Goal: Task Accomplishment & Management: Manage account settings

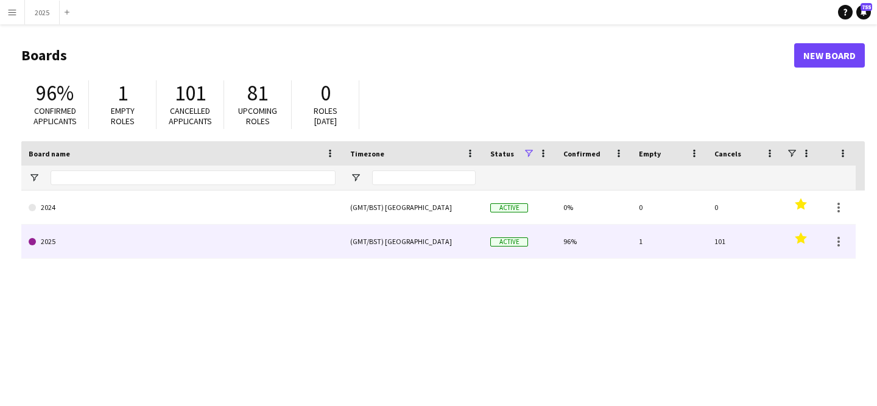
click at [106, 251] on link "2025" at bounding box center [182, 242] width 307 height 34
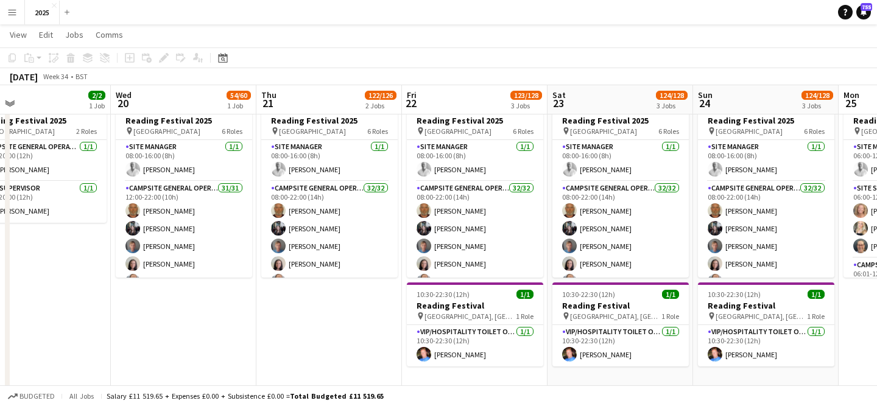
scroll to position [0, 624]
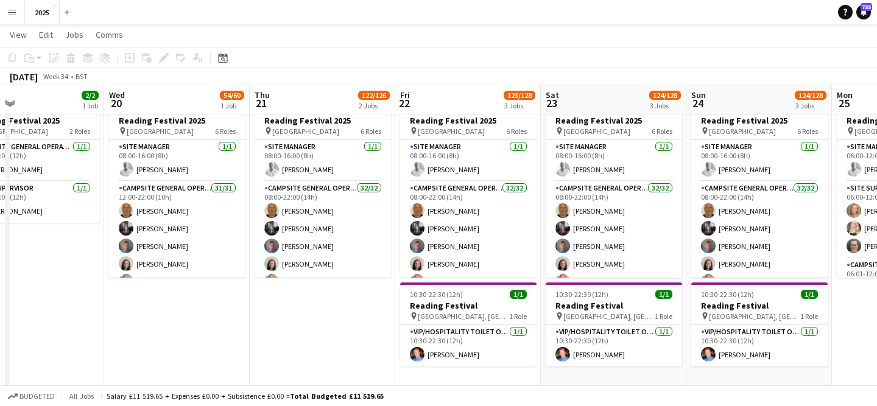
click at [604, 102] on app-board-header-date "Sat 23 124/128 3 Jobs" at bounding box center [614, 99] width 146 height 29
click at [595, 105] on app-board-header-date "Sat 23 124/128 3 Jobs" at bounding box center [614, 99] width 146 height 29
click at [601, 105] on app-board-header-date "Sat 23 124/128 3 Jobs" at bounding box center [614, 99] width 146 height 29
click at [12, 17] on button "Menu" at bounding box center [12, 12] width 24 height 24
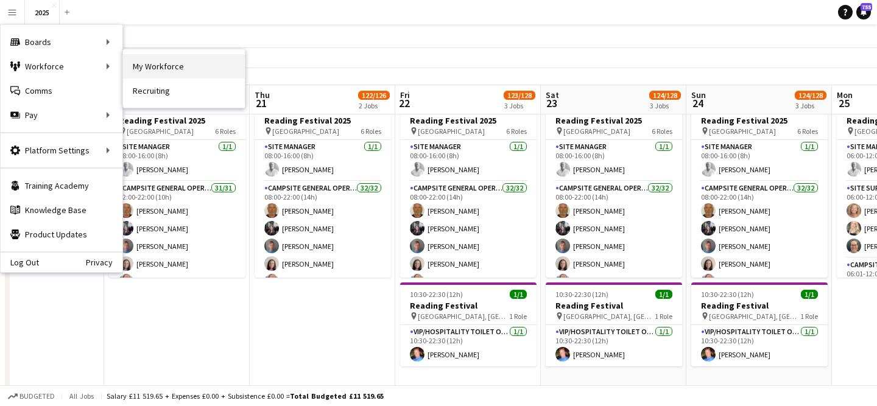
click at [137, 62] on link "My Workforce" at bounding box center [184, 66] width 122 height 24
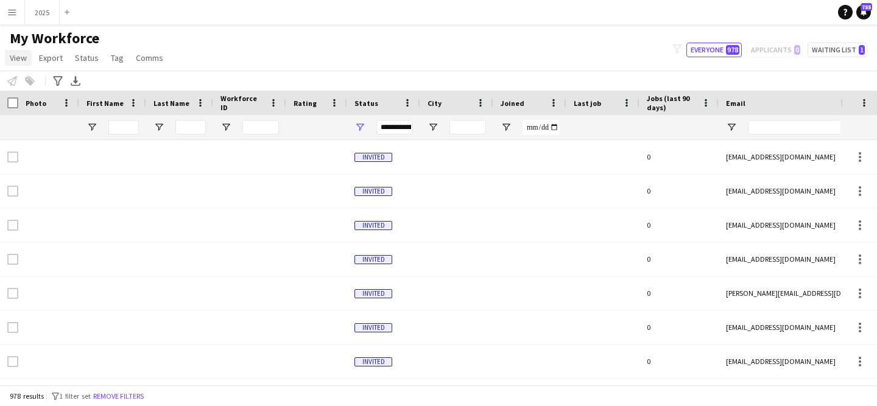
click at [18, 62] on span "View" at bounding box center [18, 57] width 17 height 11
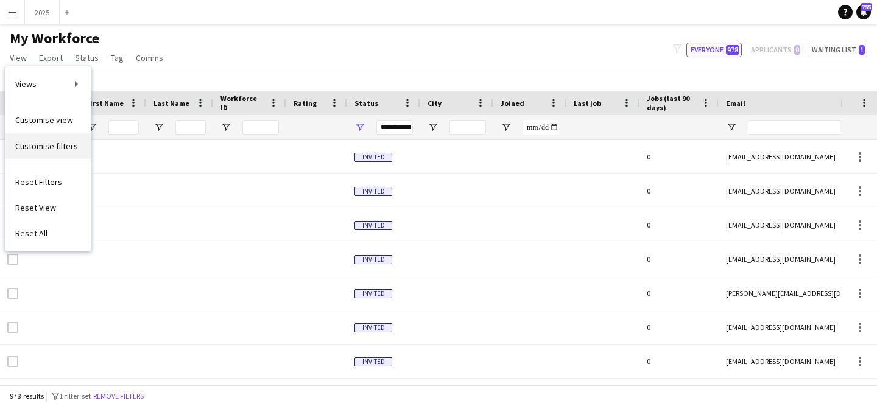
click at [52, 143] on span "Customise filters" at bounding box center [46, 146] width 63 height 11
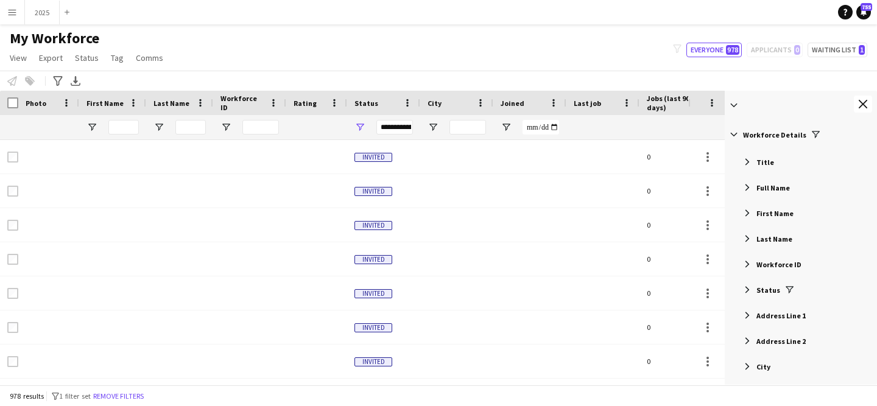
click at [767, 161] on span "Title" at bounding box center [766, 162] width 18 height 9
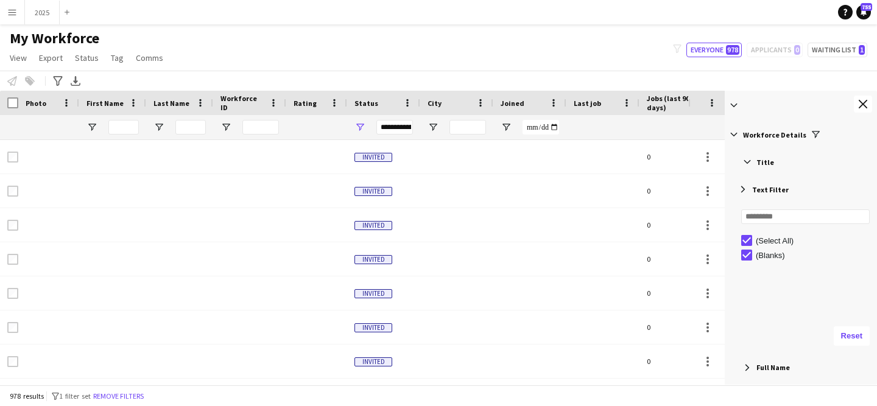
click at [767, 162] on span "Title" at bounding box center [766, 162] width 18 height 9
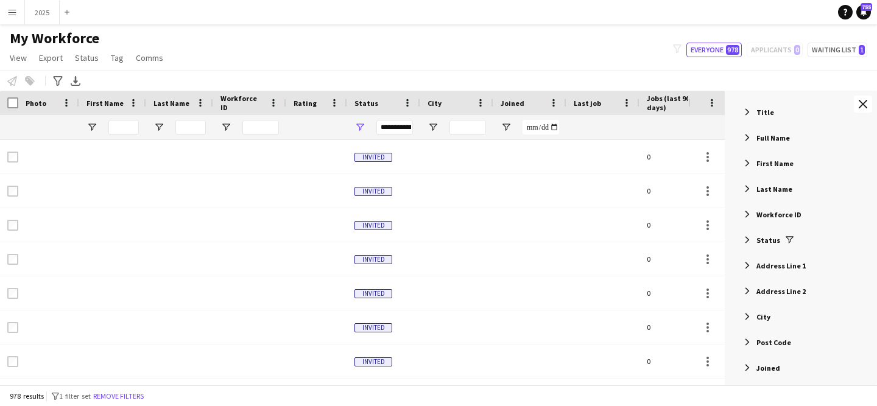
click at [810, 245] on div "Status" at bounding box center [803, 240] width 149 height 22
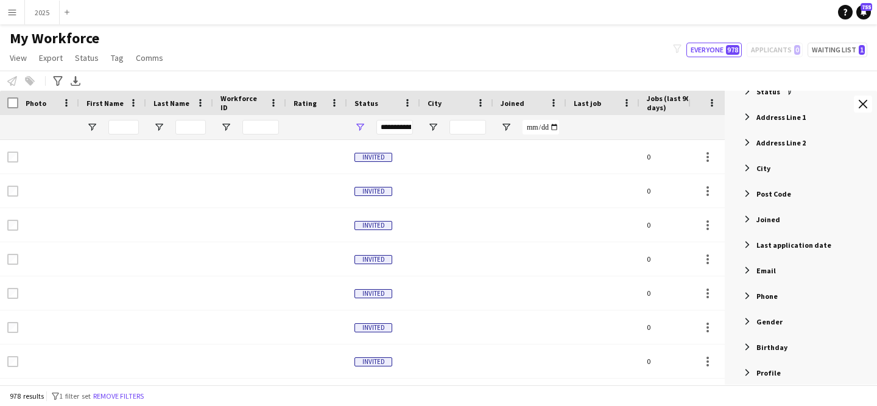
click at [814, 244] on span "Last application date" at bounding box center [794, 245] width 75 height 9
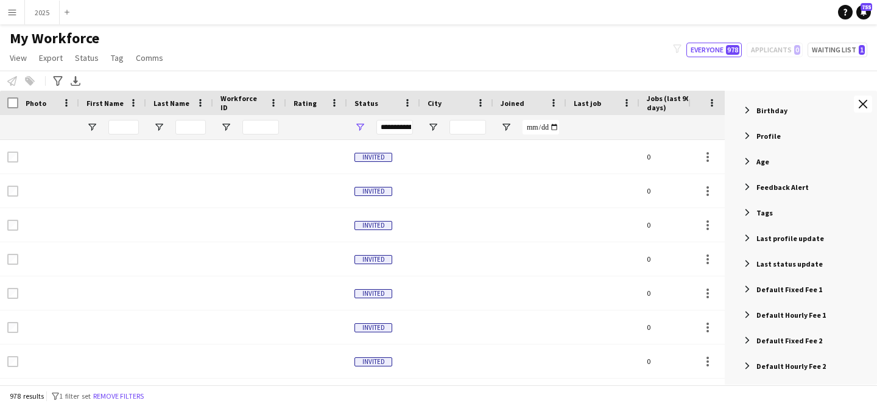
click at [800, 216] on div "Tags" at bounding box center [803, 213] width 149 height 22
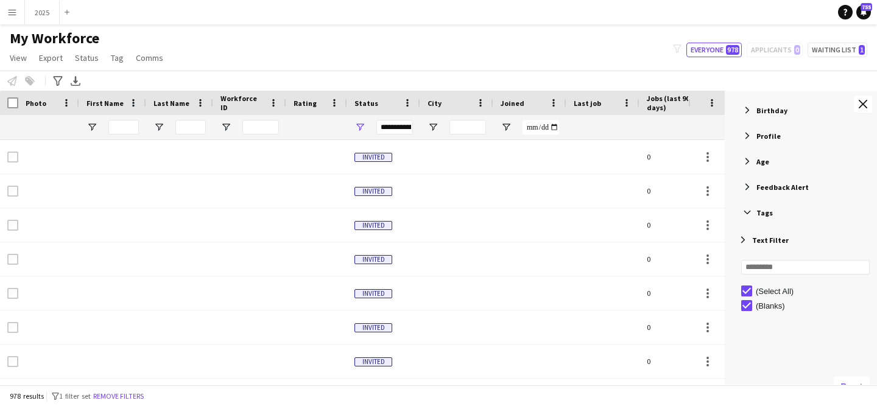
click at [800, 216] on div "Tags" at bounding box center [803, 213] width 149 height 22
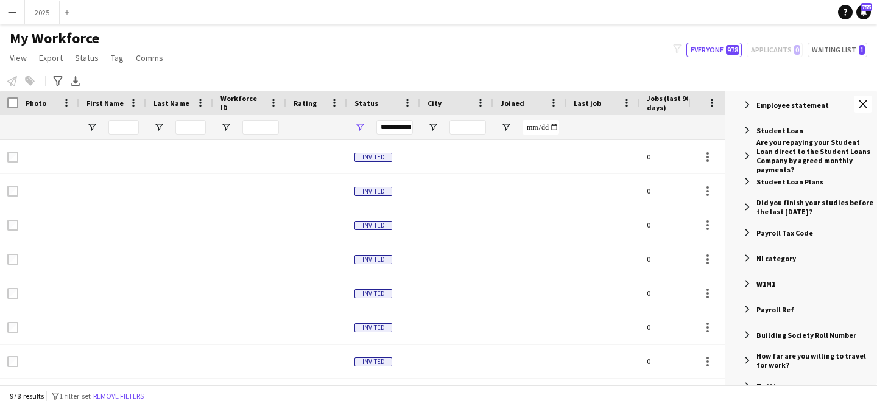
click at [621, 55] on div "My Workforce View Views Default view New view Update view Delete view Edit name…" at bounding box center [438, 49] width 877 height 41
click at [26, 61] on span "View" at bounding box center [18, 57] width 17 height 11
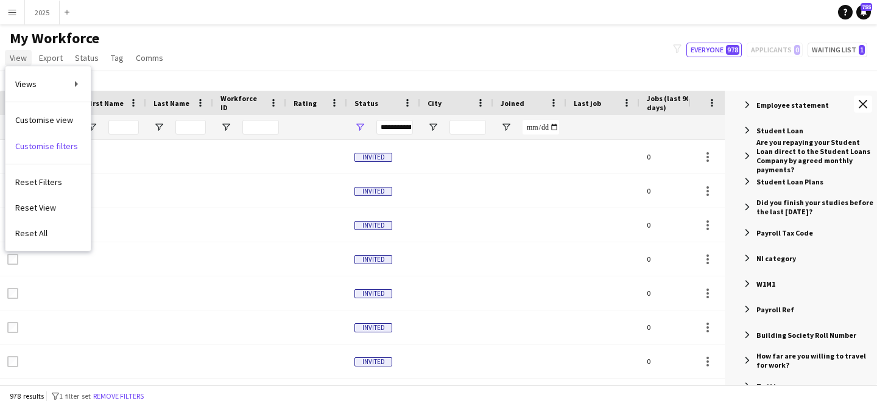
click at [26, 61] on span "View" at bounding box center [18, 57] width 17 height 11
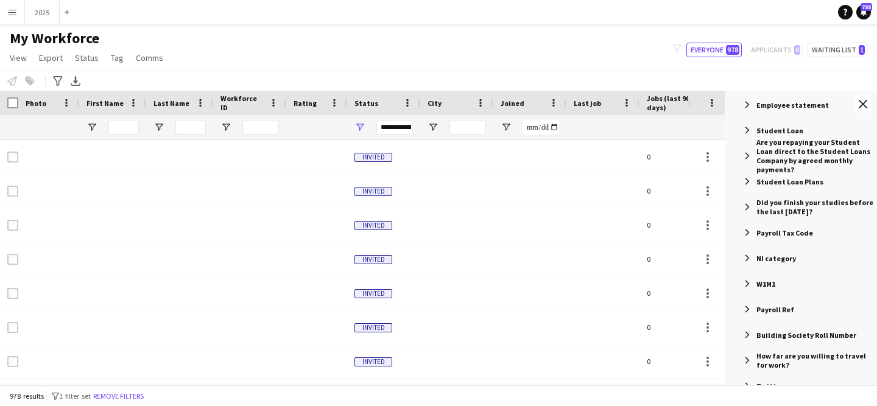
click at [15, 12] on app-icon "Menu" at bounding box center [12, 12] width 10 height 10
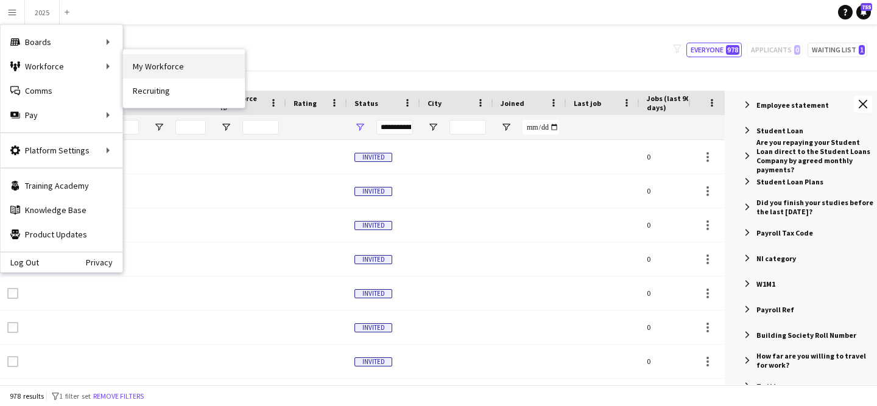
click at [157, 74] on link "My Workforce" at bounding box center [184, 66] width 122 height 24
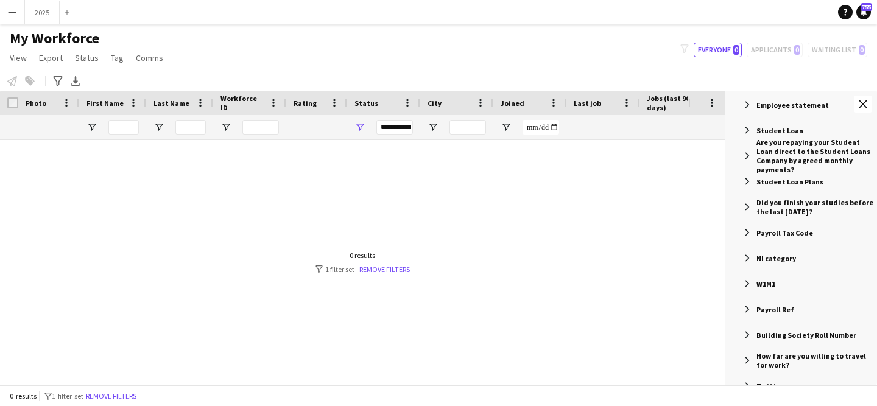
click at [545, 64] on div "My Workforce View Views Default view New view Update view Delete view Edit name…" at bounding box center [438, 49] width 877 height 41
click at [394, 267] on link "Remove filters" at bounding box center [384, 269] width 51 height 9
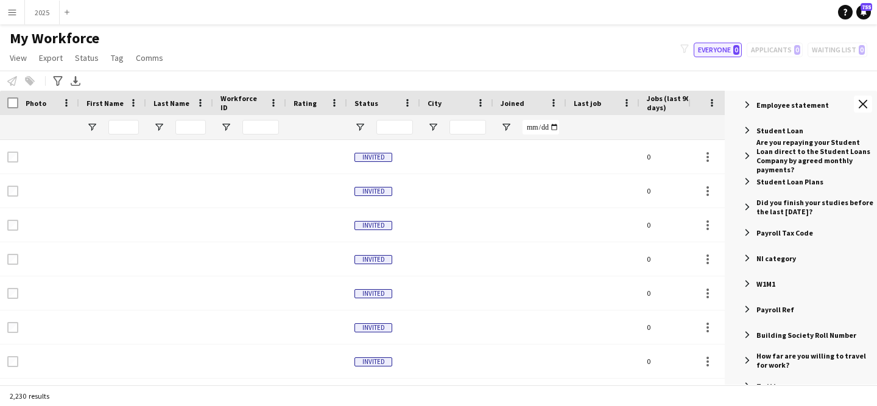
click at [723, 54] on button "Everyone 0" at bounding box center [718, 50] width 48 height 15
type input "**********"
click at [54, 16] on button "2025 Close" at bounding box center [42, 13] width 35 height 24
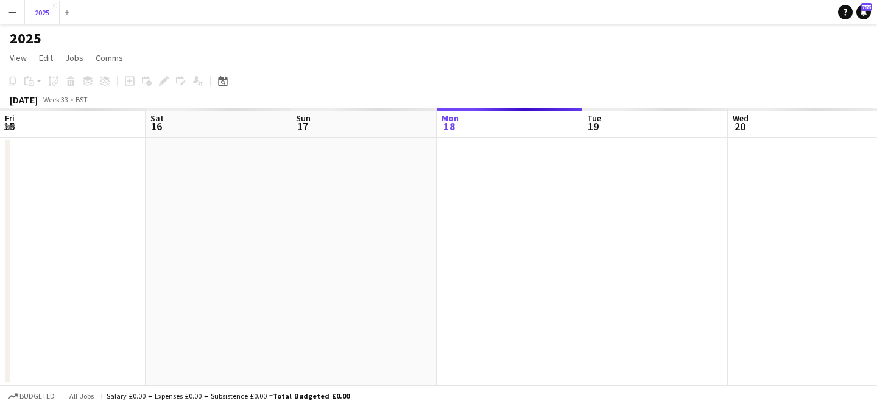
scroll to position [0, 291]
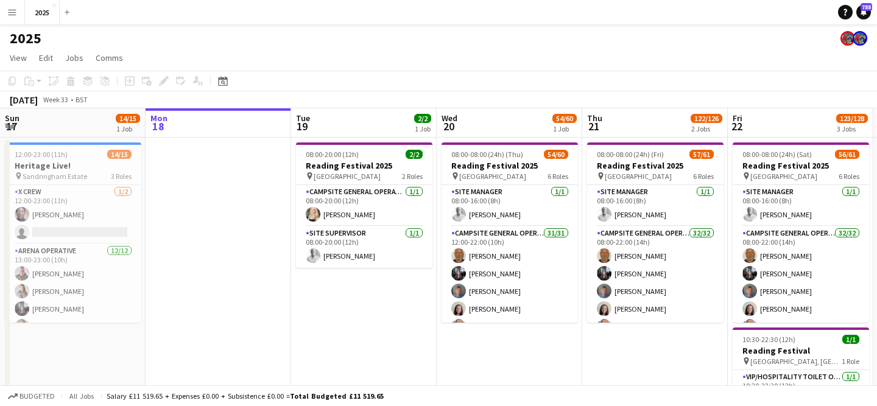
click at [20, 15] on button "Menu" at bounding box center [12, 12] width 24 height 24
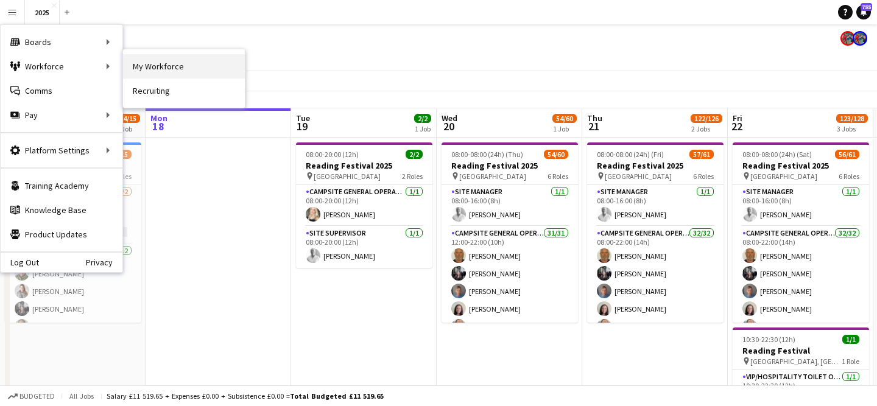
click at [153, 72] on link "My Workforce" at bounding box center [184, 66] width 122 height 24
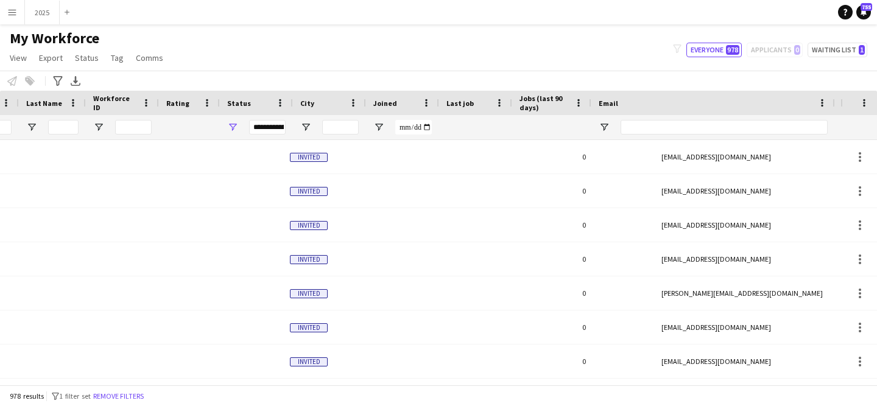
scroll to position [0, 167]
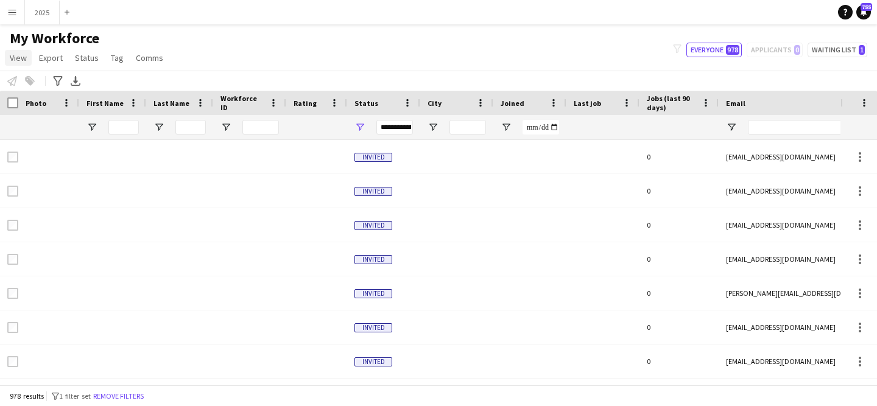
click at [15, 59] on span "View" at bounding box center [18, 57] width 17 height 11
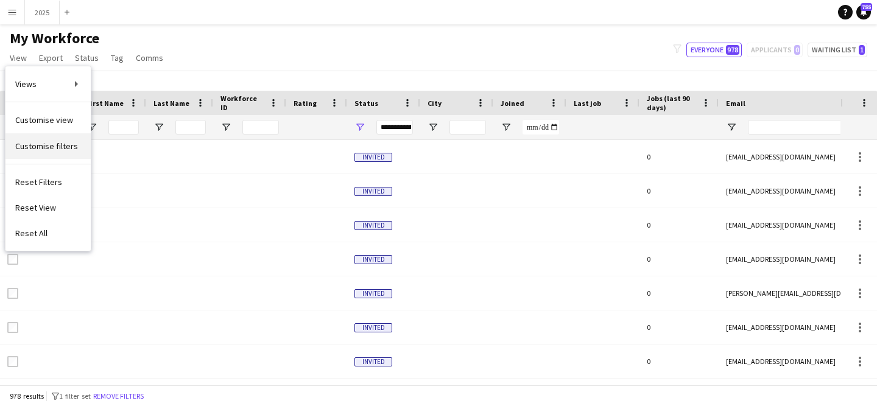
click at [48, 149] on span "Customise filters" at bounding box center [46, 146] width 63 height 11
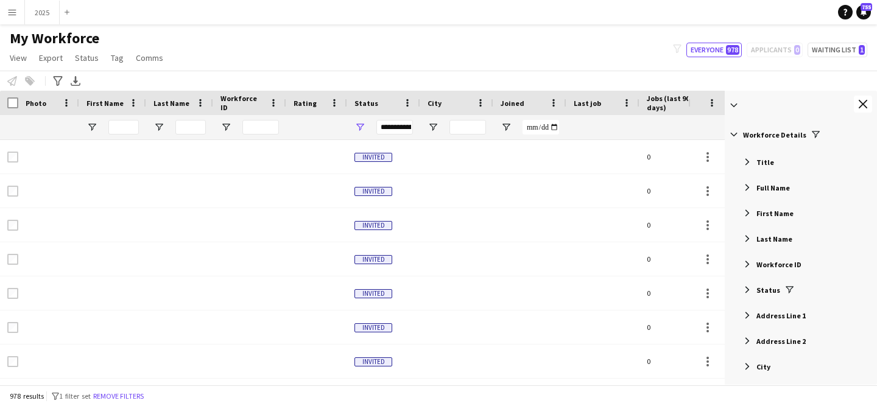
click at [738, 108] on span at bounding box center [734, 105] width 11 height 11
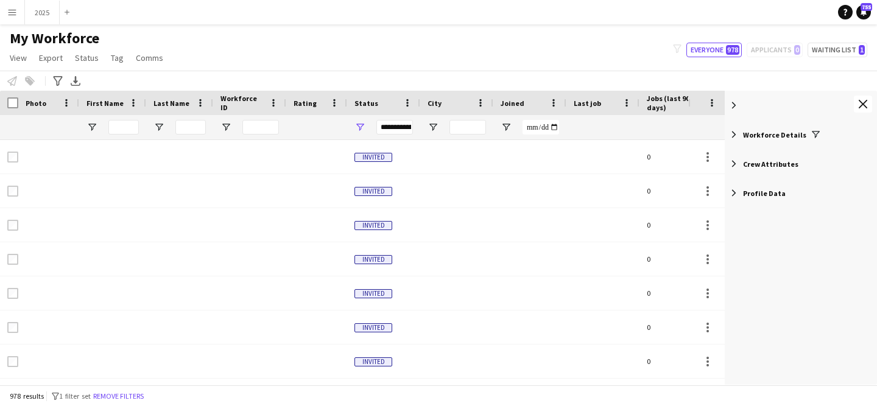
click at [737, 108] on span at bounding box center [734, 105] width 11 height 11
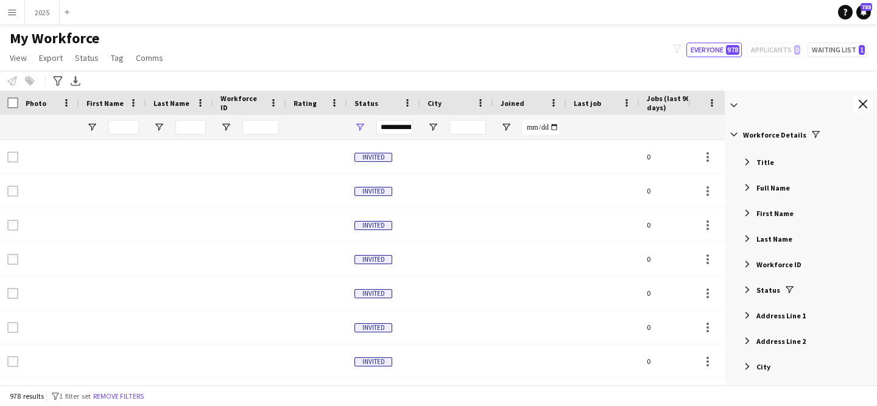
click at [737, 108] on span at bounding box center [734, 105] width 11 height 11
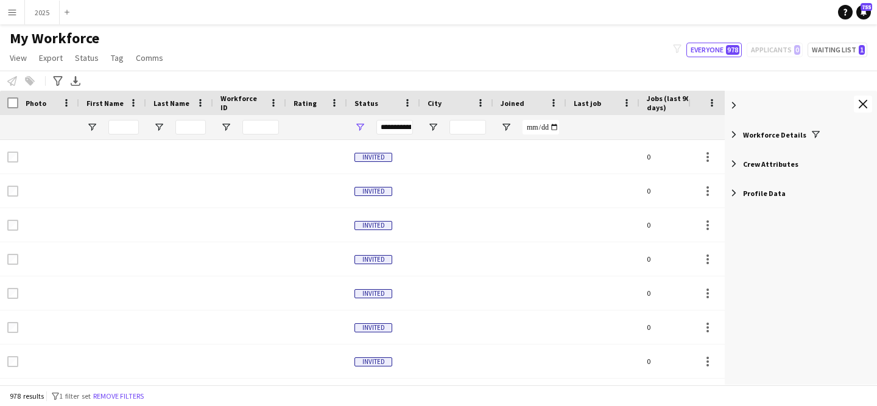
click at [741, 128] on div "Workforce Details" at bounding box center [801, 134] width 152 height 29
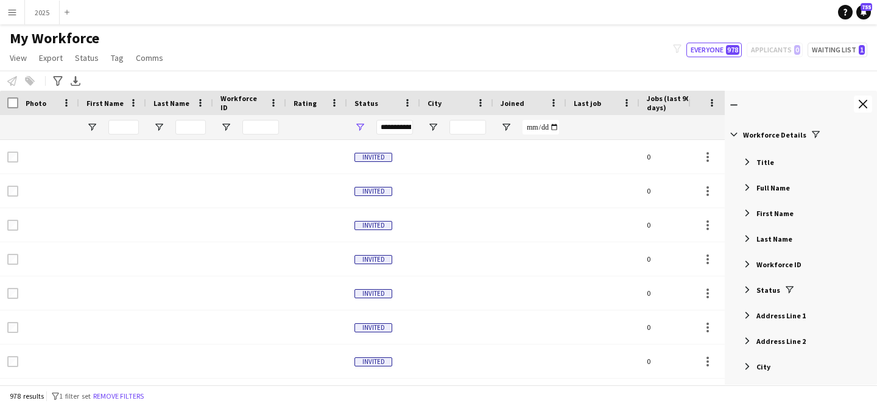
click at [731, 134] on span "Filter List 72 Filters" at bounding box center [734, 134] width 11 height 11
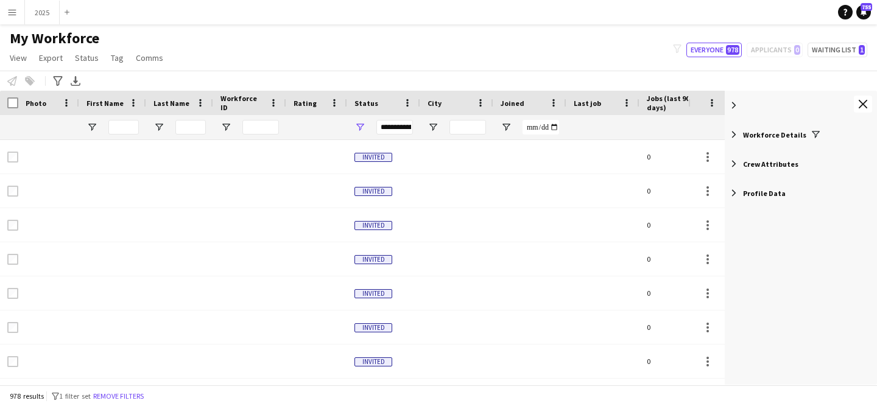
click at [744, 160] on span "Crew Attributes" at bounding box center [770, 164] width 55 height 9
click at [744, 191] on span "Profile Data" at bounding box center [764, 193] width 43 height 9
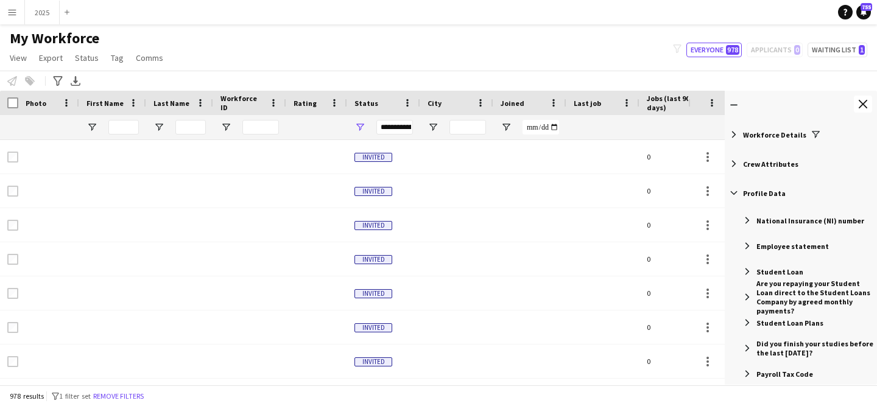
click at [744, 191] on span "Profile Data" at bounding box center [764, 193] width 43 height 9
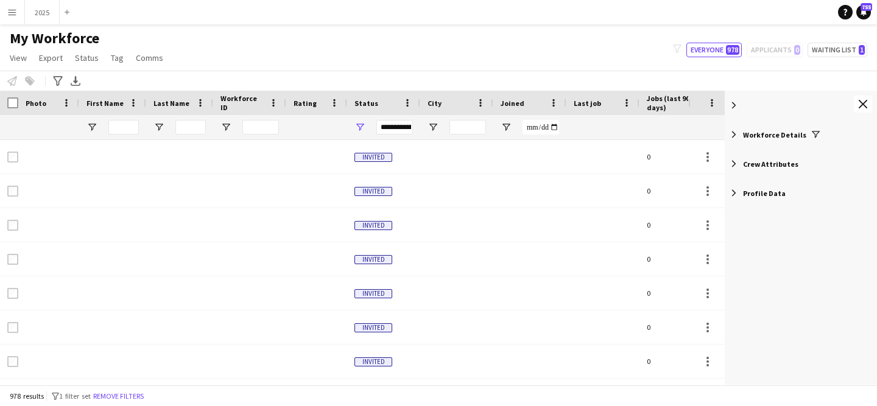
click at [465, 44] on div "My Workforce View Views Default view New view Update view Delete view Edit name…" at bounding box center [438, 49] width 877 height 41
click at [23, 54] on span "View" at bounding box center [18, 57] width 17 height 11
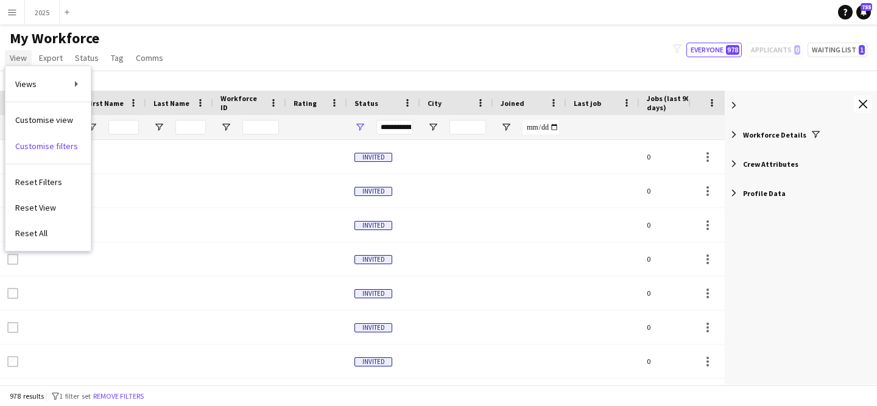
click at [18, 57] on span "View" at bounding box center [18, 57] width 17 height 11
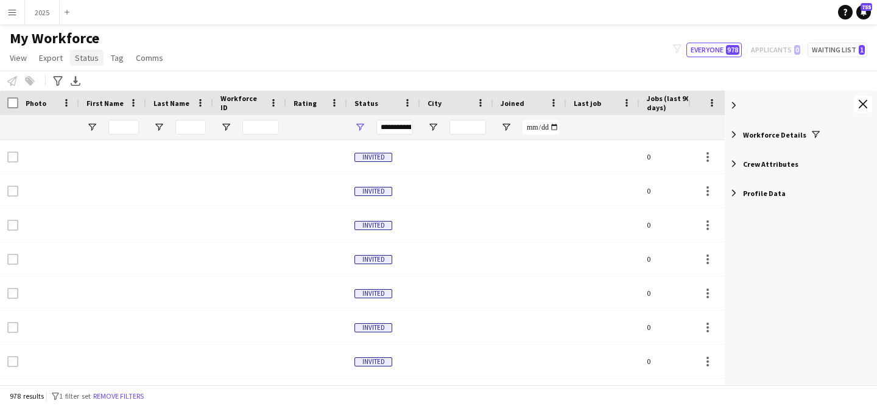
click at [79, 57] on span "Status" at bounding box center [87, 57] width 24 height 11
click at [115, 58] on span "Tag" at bounding box center [117, 57] width 13 height 11
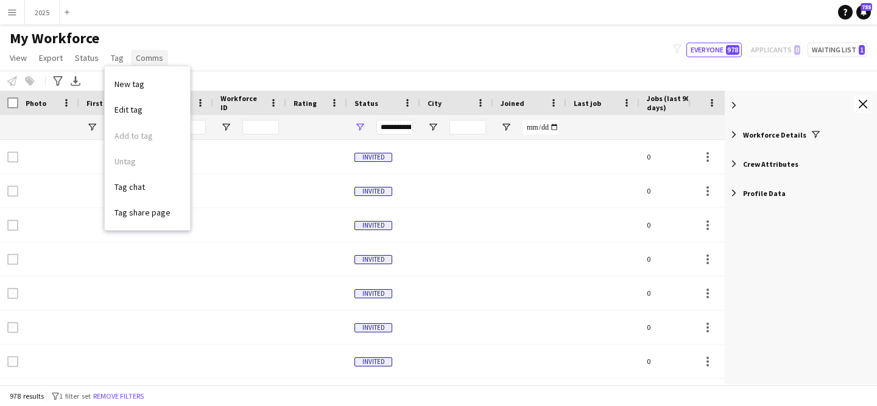
click at [146, 58] on span "Comms" at bounding box center [149, 57] width 27 height 11
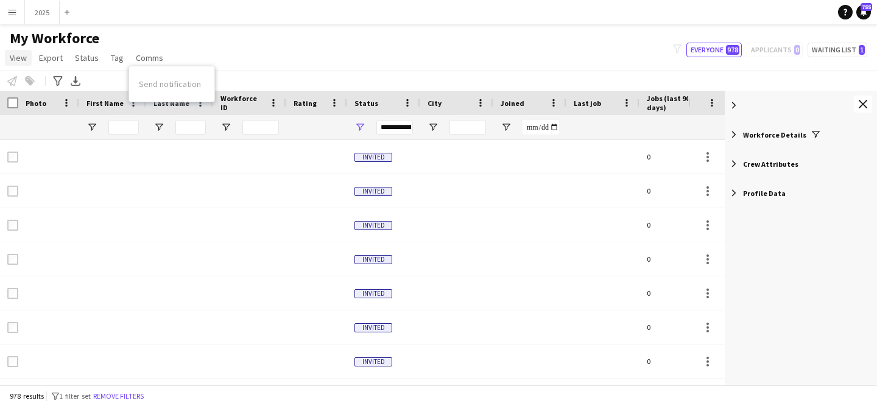
click at [23, 56] on span "View" at bounding box center [18, 57] width 17 height 11
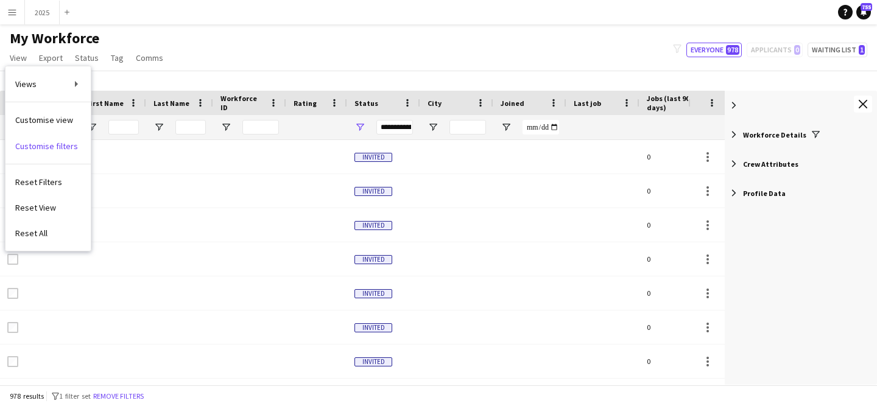
click at [17, 13] on button "Menu" at bounding box center [12, 12] width 24 height 24
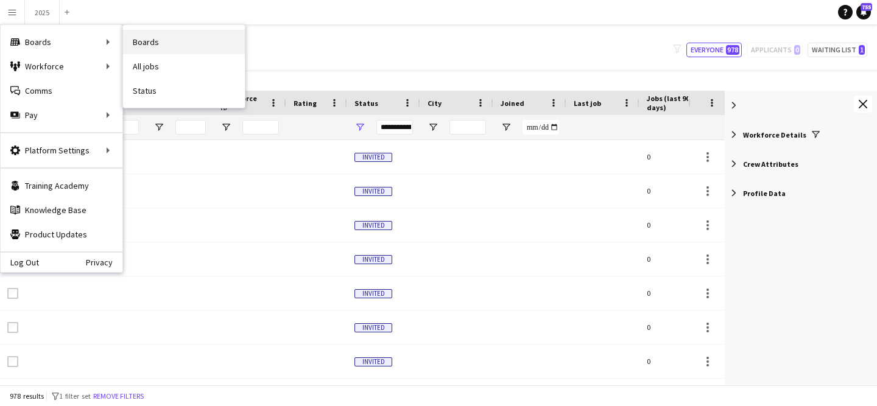
click at [165, 43] on link "Boards" at bounding box center [184, 42] width 122 height 24
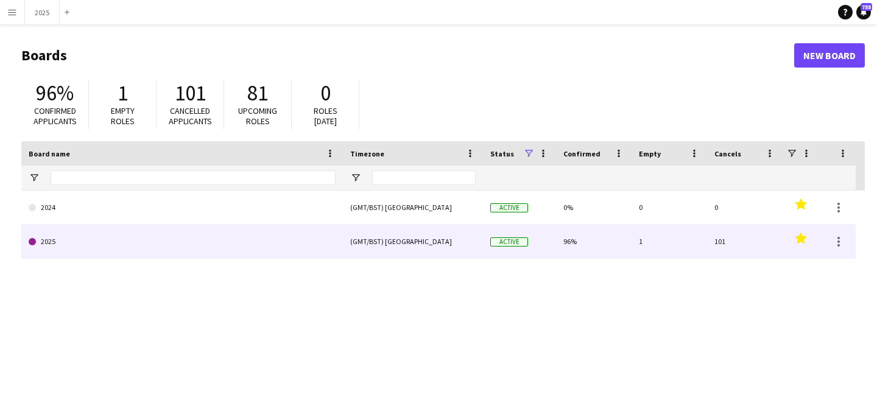
click at [77, 235] on link "2025" at bounding box center [182, 242] width 307 height 34
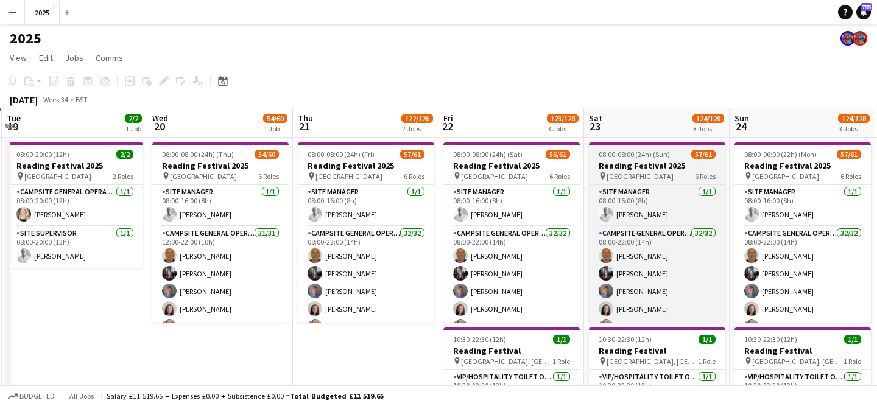
click at [652, 168] on h3 "Reading Festival 2025" at bounding box center [657, 165] width 136 height 11
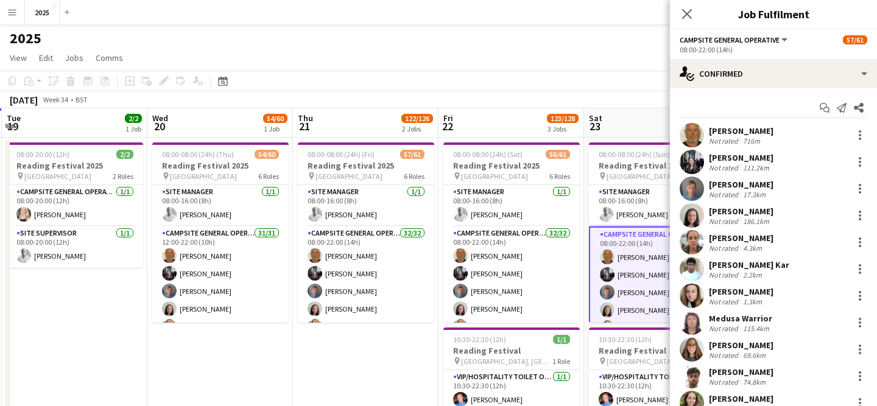
click at [554, 54] on app-page-menu "View Day view expanded Day view collapsed Month view Date picker Jump to [DATE]…" at bounding box center [438, 59] width 877 height 23
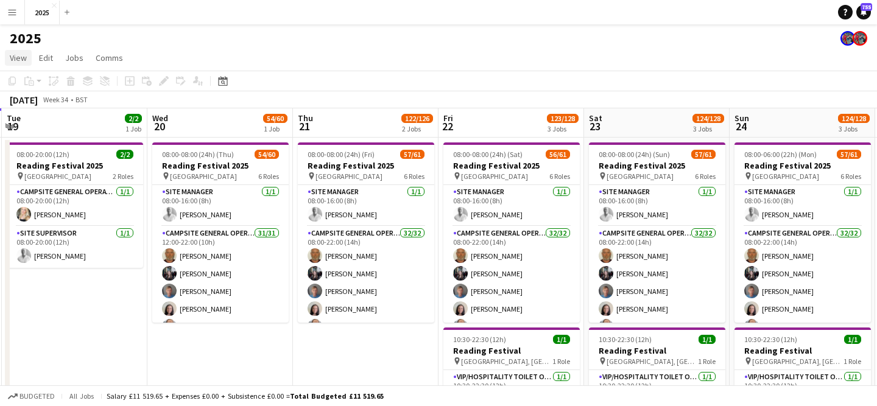
click at [15, 57] on span "View" at bounding box center [18, 57] width 17 height 11
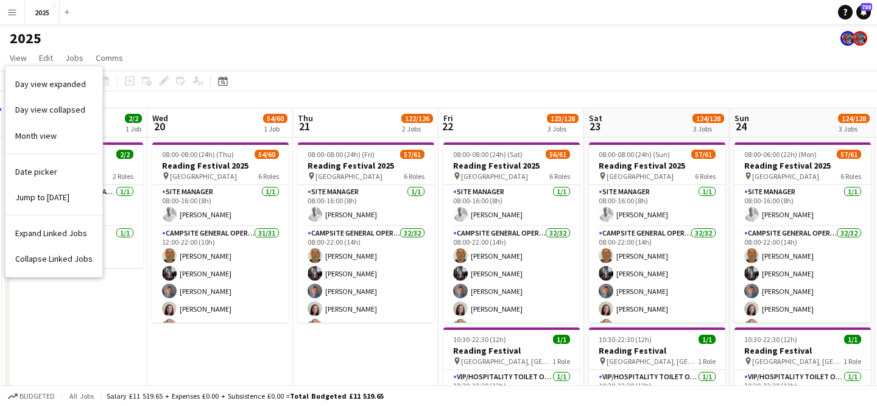
click at [18, 18] on button "Menu" at bounding box center [12, 12] width 24 height 24
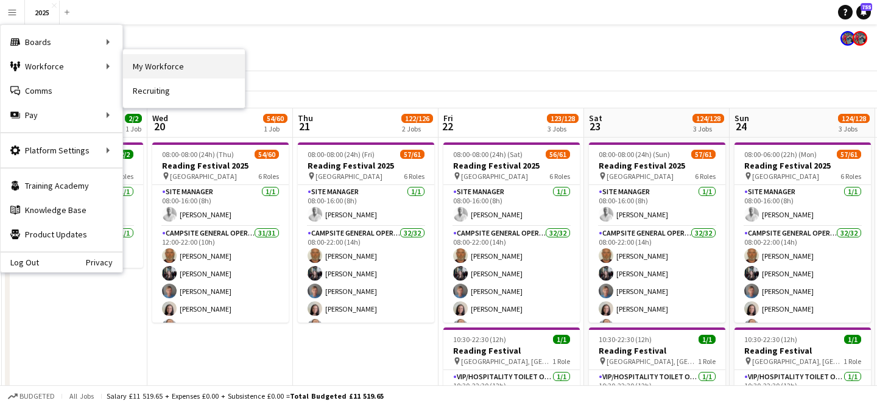
click at [163, 65] on link "My Workforce" at bounding box center [184, 66] width 122 height 24
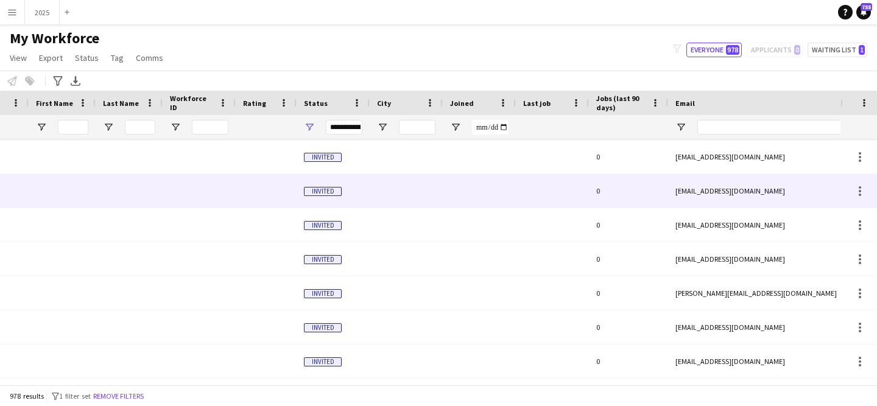
scroll to position [0, 142]
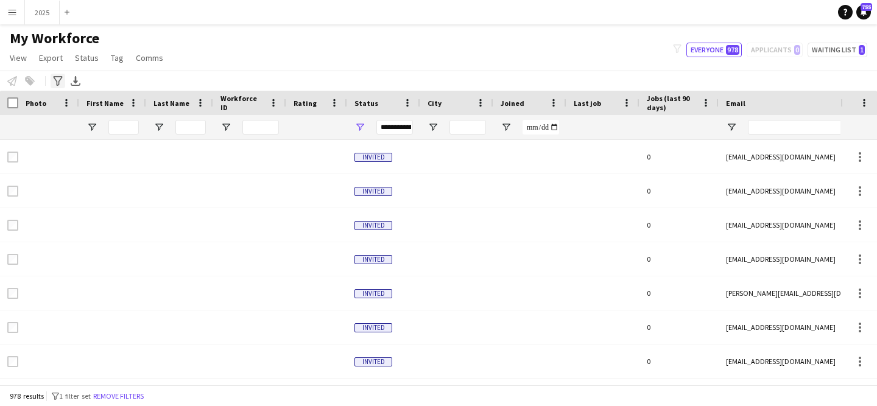
click at [56, 83] on icon "Advanced filters" at bounding box center [58, 81] width 10 height 10
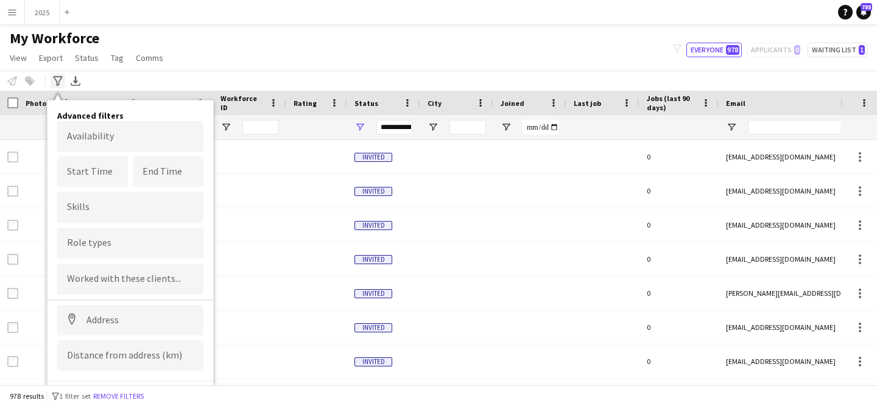
click at [56, 83] on icon "Advanced filters" at bounding box center [58, 81] width 10 height 10
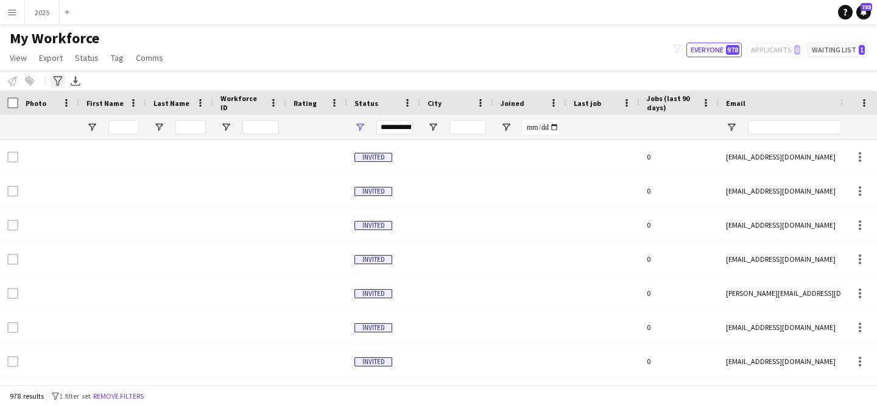
click at [56, 83] on icon "Advanced filters" at bounding box center [58, 81] width 10 height 10
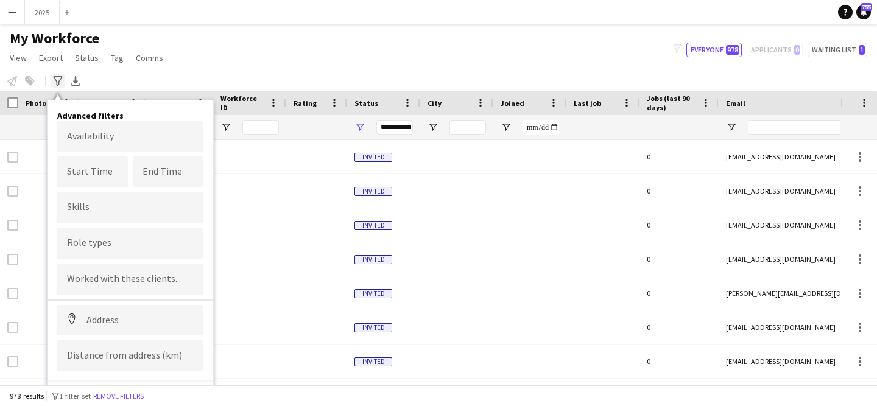
click at [58, 83] on icon "Advanced filters" at bounding box center [58, 81] width 10 height 10
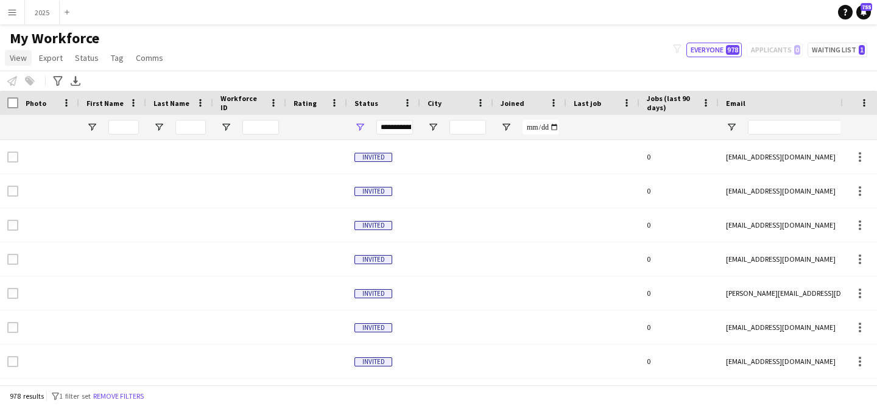
click at [21, 58] on span "View" at bounding box center [18, 57] width 17 height 11
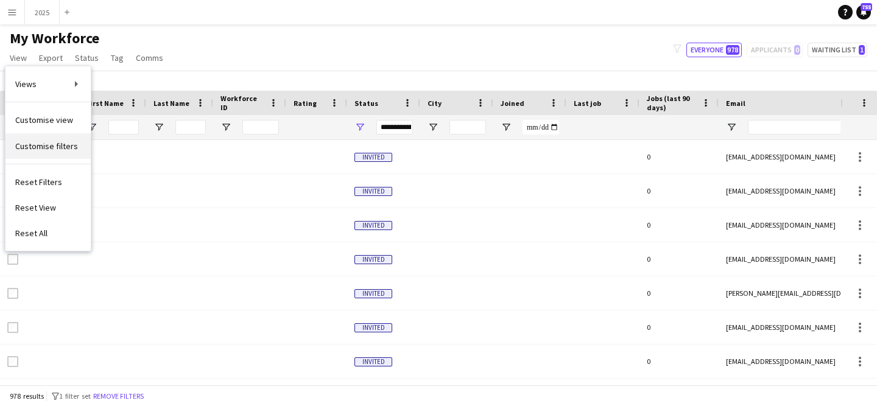
click at [46, 153] on link "Customise filters" at bounding box center [47, 146] width 85 height 26
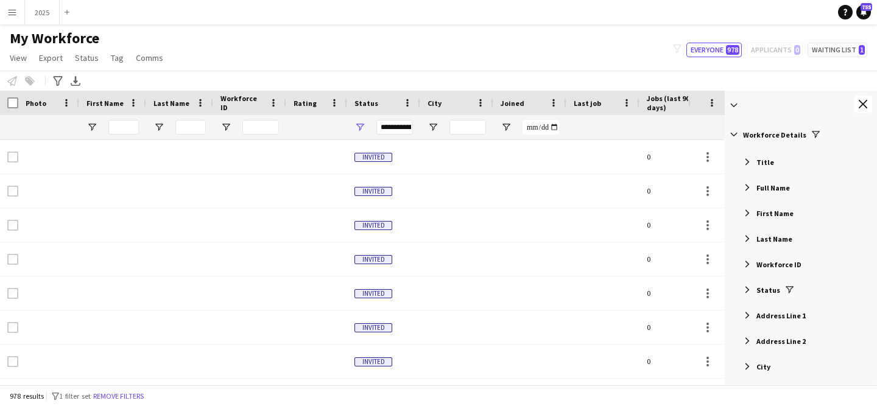
click at [733, 89] on div "Notify workforce Add to tag Select at least one crew to tag him or her. Advance…" at bounding box center [438, 81] width 877 height 20
click at [733, 103] on span at bounding box center [734, 105] width 11 height 11
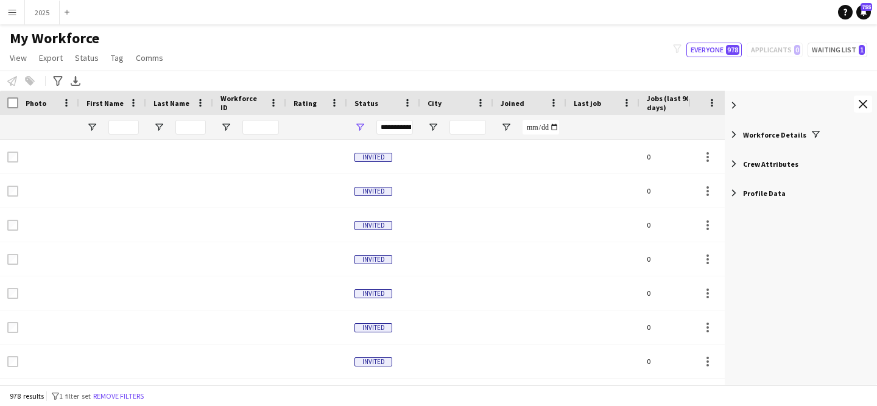
click at [722, 79] on div "Notify workforce Add to tag Select at least one crew to tag him or her. Advance…" at bounding box center [438, 81] width 877 height 20
click at [732, 103] on span at bounding box center [734, 105] width 11 height 11
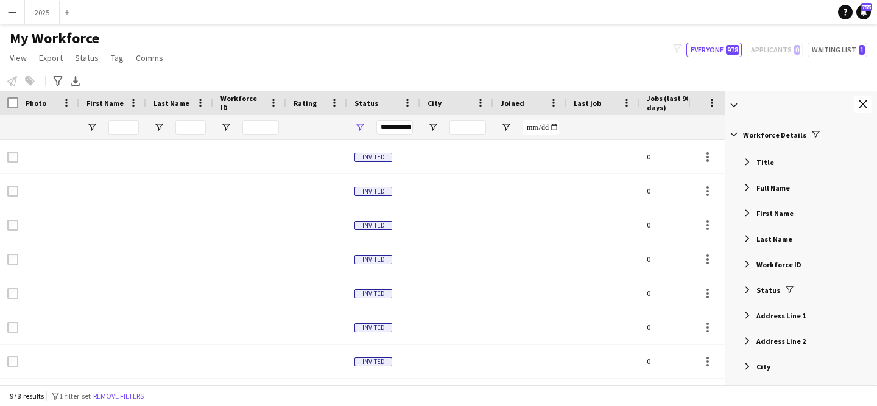
click at [728, 61] on div "My Workforce View Views Default view New view Update view Delete view Edit name…" at bounding box center [438, 49] width 877 height 41
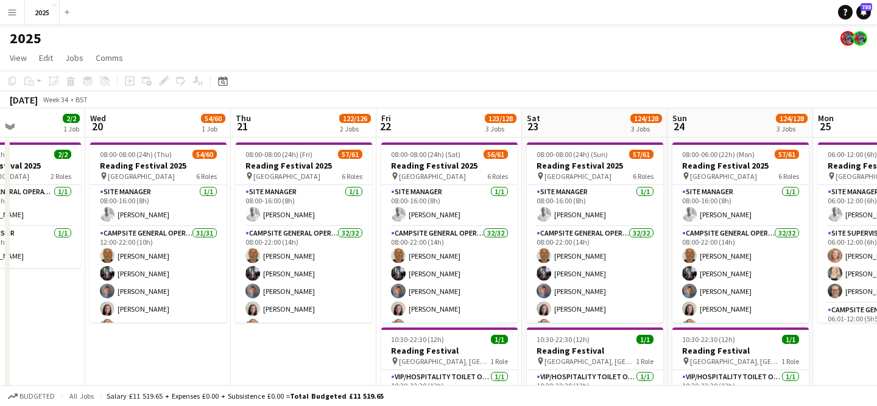
click at [15, 16] on app-icon "Menu" at bounding box center [12, 12] width 10 height 10
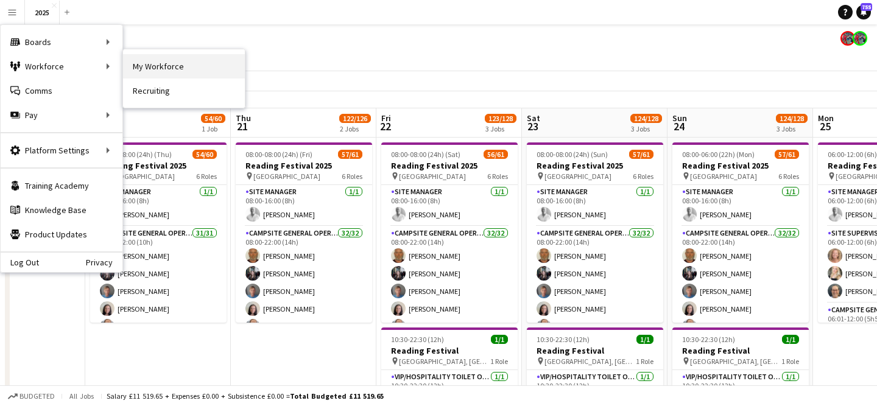
click at [177, 58] on link "My Workforce" at bounding box center [184, 66] width 122 height 24
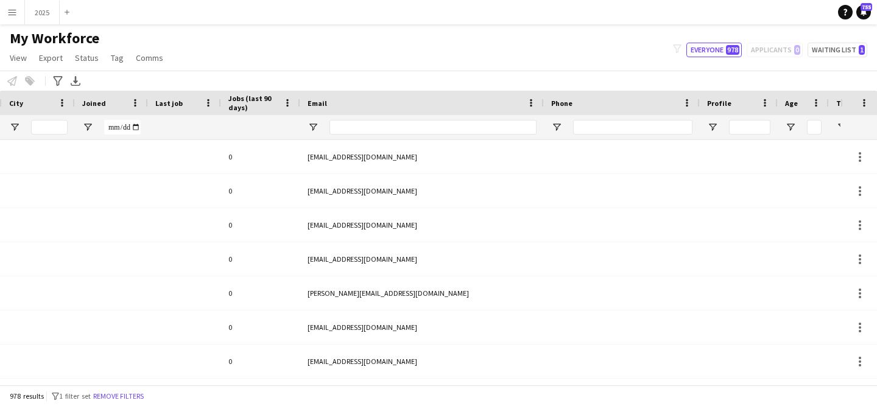
click at [231, 121] on div at bounding box center [260, 127] width 65 height 24
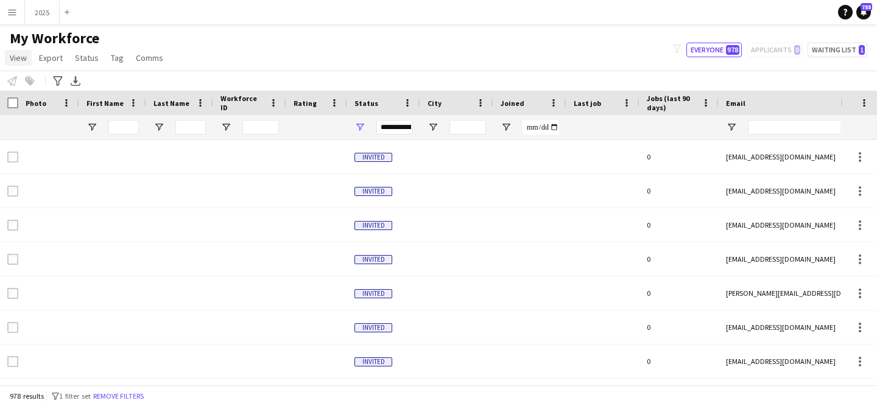
click at [18, 60] on span "View" at bounding box center [18, 57] width 17 height 11
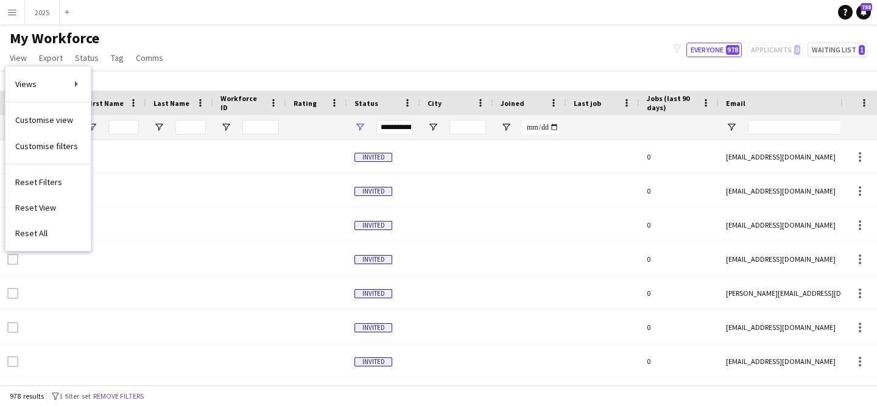
click at [236, 43] on div "My Workforce View Views Default view New view Update view Delete view Edit name…" at bounding box center [438, 49] width 877 height 41
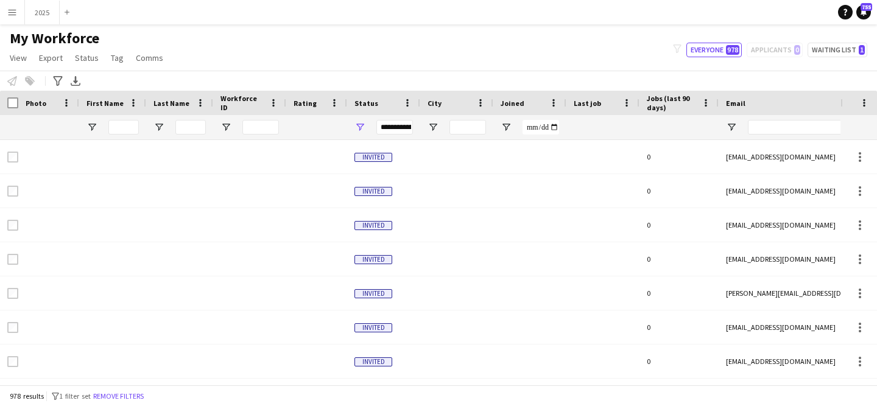
click at [17, 12] on button "Menu" at bounding box center [12, 12] width 24 height 24
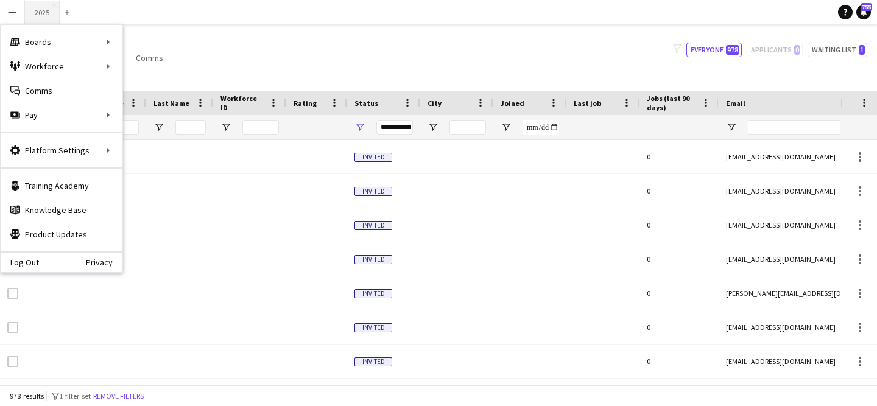
click at [43, 16] on button "2025 Close" at bounding box center [42, 13] width 35 height 24
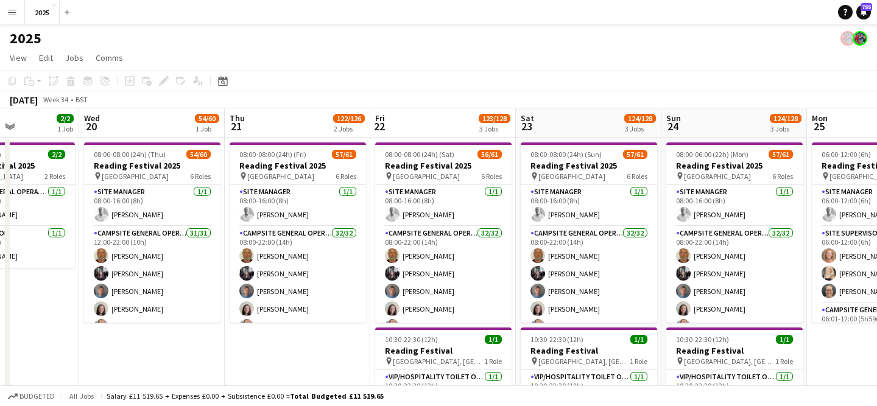
click at [597, 131] on app-board-header-date "Sat 23 124/128 3 Jobs" at bounding box center [589, 122] width 146 height 29
click at [645, 122] on span "124/128" at bounding box center [640, 118] width 32 height 9
click at [641, 122] on span "124/128" at bounding box center [640, 118] width 32 height 9
click at [68, 60] on span "Jobs" at bounding box center [74, 57] width 18 height 11
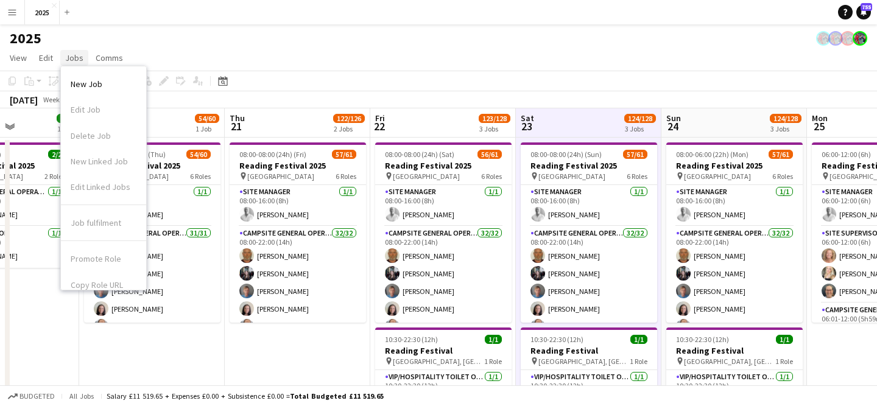
click at [68, 61] on span "Jobs" at bounding box center [74, 57] width 18 height 11
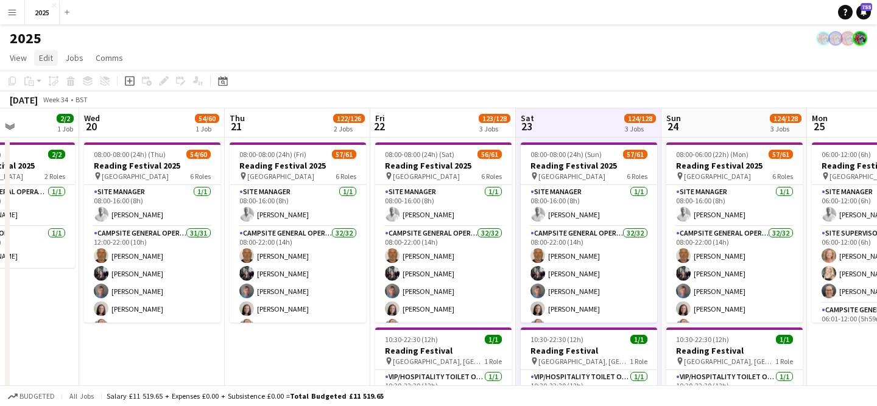
click at [40, 60] on span "Edit" at bounding box center [46, 57] width 14 height 11
click at [24, 58] on span "View" at bounding box center [18, 57] width 17 height 11
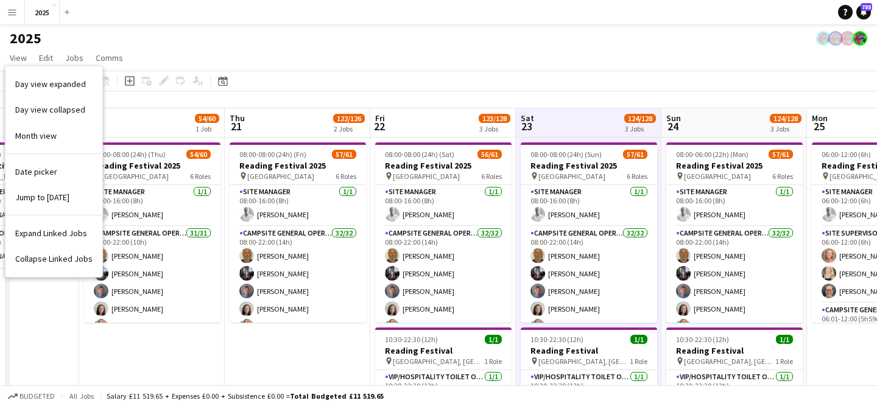
click at [18, 9] on button "Menu" at bounding box center [12, 12] width 24 height 24
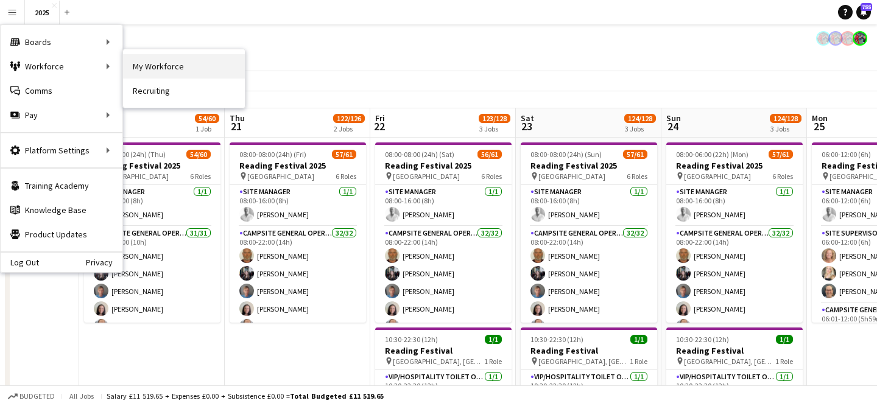
click at [154, 67] on link "My Workforce" at bounding box center [184, 66] width 122 height 24
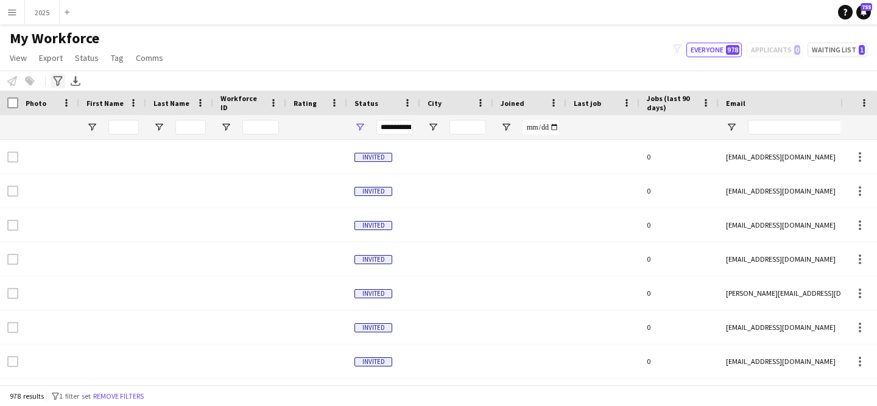
click at [55, 83] on icon "Advanced filters" at bounding box center [58, 81] width 10 height 10
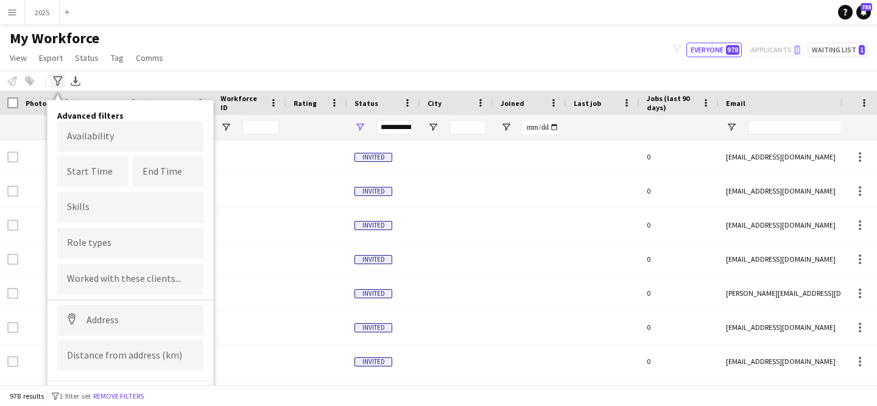
click at [55, 83] on icon "Advanced filters" at bounding box center [58, 81] width 10 height 10
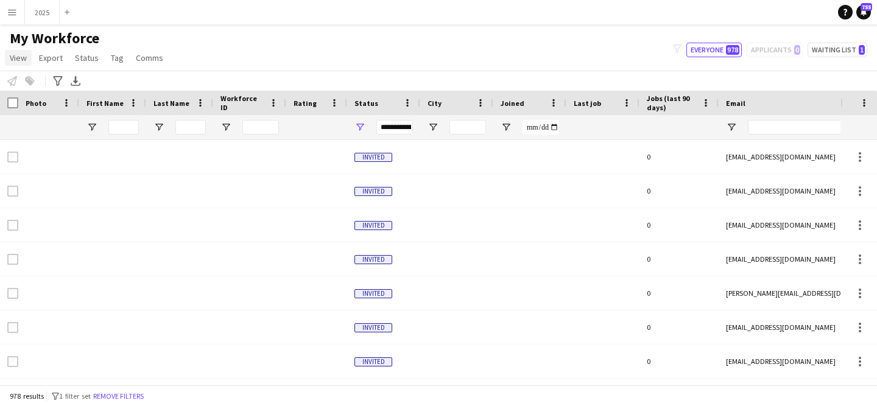
click at [18, 62] on span "View" at bounding box center [18, 57] width 17 height 11
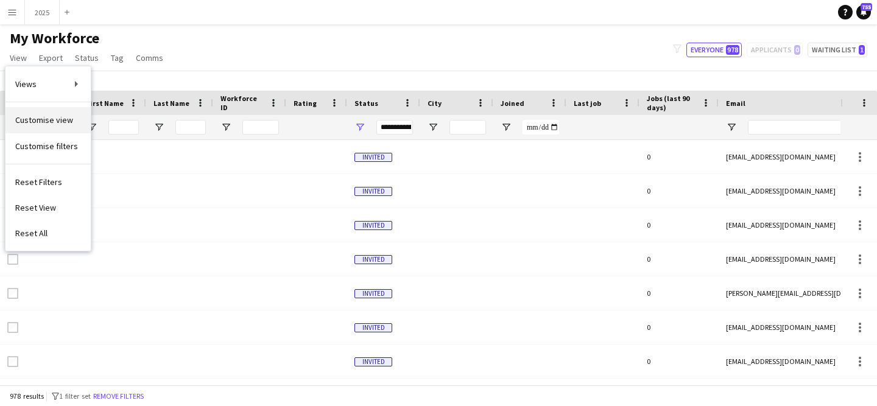
click at [32, 127] on link "Customise view" at bounding box center [47, 120] width 85 height 26
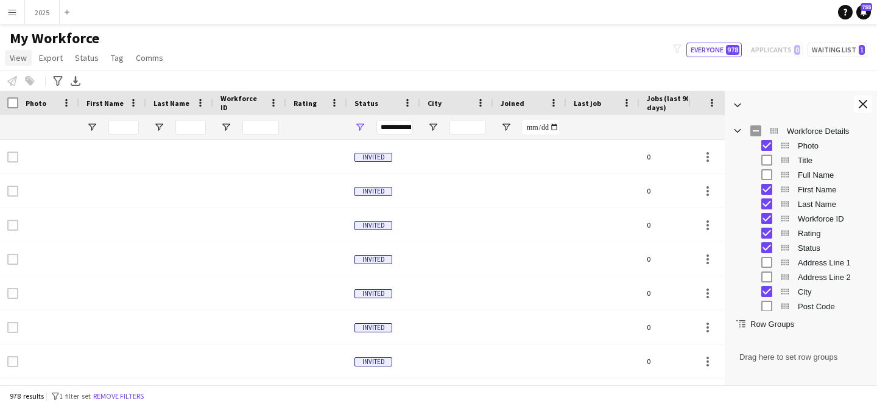
click at [21, 60] on span "View" at bounding box center [18, 57] width 17 height 11
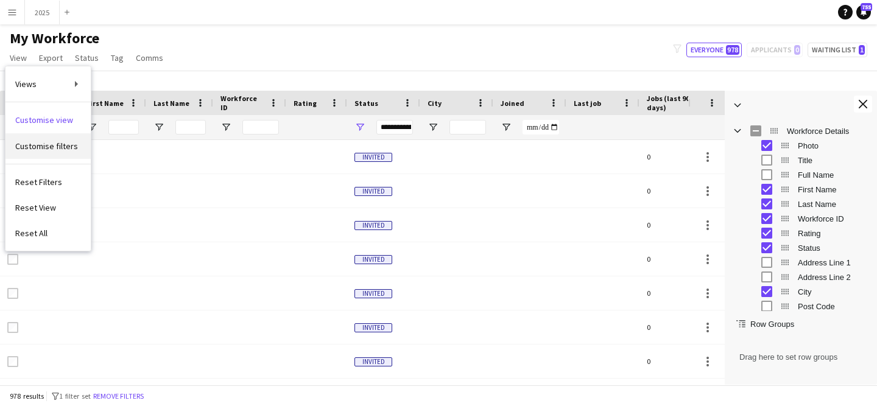
click at [59, 154] on link "Customise filters" at bounding box center [47, 146] width 85 height 26
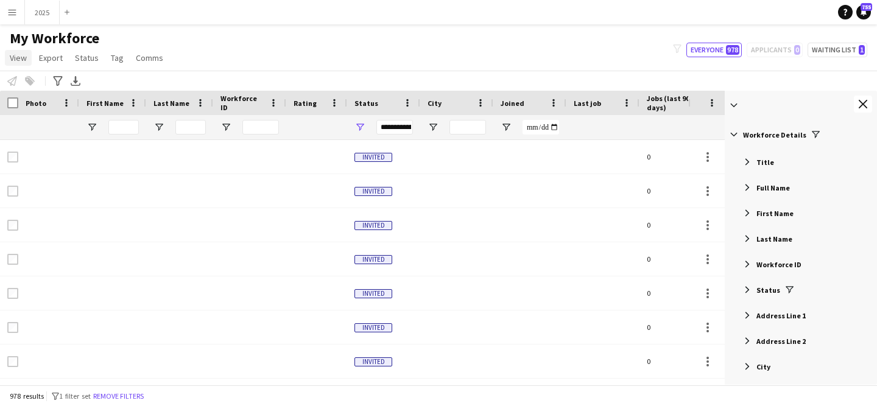
click at [19, 65] on link "View" at bounding box center [18, 58] width 27 height 16
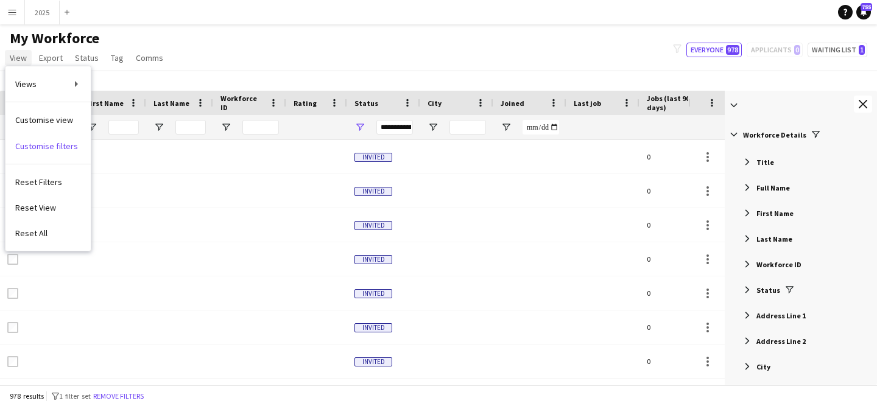
click at [18, 57] on span "View" at bounding box center [18, 57] width 17 height 11
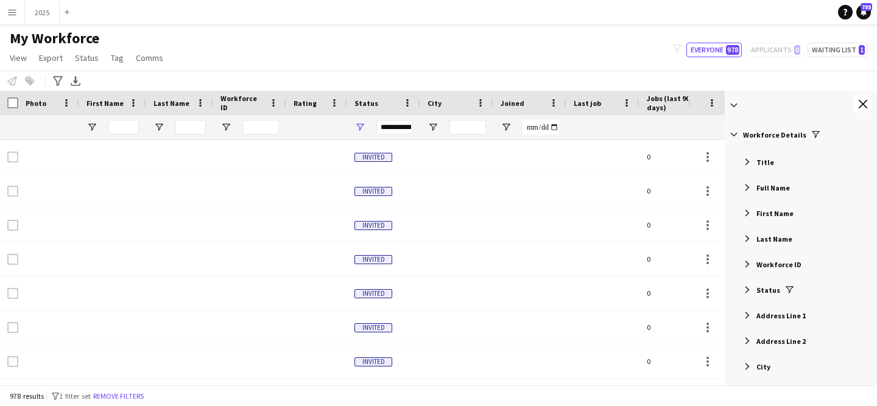
click at [588, 56] on div "My Workforce View Views Default view New view Update view Delete view Edit name…" at bounding box center [438, 49] width 877 height 41
click at [733, 105] on span at bounding box center [734, 105] width 11 height 11
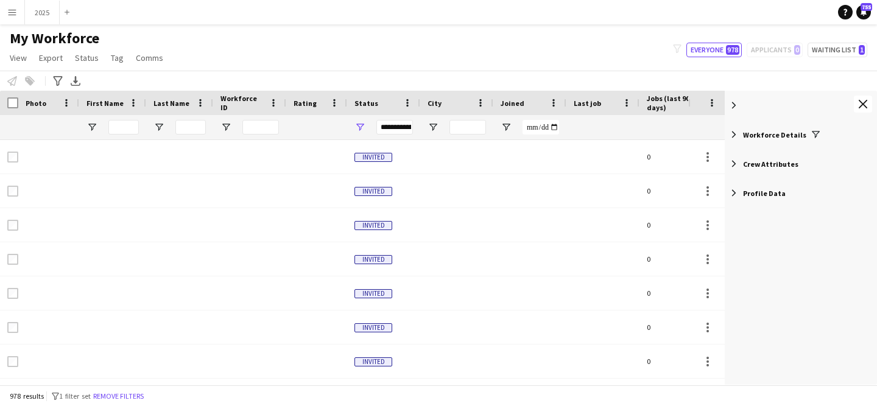
click at [719, 103] on div at bounding box center [706, 103] width 37 height 24
click at [715, 104] on span at bounding box center [712, 102] width 11 height 11
click at [714, 103] on span at bounding box center [712, 102] width 11 height 11
click at [645, 71] on div "Notify workforce Add to tag Select at least one crew to tag him or her. Advance…" at bounding box center [438, 81] width 877 height 20
click at [400, 106] on div "Status" at bounding box center [384, 103] width 58 height 24
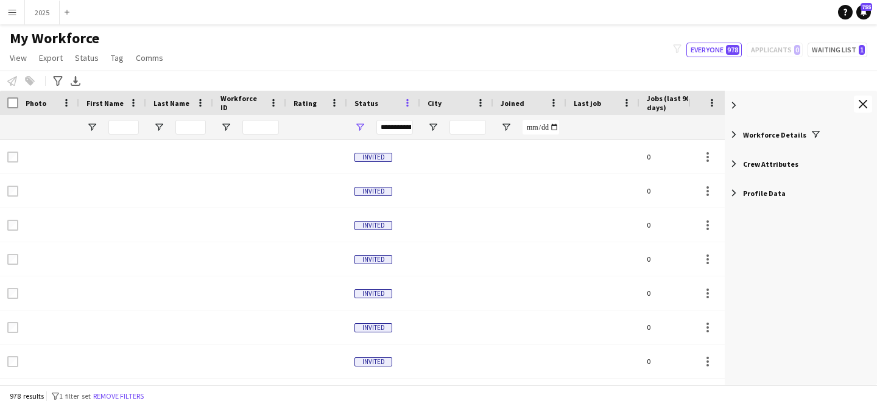
click at [406, 106] on span at bounding box center [407, 102] width 11 height 11
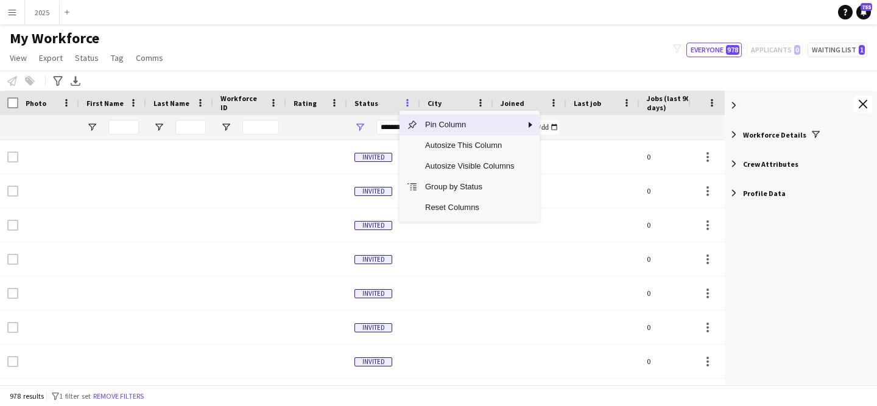
click at [406, 106] on span at bounding box center [407, 102] width 11 height 11
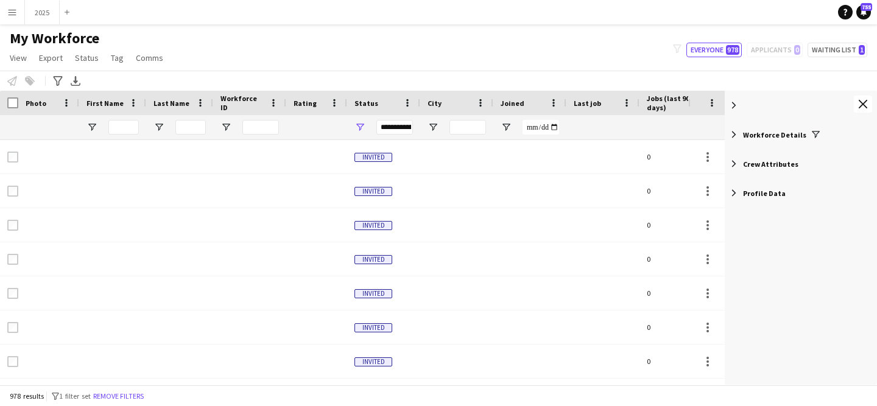
click at [321, 68] on div "My Workforce View Views Default view New view Update view Delete view Edit name…" at bounding box center [438, 49] width 877 height 41
click at [143, 394] on button "Remove filters" at bounding box center [118, 396] width 55 height 13
click at [733, 105] on span at bounding box center [734, 105] width 11 height 11
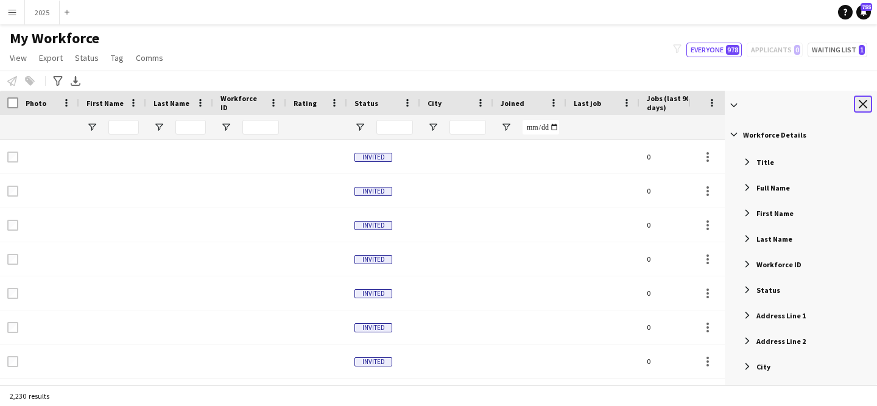
click at [861, 104] on app-icon "Close tool panel" at bounding box center [863, 104] width 9 height 9
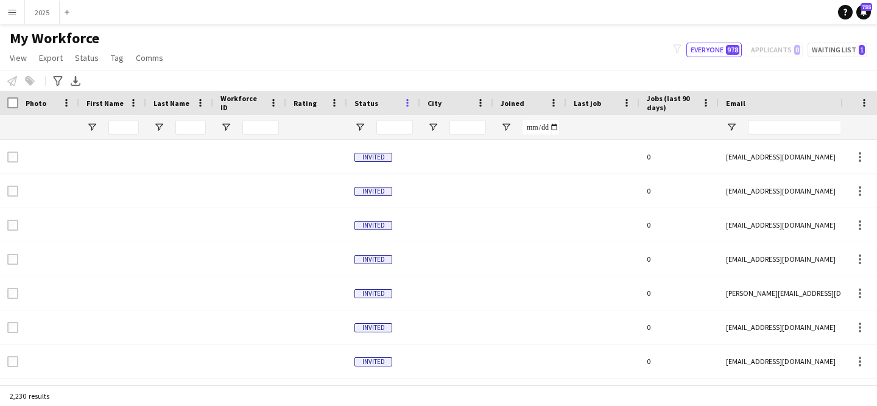
click at [407, 104] on span at bounding box center [407, 102] width 11 height 11
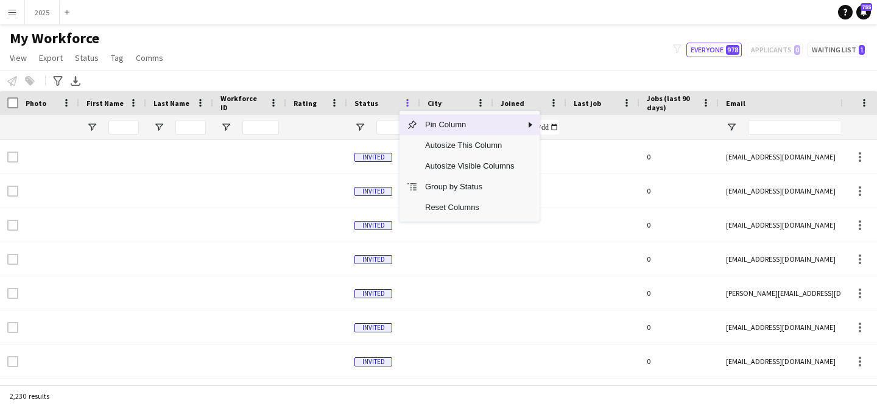
click at [407, 104] on span at bounding box center [407, 102] width 11 height 11
click at [388, 79] on div "Notify workforce Add to tag Select at least one crew to tag him or her. Advance…" at bounding box center [438, 81] width 877 height 20
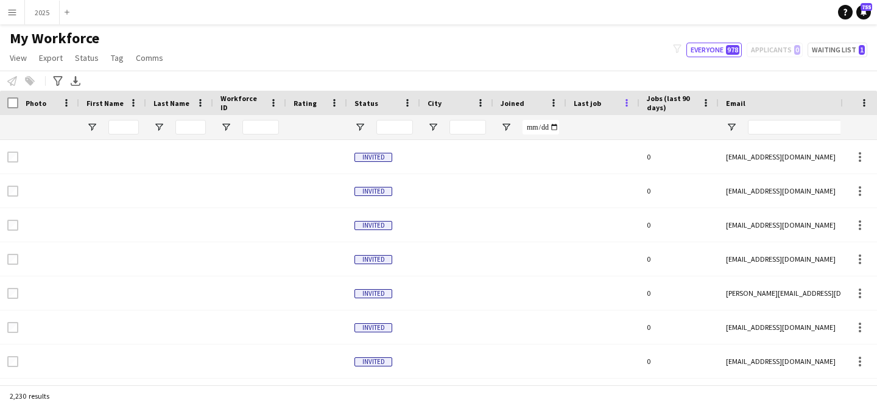
click at [626, 102] on span at bounding box center [626, 102] width 11 height 11
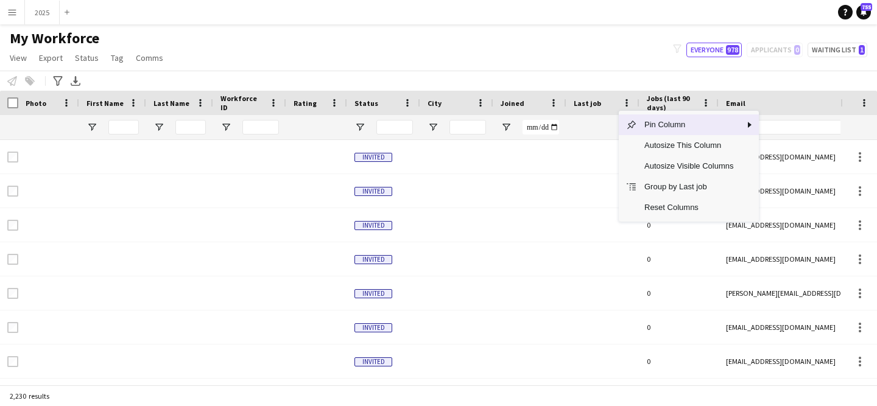
click at [595, 102] on span "Last job" at bounding box center [587, 103] width 27 height 9
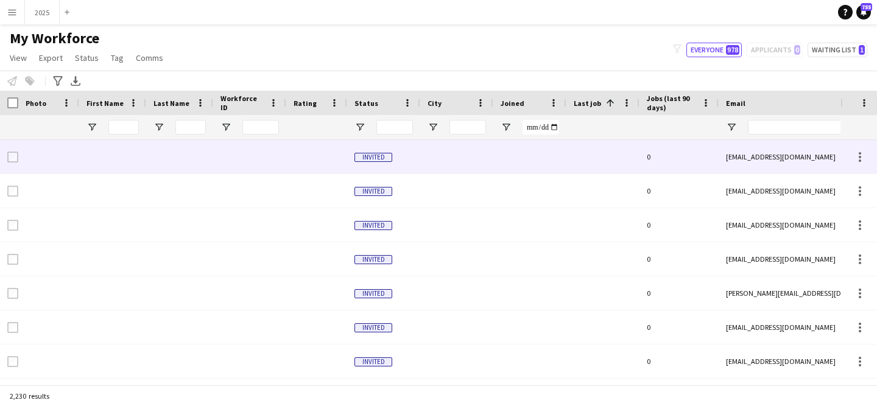
click at [613, 152] on div at bounding box center [603, 157] width 73 height 34
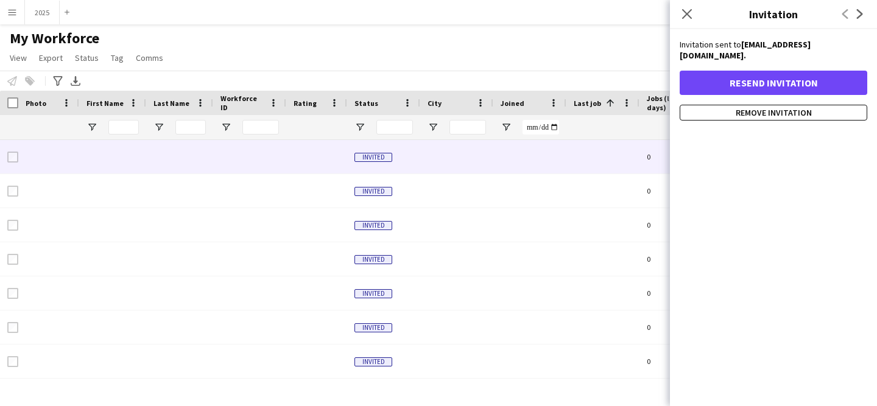
click at [683, 17] on icon at bounding box center [687, 14] width 10 height 10
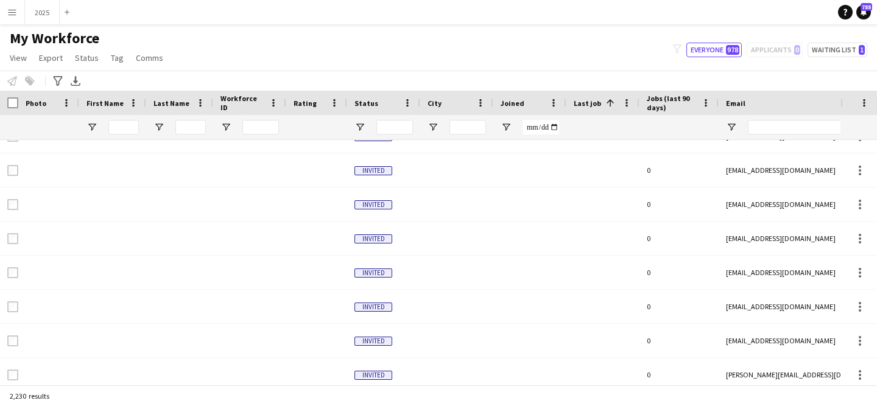
scroll to position [4424, 0]
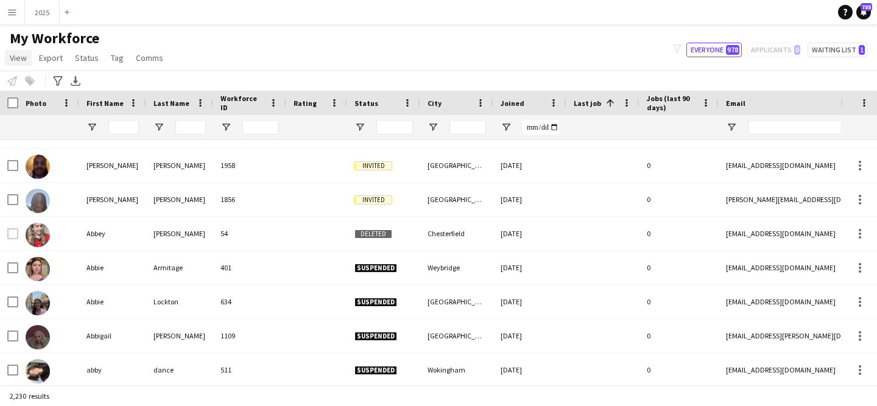
click at [21, 61] on span "View" at bounding box center [18, 57] width 17 height 11
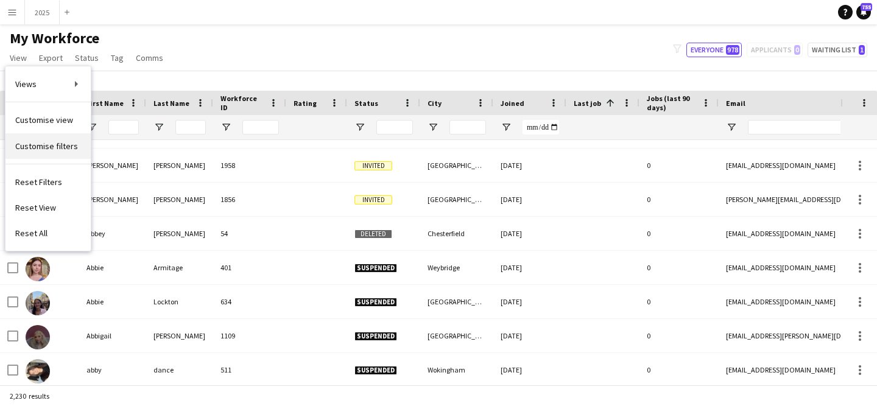
click at [71, 145] on span "Customise filters" at bounding box center [46, 146] width 63 height 11
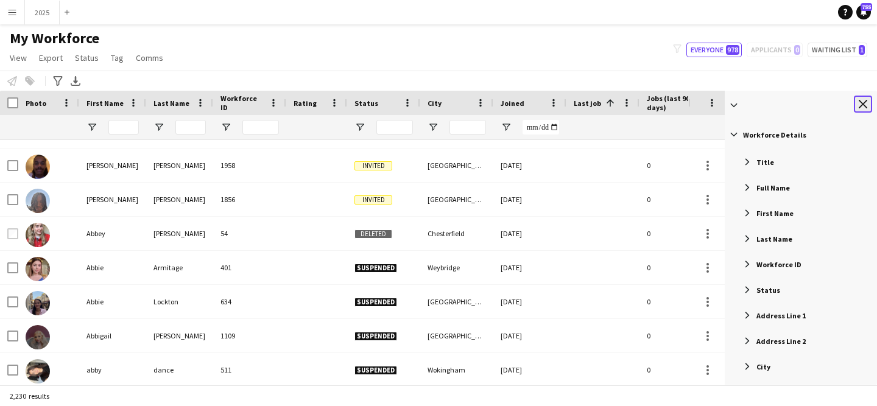
click at [862, 105] on app-icon "Close tool panel" at bounding box center [863, 104] width 9 height 9
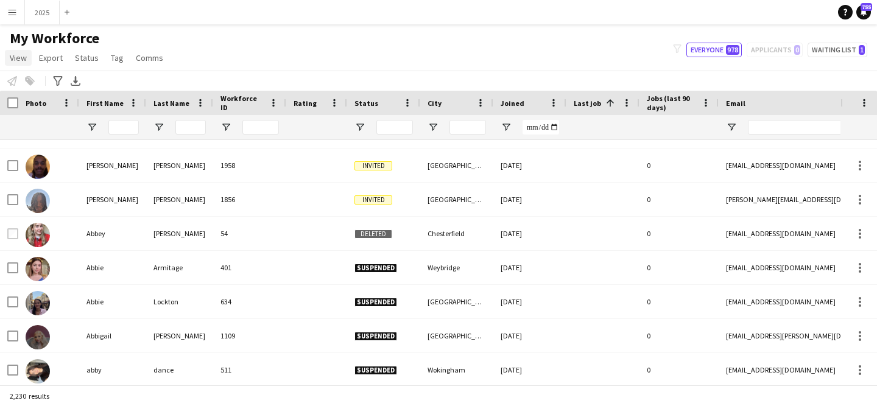
click at [15, 61] on span "View" at bounding box center [18, 57] width 17 height 11
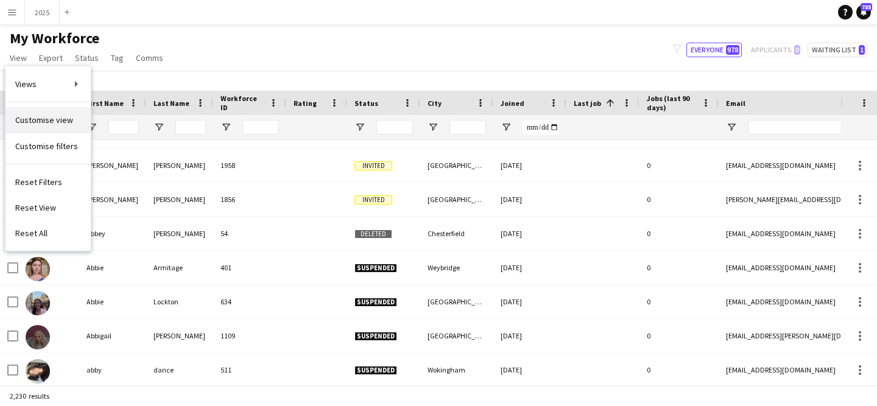
click at [50, 120] on span "Customise view" at bounding box center [44, 120] width 58 height 11
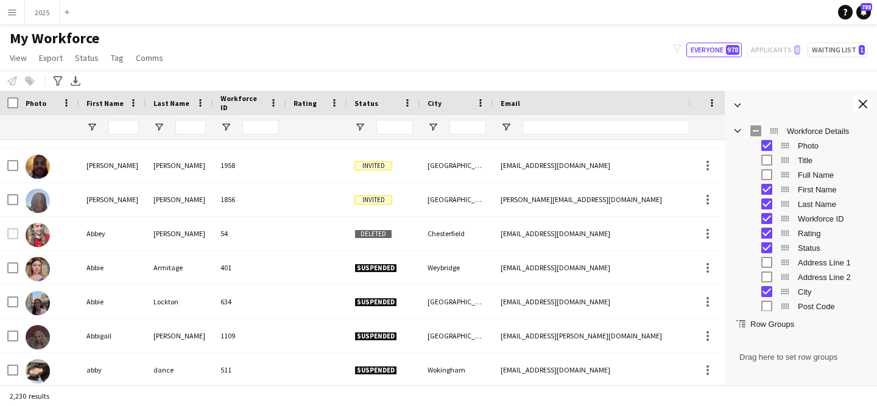
click at [738, 133] on span "Workforce Details Column Group" at bounding box center [737, 130] width 11 height 11
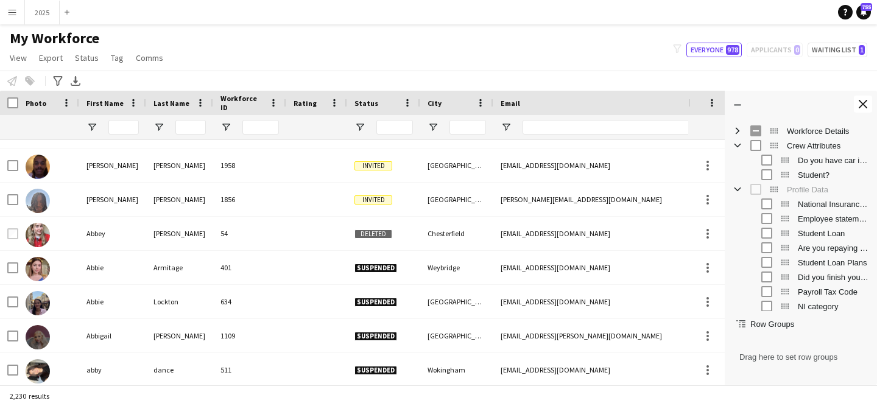
click at [738, 147] on span "Crew Attributes Column Group" at bounding box center [737, 145] width 11 height 11
click at [738, 161] on span "Profile Data Column Group" at bounding box center [737, 160] width 11 height 11
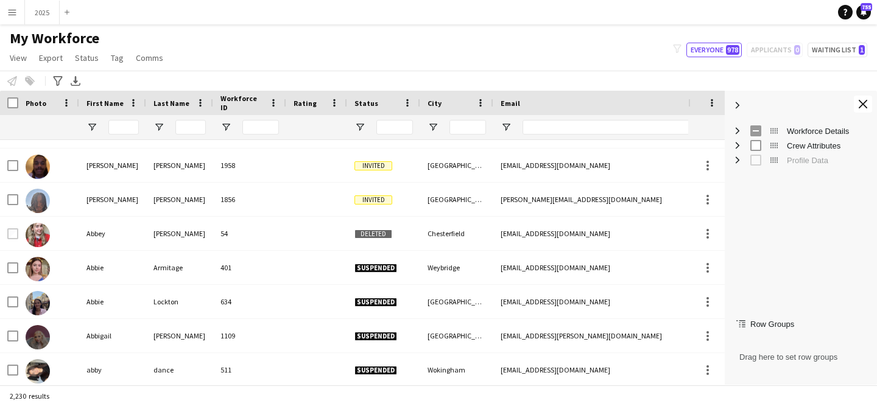
click at [627, 54] on div "My Workforce View Views Default view New view Update view Delete view Edit name…" at bounding box center [438, 49] width 877 height 41
click at [50, 57] on span "Export" at bounding box center [51, 57] width 24 height 11
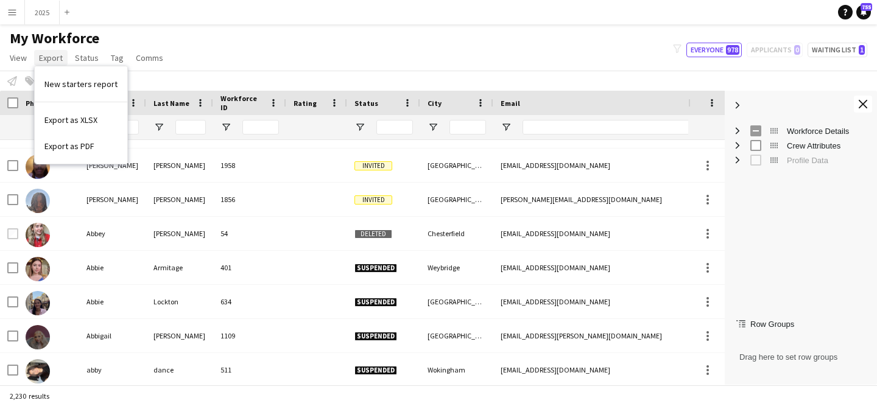
click at [50, 57] on span "Export" at bounding box center [51, 57] width 24 height 11
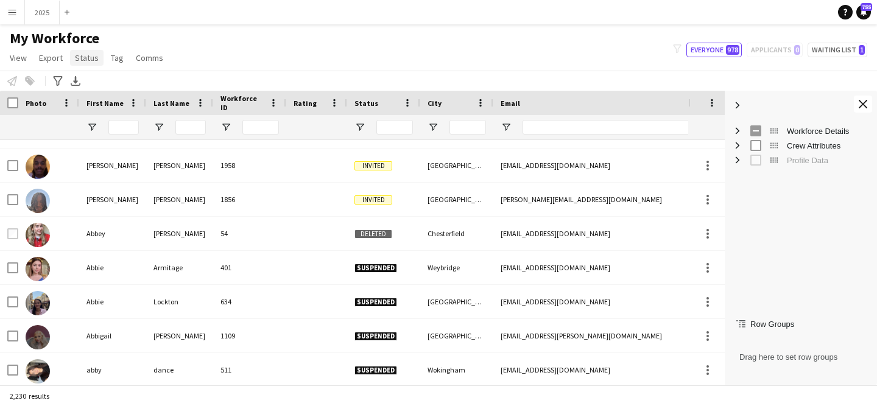
click at [92, 58] on span "Status" at bounding box center [87, 57] width 24 height 11
click at [22, 58] on span "View" at bounding box center [18, 57] width 17 height 11
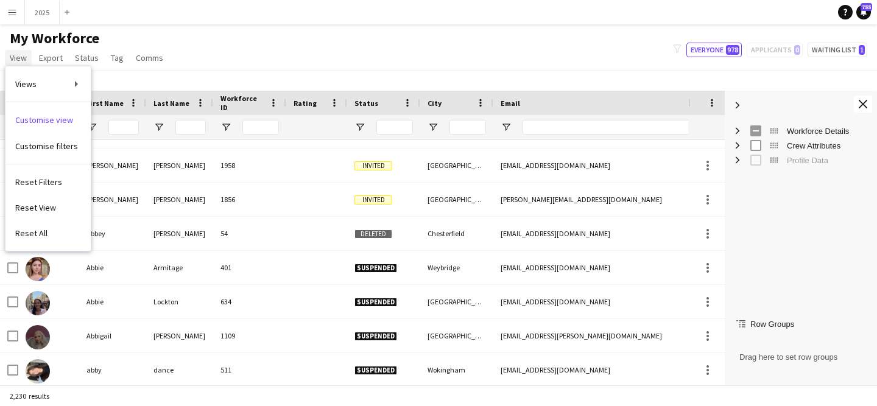
click at [22, 58] on span "View" at bounding box center [18, 57] width 17 height 11
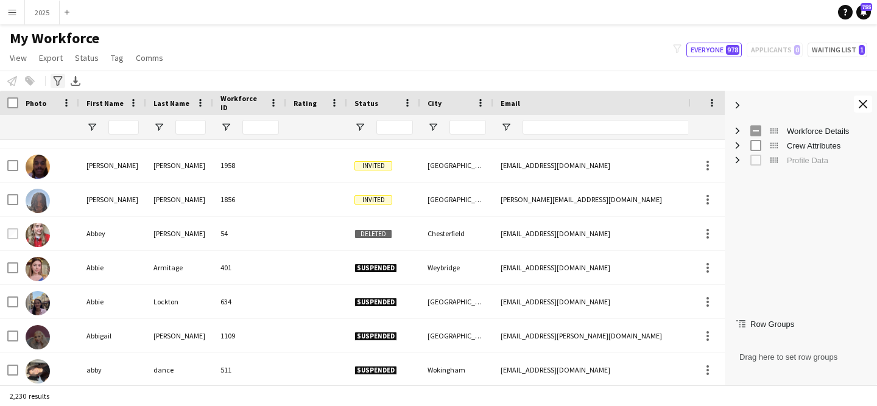
click at [54, 81] on icon "Advanced filters" at bounding box center [58, 81] width 10 height 10
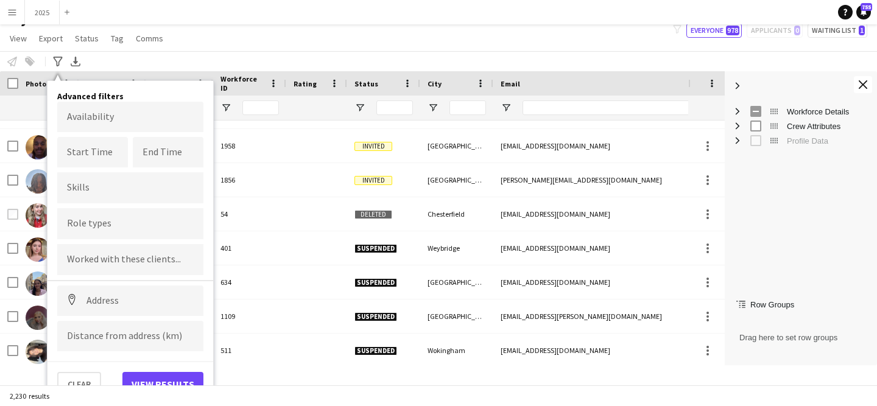
scroll to position [0, 0]
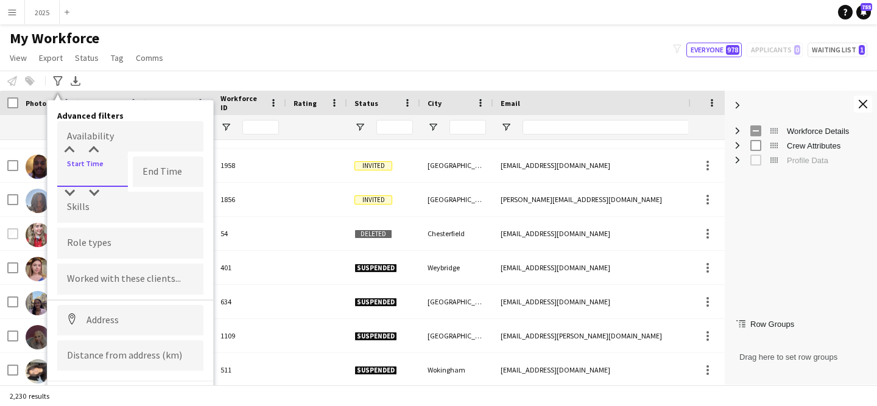
click at [108, 174] on input at bounding box center [92, 172] width 71 height 30
click at [147, 119] on h4 "Advanced filters" at bounding box center [130, 115] width 146 height 11
click at [138, 135] on body "Menu Boards Boards Boards All jobs Status Workforce Workforce My Workforce Recr…" at bounding box center [438, 203] width 877 height 406
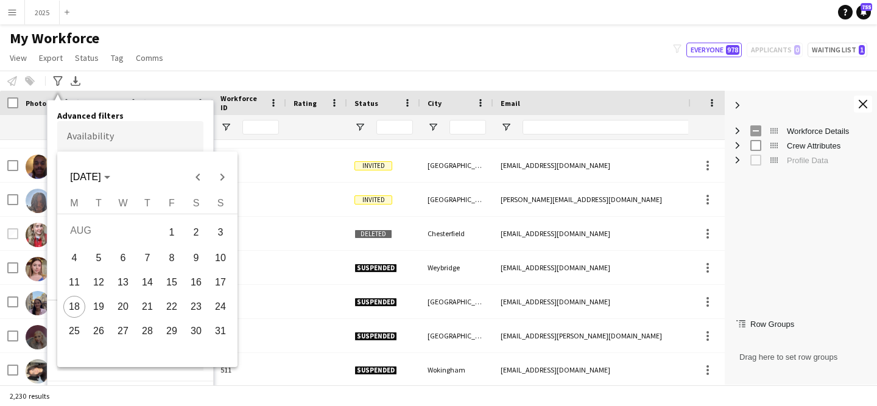
click at [196, 313] on span "23" at bounding box center [196, 307] width 22 height 22
type input "**********"
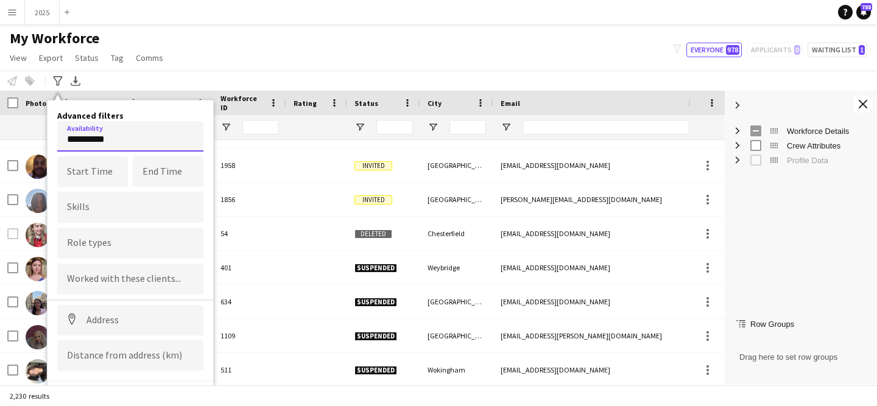
scroll to position [19, 0]
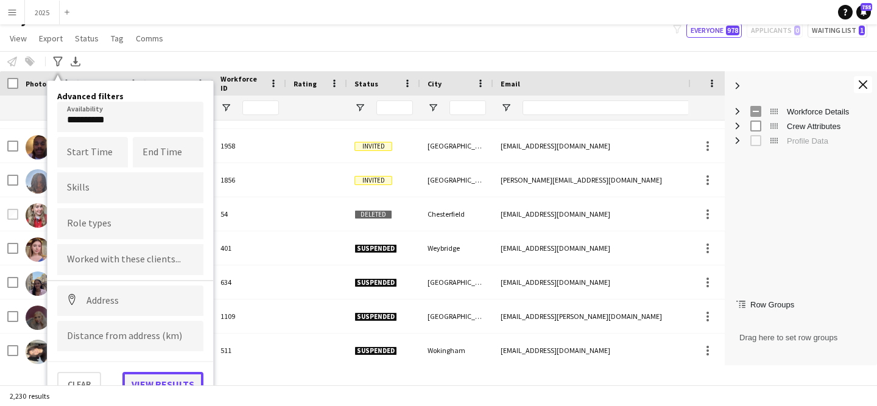
click at [166, 380] on button "View results" at bounding box center [162, 384] width 81 height 24
type input "**********"
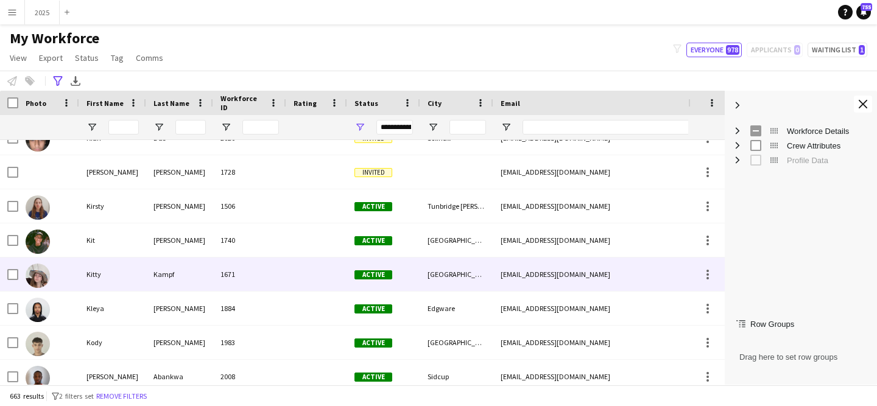
scroll to position [6949, 0]
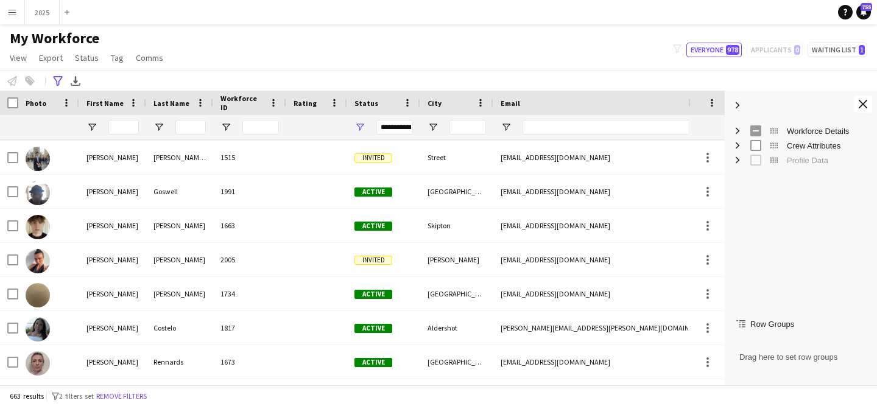
click at [16, 13] on app-icon "Menu" at bounding box center [12, 12] width 10 height 10
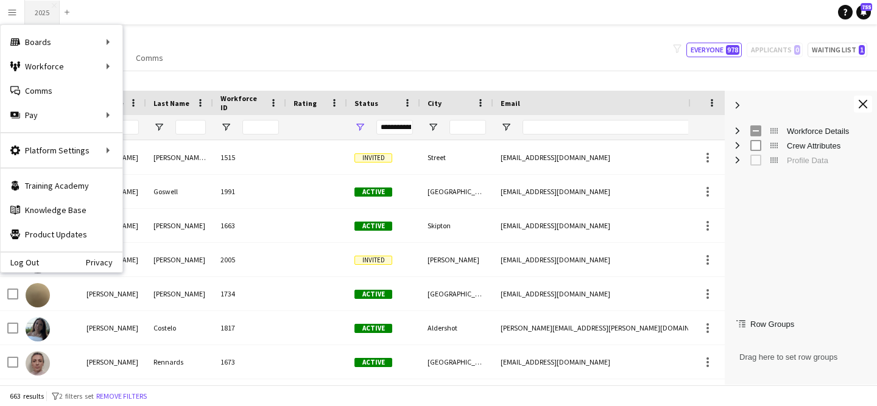
click at [38, 13] on button "2025 Close" at bounding box center [42, 13] width 35 height 24
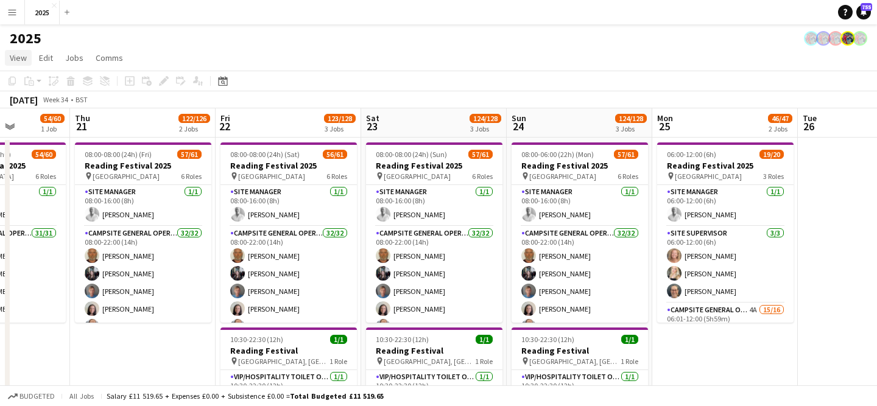
click at [9, 60] on link "View" at bounding box center [18, 58] width 27 height 16
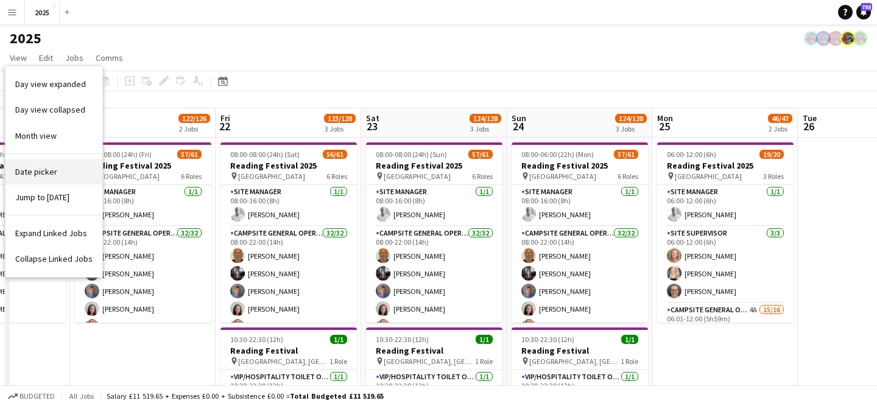
click at [54, 182] on link "Date picker" at bounding box center [53, 172] width 97 height 26
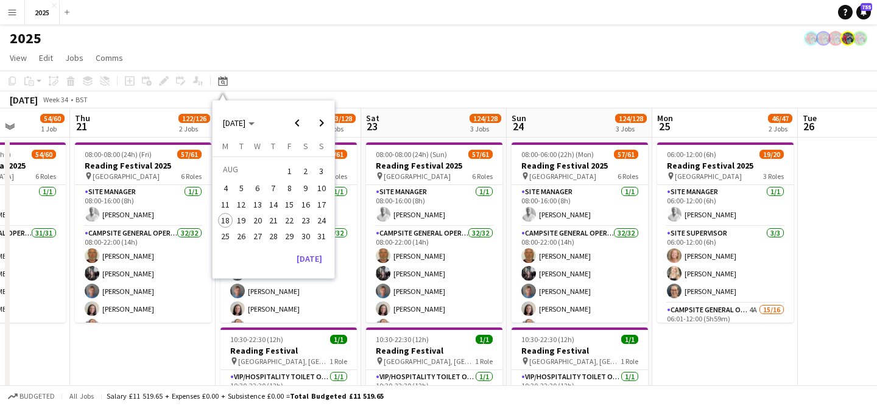
click at [303, 222] on span "23" at bounding box center [305, 220] width 15 height 15
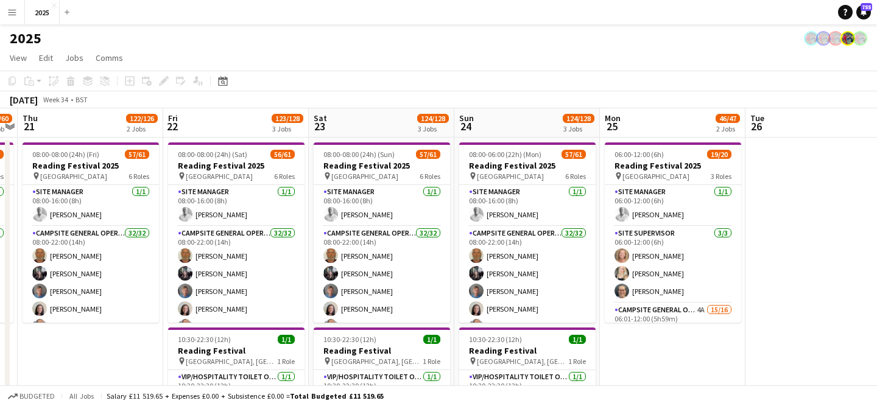
click at [377, 124] on app-board-header-date "Sat 23 124/128 3 Jobs" at bounding box center [382, 122] width 146 height 29
click at [18, 62] on span "View" at bounding box center [18, 57] width 17 height 11
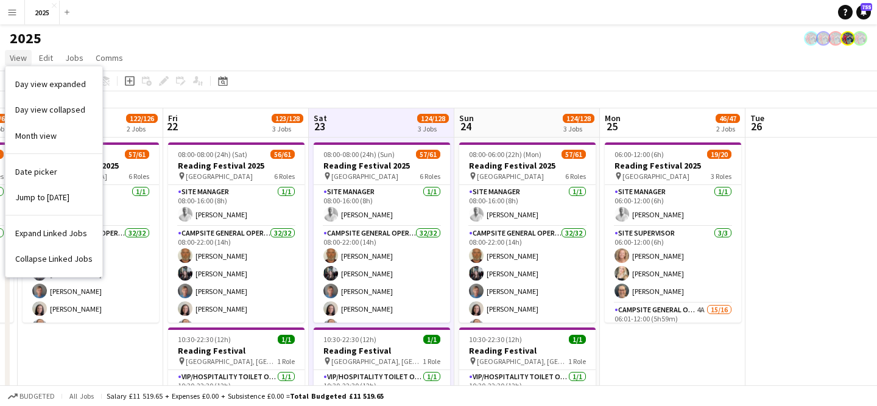
click at [18, 62] on span "View" at bounding box center [18, 57] width 17 height 11
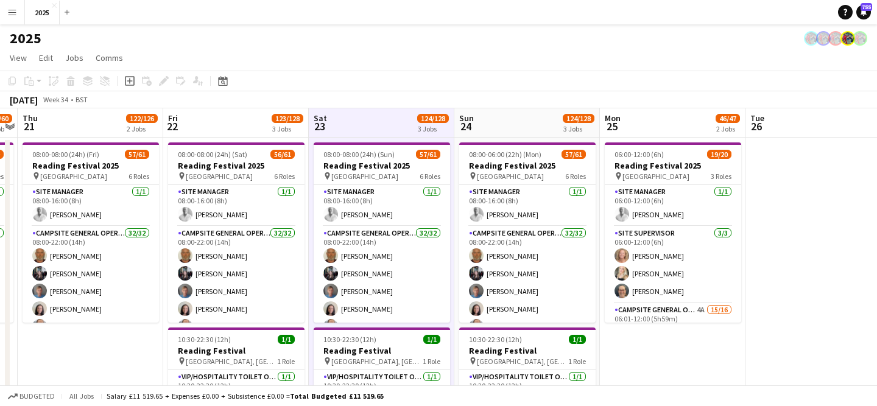
click at [15, 4] on button "Menu" at bounding box center [12, 12] width 24 height 24
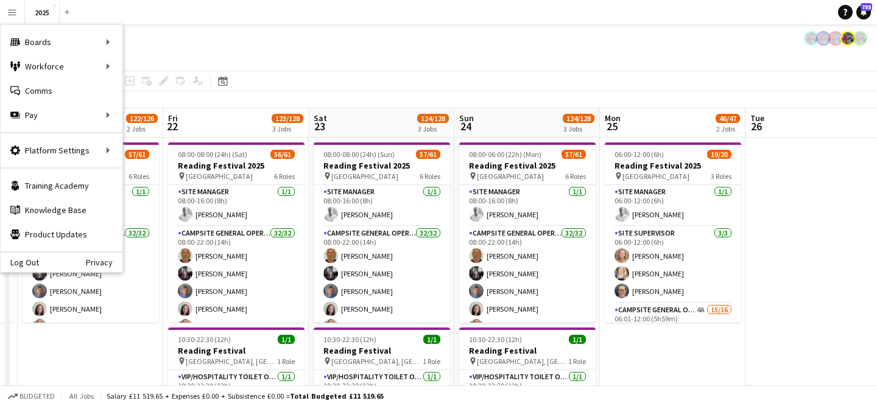
click at [9, 11] on app-icon "Menu" at bounding box center [12, 12] width 10 height 10
click at [221, 34] on div "2025" at bounding box center [438, 35] width 877 height 23
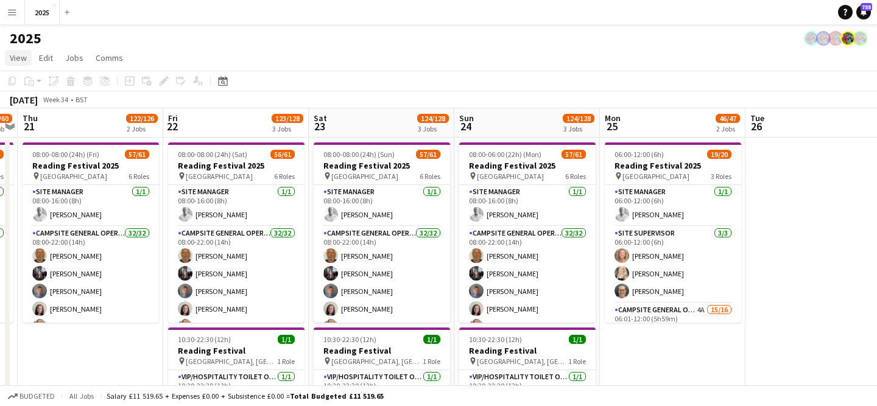
click at [17, 63] on span "View" at bounding box center [18, 57] width 17 height 11
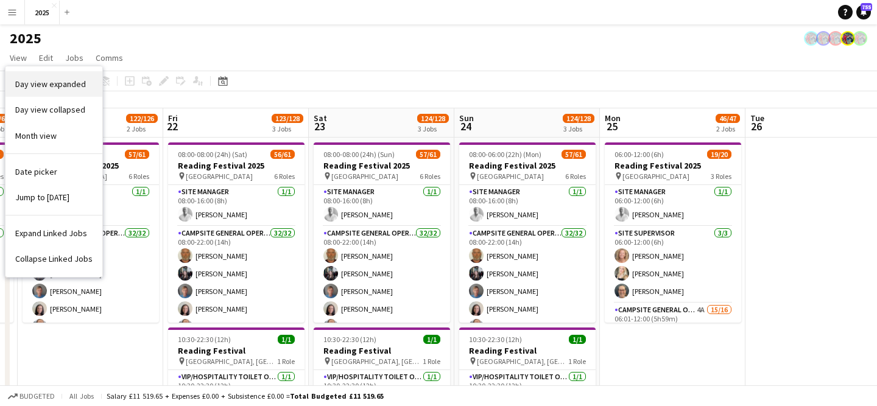
click at [40, 85] on span "Day view expanded" at bounding box center [50, 84] width 71 height 11
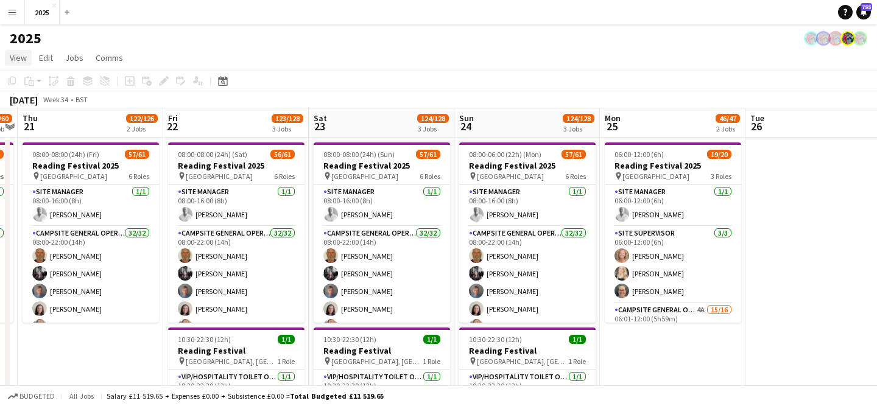
click at [21, 60] on span "View" at bounding box center [18, 57] width 17 height 11
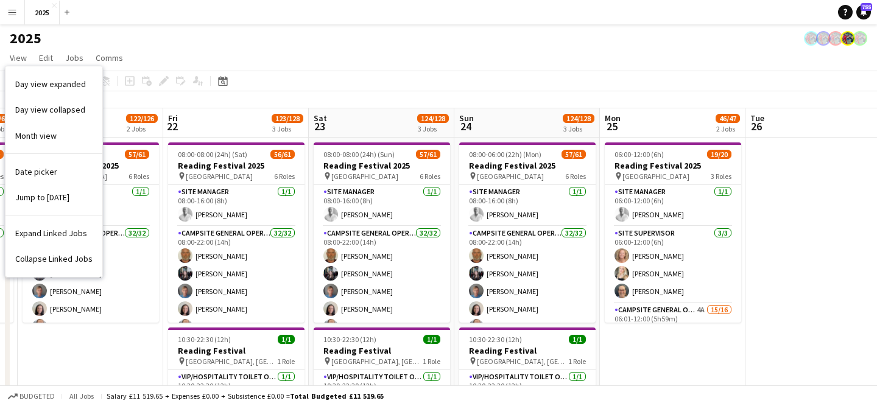
click at [221, 67] on app-page-menu "View Day view expanded Day view collapsed Month view Date picker Jump to [DATE]…" at bounding box center [438, 59] width 877 height 23
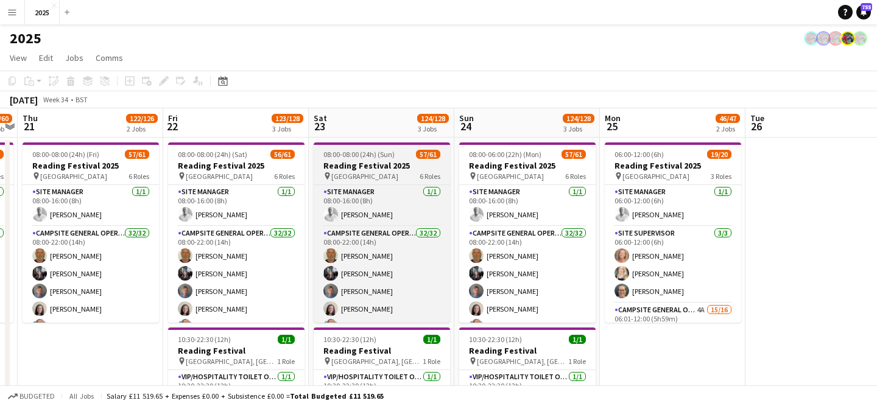
click at [398, 158] on div "08:00-08:00 (24h) (Sun) 57/61" at bounding box center [382, 154] width 136 height 9
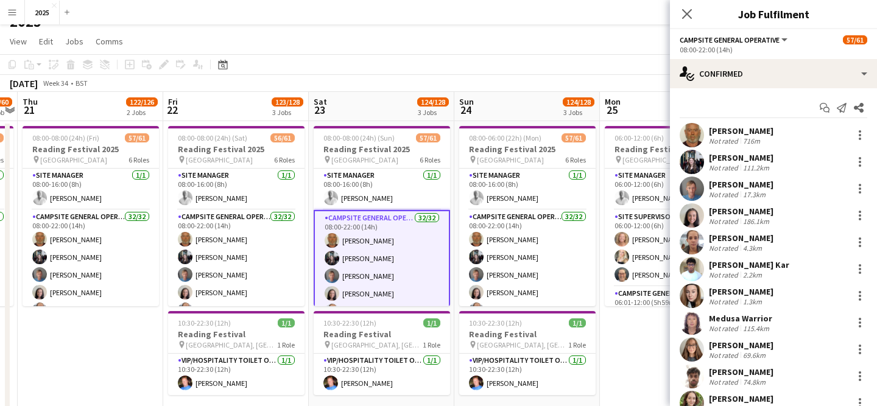
click at [731, 138] on div "Not rated" at bounding box center [725, 140] width 32 height 9
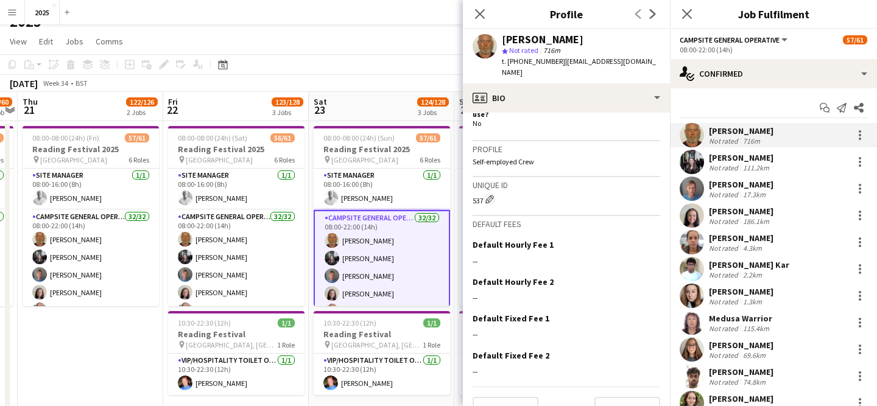
scroll to position [557, 0]
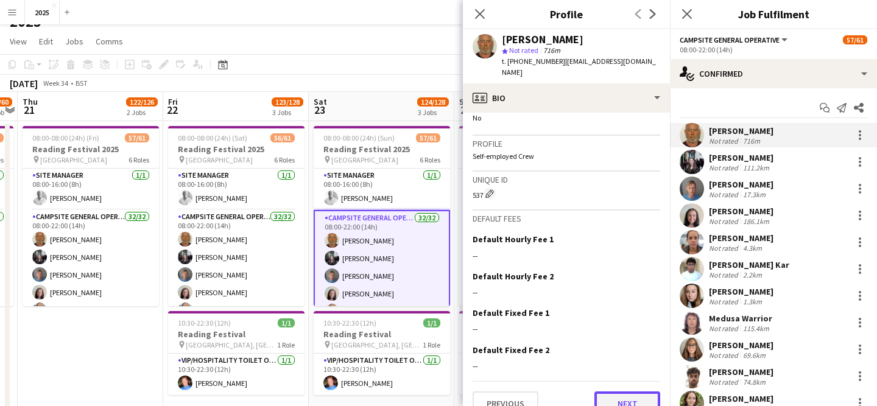
click at [640, 392] on button "Next" at bounding box center [628, 404] width 66 height 24
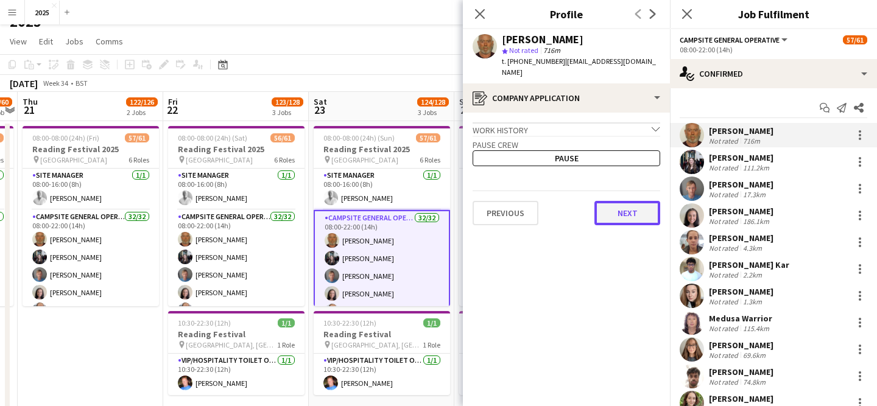
click at [626, 201] on button "Next" at bounding box center [628, 213] width 66 height 24
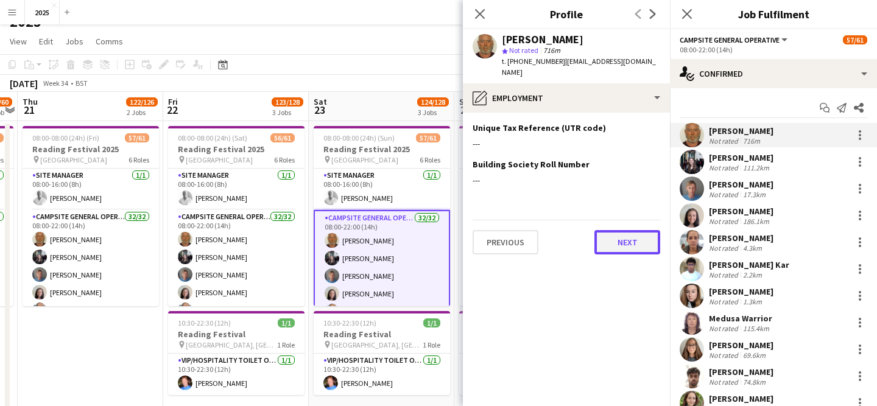
click at [628, 238] on button "Next" at bounding box center [628, 242] width 66 height 24
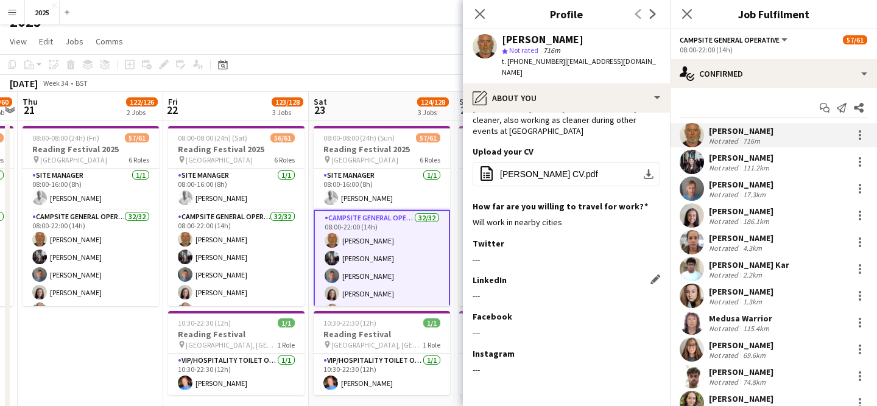
scroll to position [94, 0]
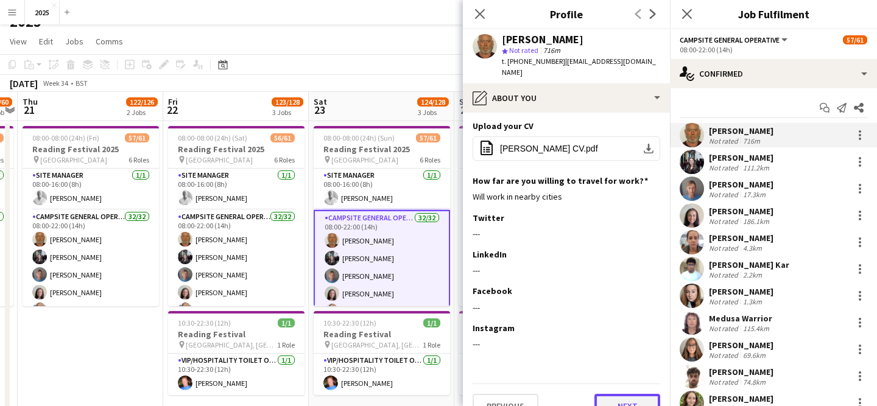
click at [635, 394] on button "Next" at bounding box center [628, 406] width 66 height 24
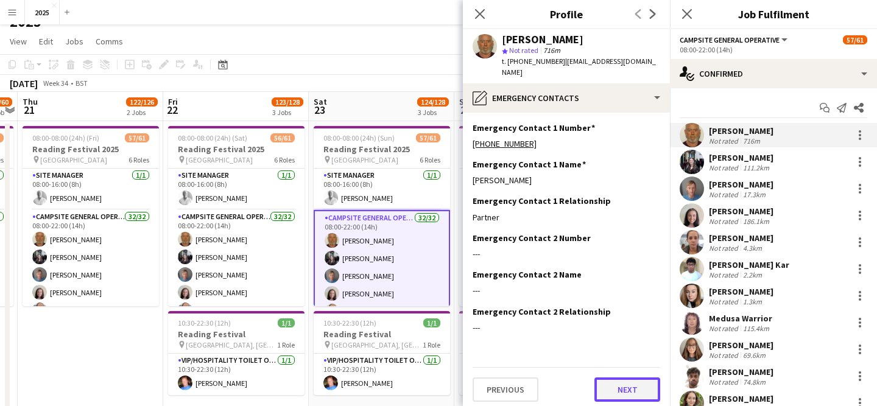
click at [638, 381] on button "Next" at bounding box center [628, 390] width 66 height 24
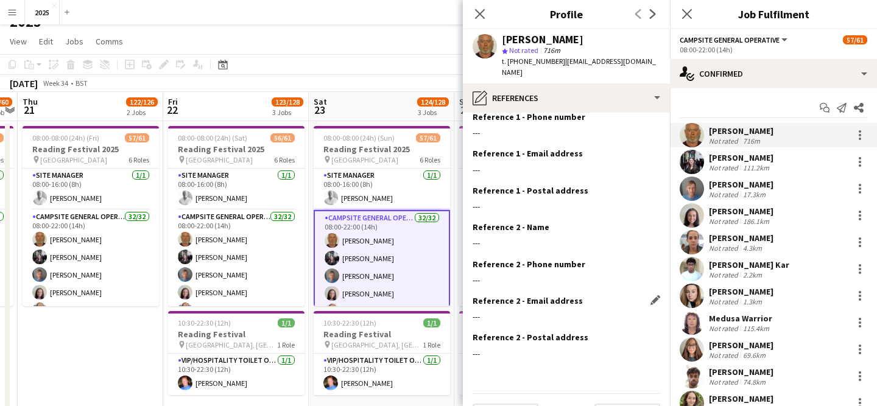
scroll to position [68, 0]
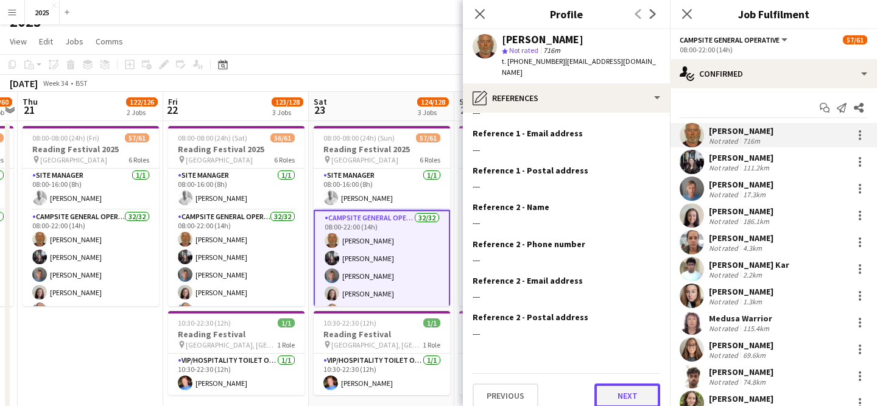
click at [629, 389] on button "Next" at bounding box center [628, 396] width 66 height 24
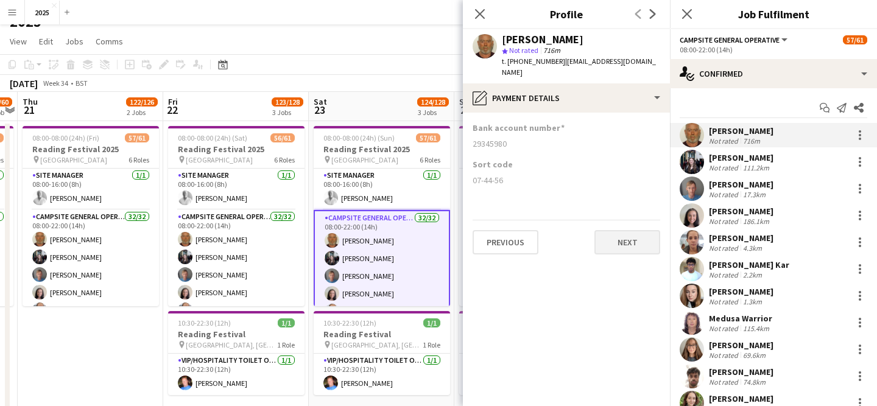
scroll to position [0, 0]
click at [621, 235] on button "Next" at bounding box center [628, 242] width 66 height 24
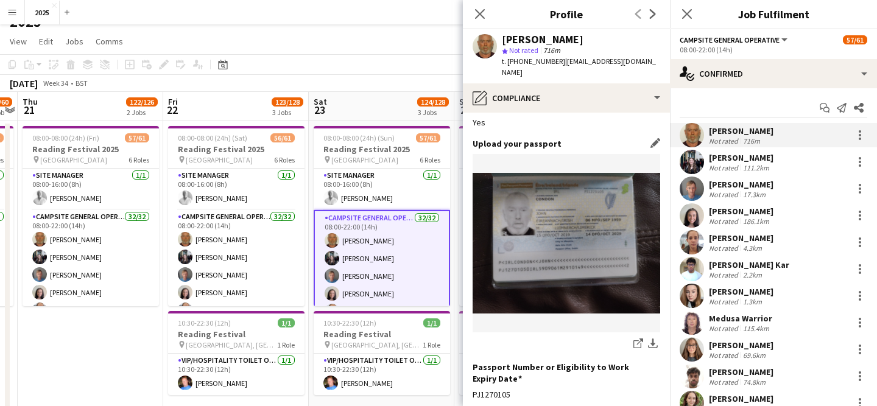
scroll to position [230, 0]
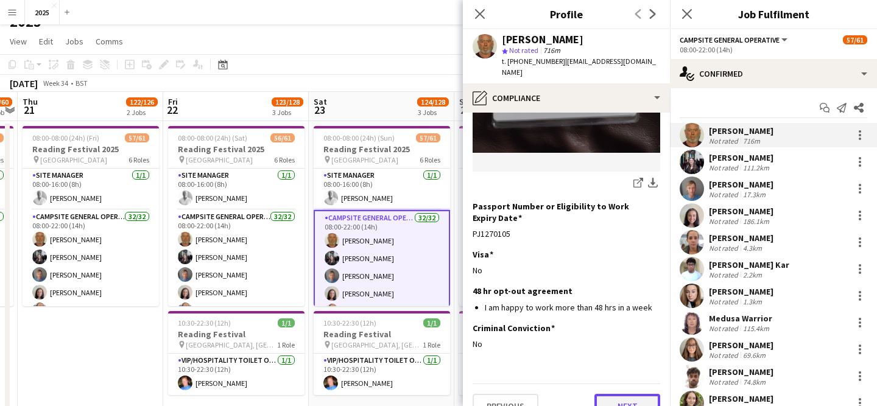
click at [626, 394] on button "Next" at bounding box center [628, 406] width 66 height 24
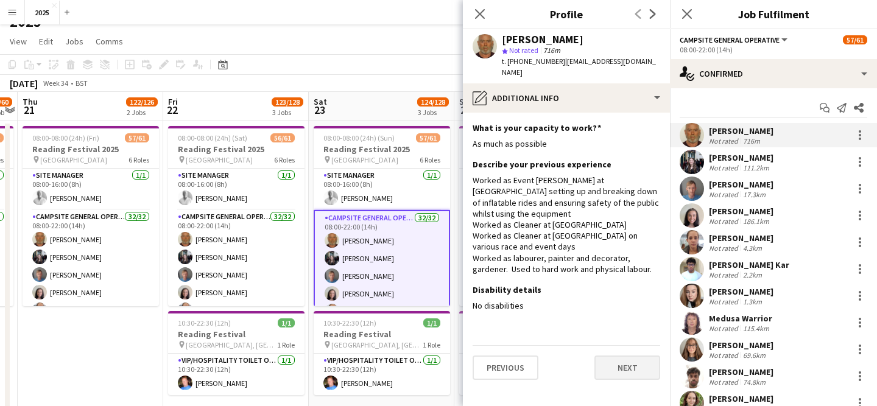
scroll to position [0, 0]
click at [622, 356] on button "Next" at bounding box center [628, 368] width 66 height 24
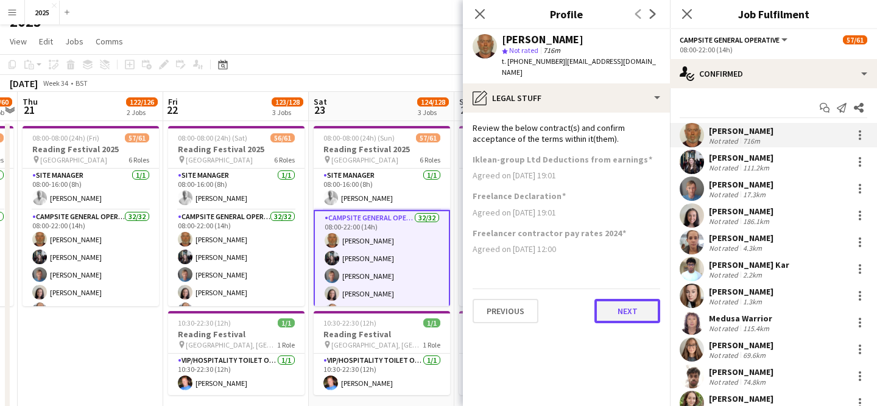
click at [613, 303] on button "Next" at bounding box center [628, 311] width 66 height 24
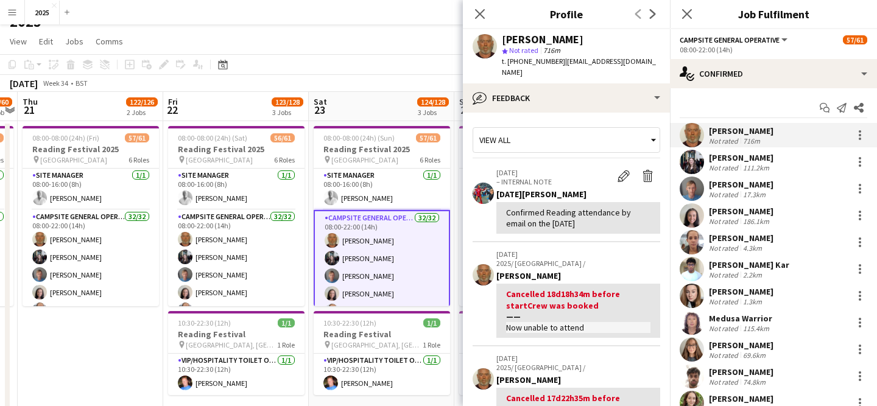
click at [737, 158] on div "[PERSON_NAME]" at bounding box center [741, 157] width 65 height 11
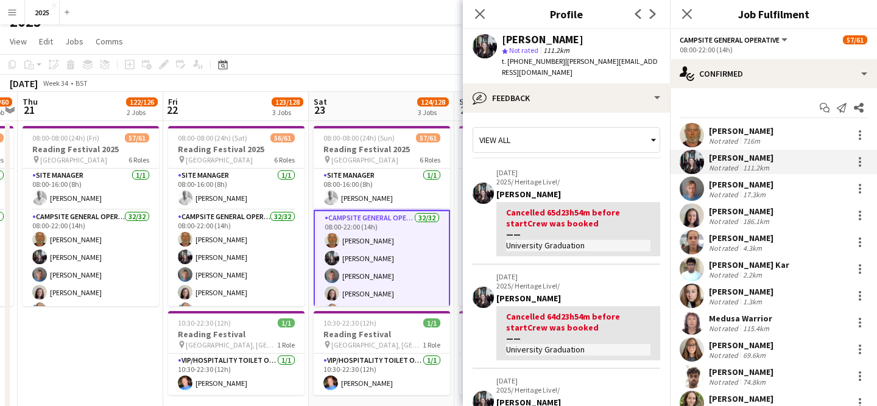
click at [724, 195] on div "Not rated" at bounding box center [725, 194] width 32 height 9
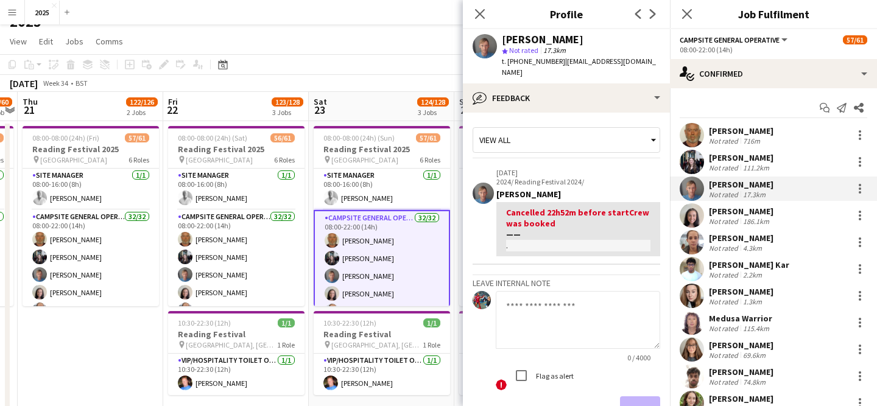
scroll to position [1, 0]
click at [569, 313] on textarea at bounding box center [578, 319] width 164 height 58
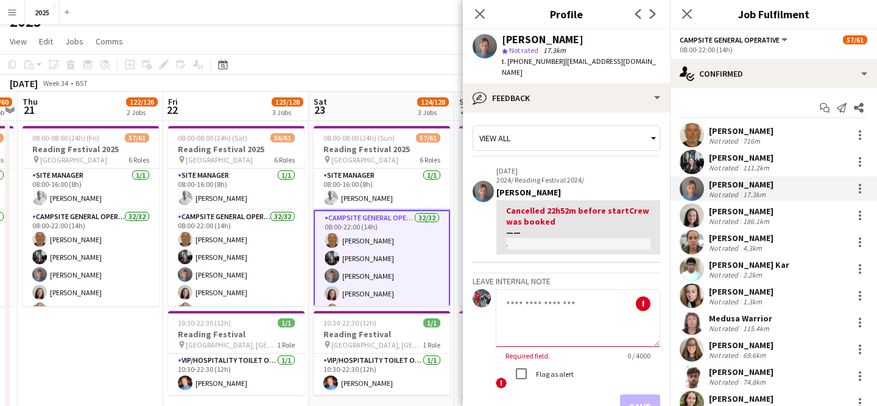
click at [566, 307] on textarea at bounding box center [578, 318] width 164 height 58
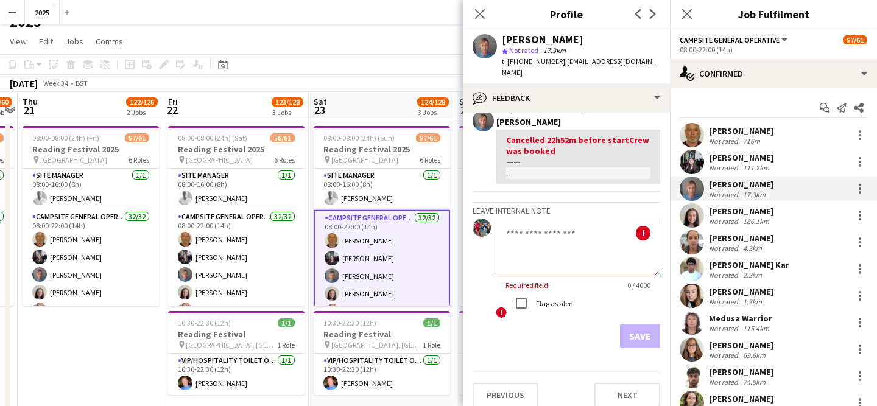
scroll to position [0, 0]
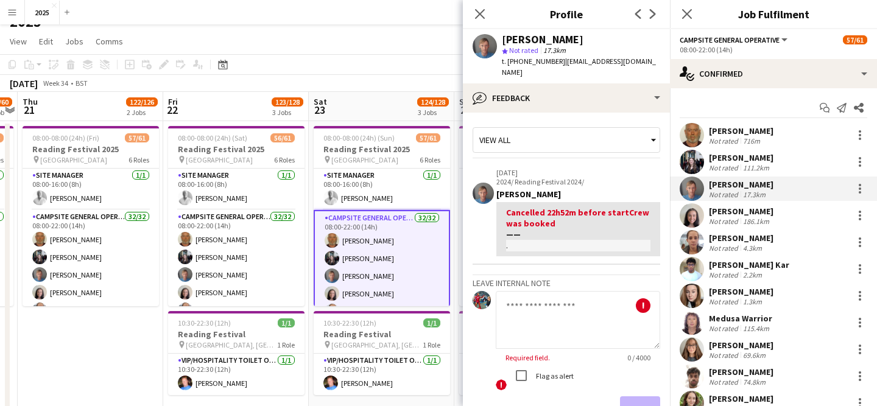
click at [733, 221] on div "Not rated" at bounding box center [725, 221] width 32 height 9
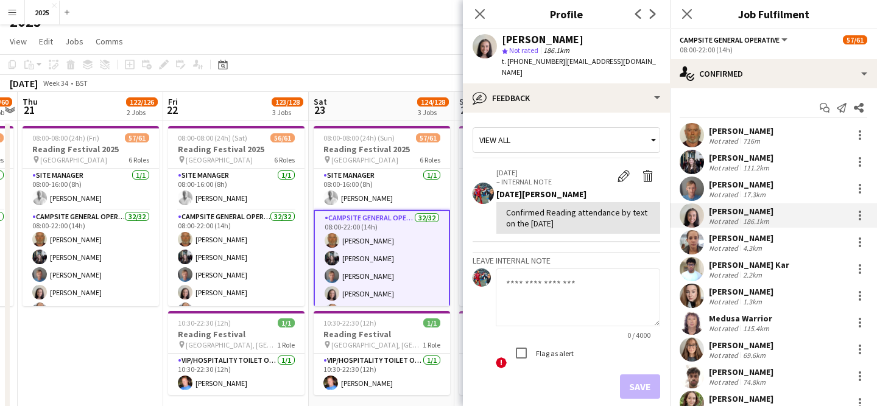
click at [740, 235] on div "[PERSON_NAME]" at bounding box center [741, 238] width 65 height 11
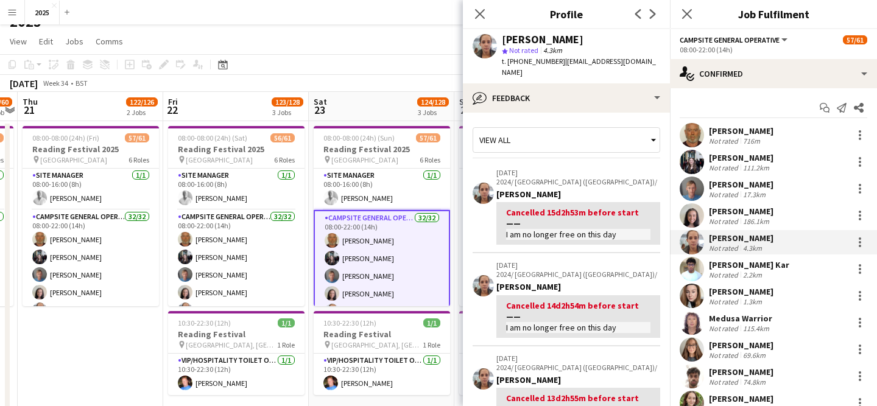
click at [758, 265] on div "[PERSON_NAME] Kar" at bounding box center [749, 265] width 80 height 11
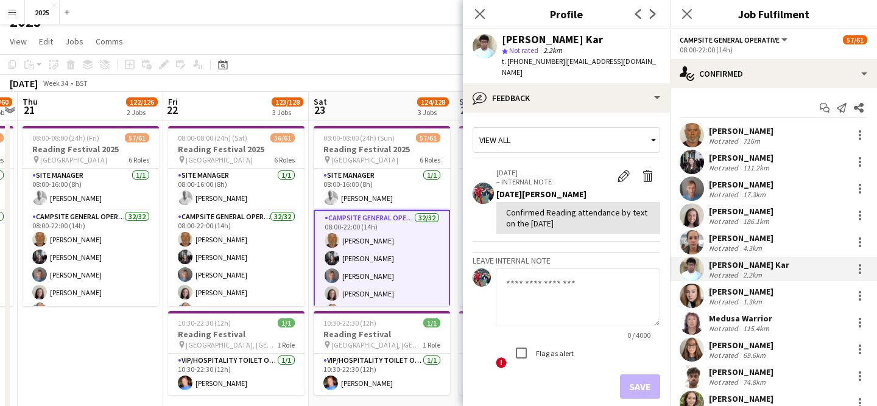
click at [759, 293] on div "[PERSON_NAME]" at bounding box center [741, 291] width 65 height 11
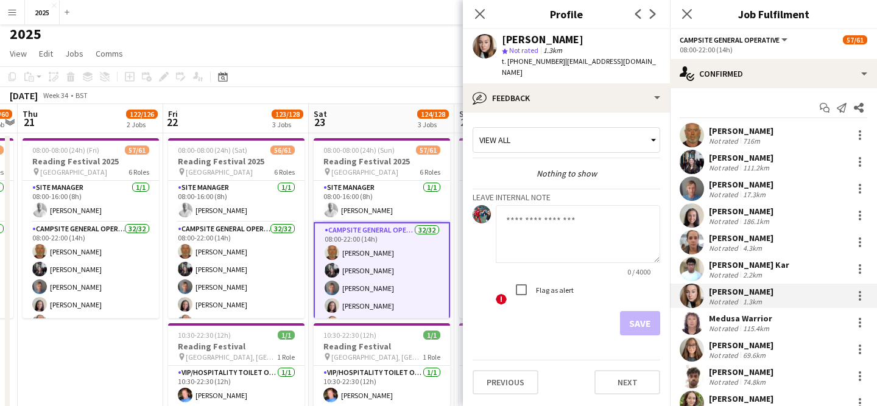
scroll to position [15, 0]
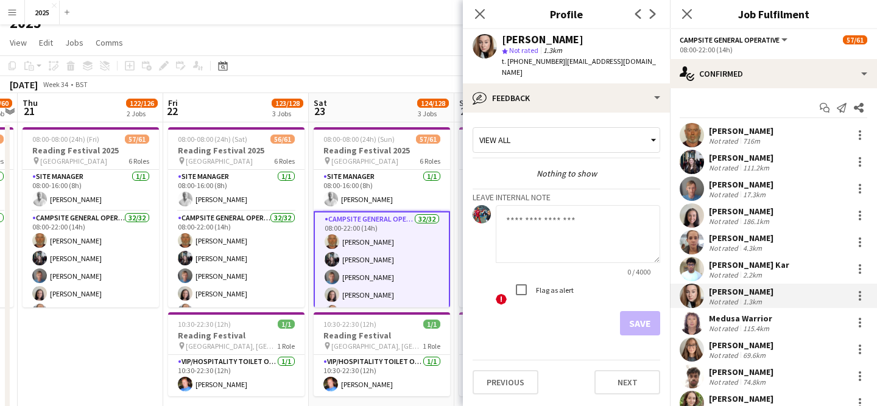
click at [782, 316] on div "Medusa Warrior Not rated 115.4km" at bounding box center [773, 323] width 207 height 24
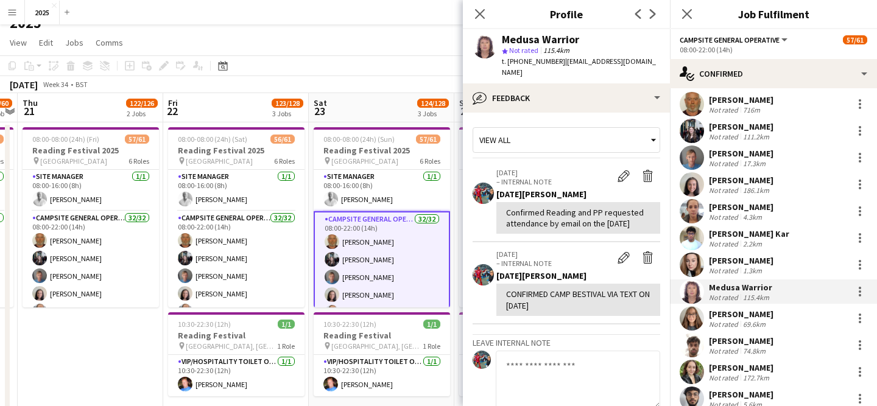
scroll to position [34, 0]
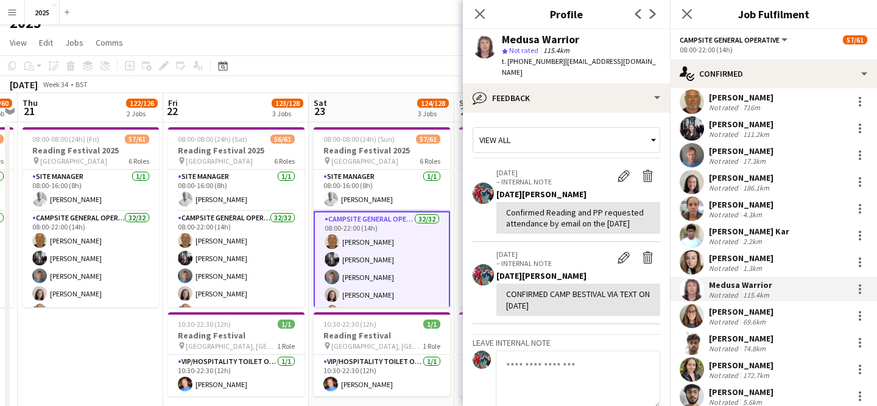
click at [777, 314] on div "[PERSON_NAME] Not rated 69.6km" at bounding box center [773, 316] width 207 height 24
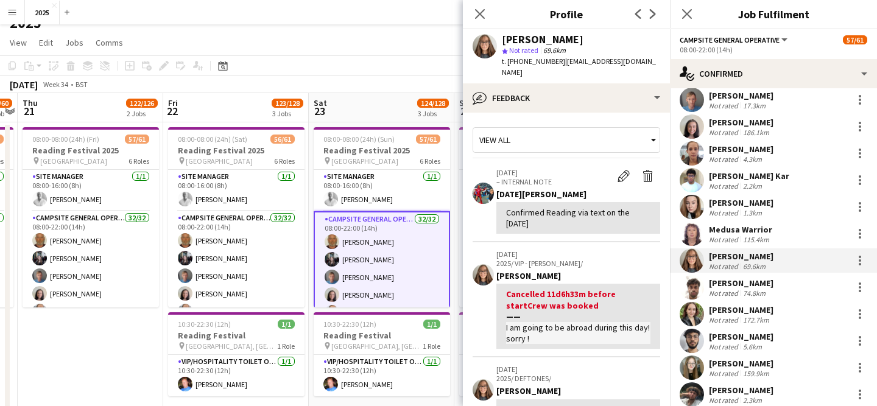
scroll to position [93, 0]
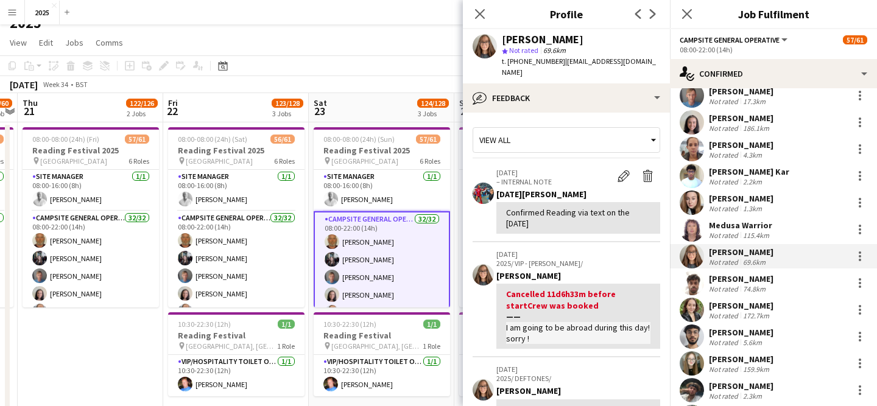
click at [774, 288] on div "[PERSON_NAME] Not rated 74.8km" at bounding box center [773, 283] width 207 height 24
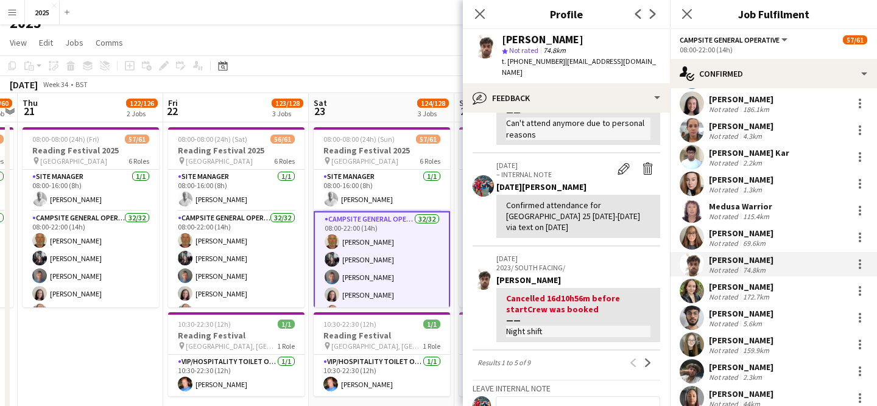
scroll to position [0, 0]
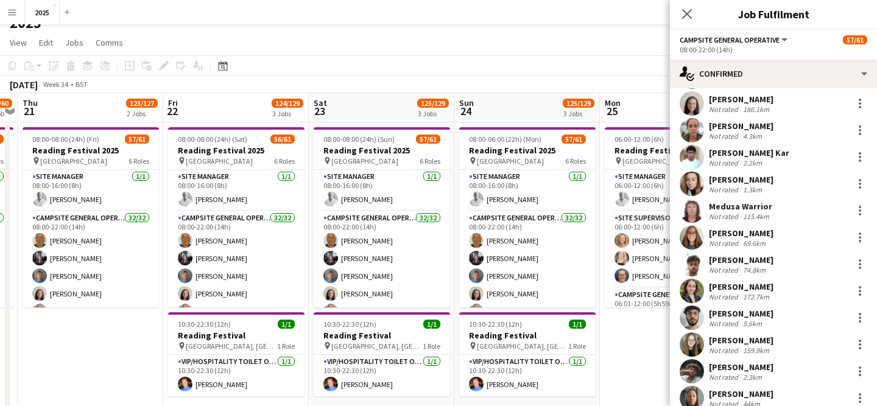
click at [761, 207] on div "Medusa Warrior" at bounding box center [740, 206] width 63 height 11
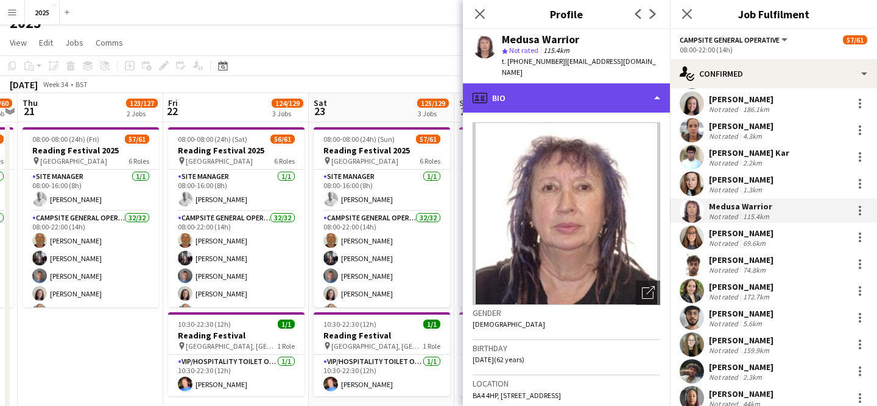
click at [559, 83] on div "profile Bio" at bounding box center [566, 97] width 207 height 29
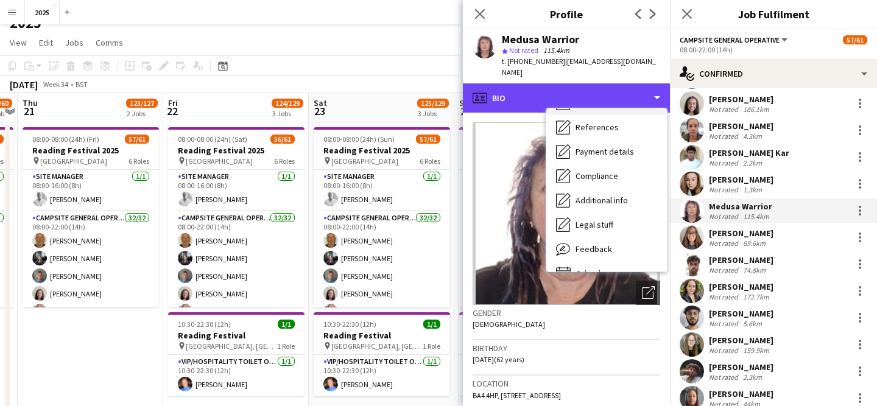
scroll to position [139, 0]
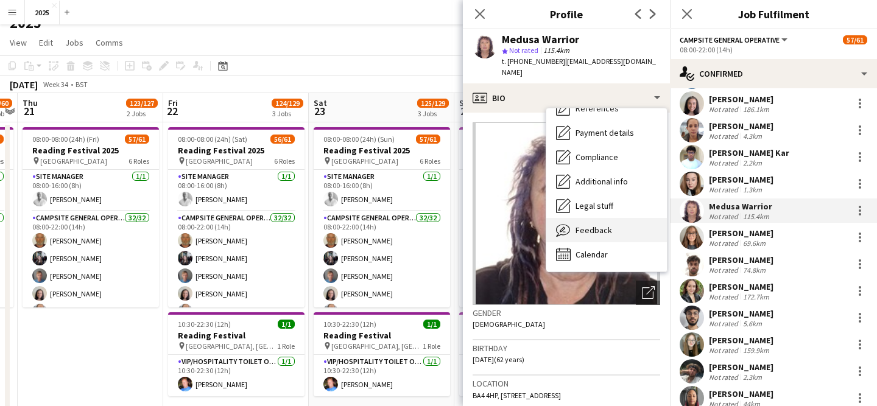
click at [622, 218] on div "Feedback Feedback" at bounding box center [606, 230] width 121 height 24
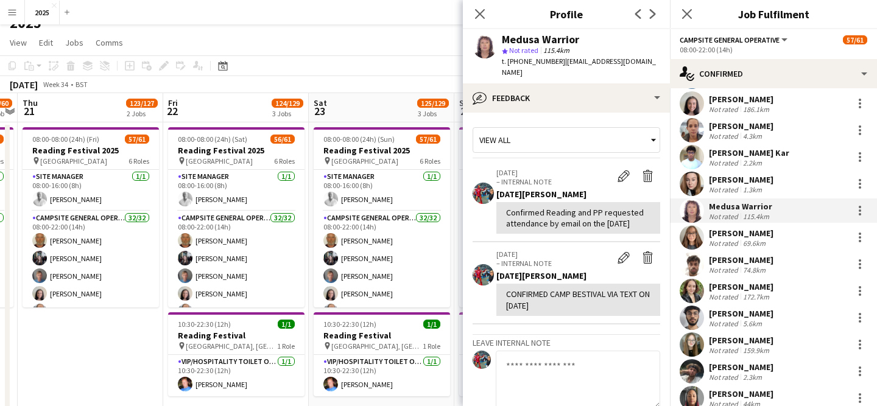
click at [757, 260] on div "[PERSON_NAME]" at bounding box center [741, 260] width 65 height 11
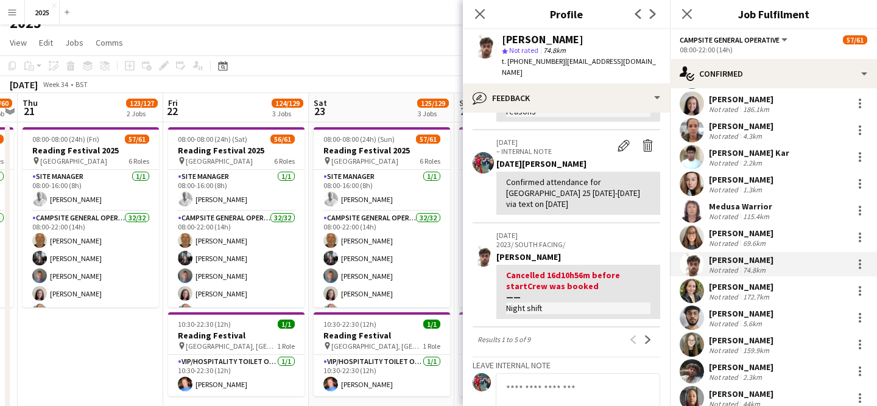
scroll to position [498, 0]
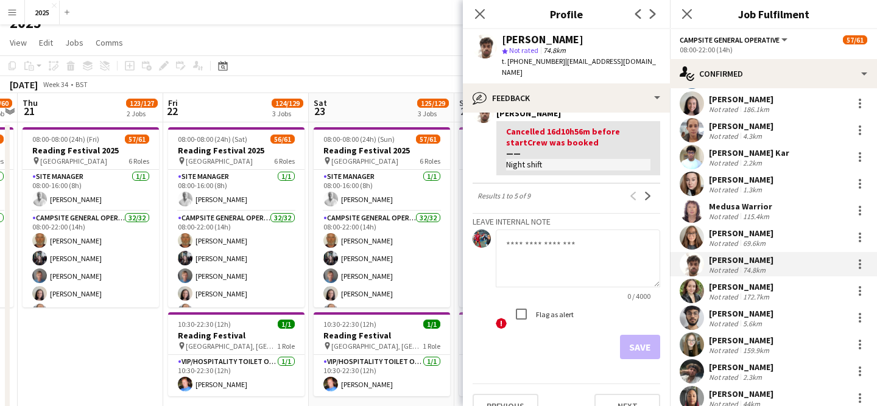
click at [556, 230] on textarea at bounding box center [578, 259] width 164 height 58
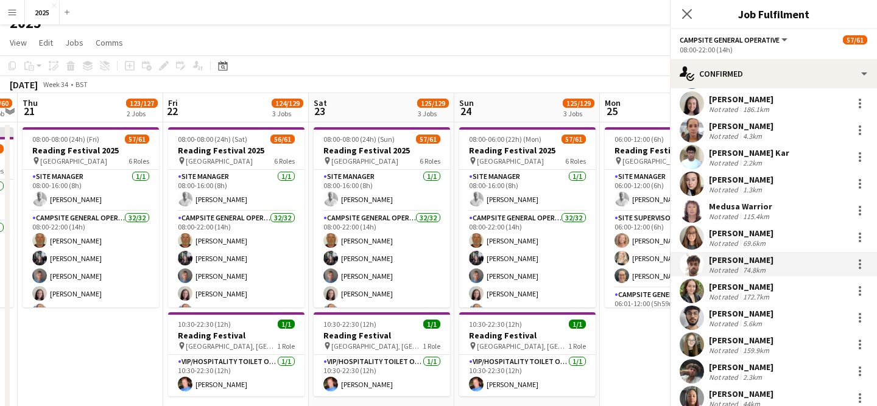
type textarea "**********"
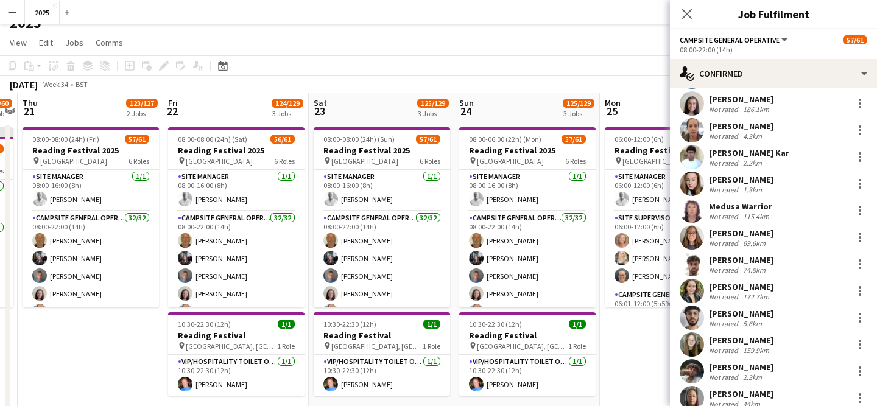
click at [733, 267] on div "Not rated" at bounding box center [725, 270] width 32 height 9
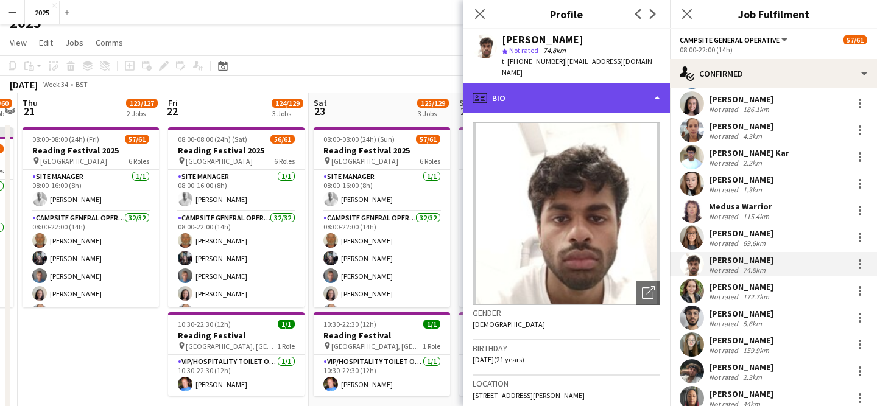
click at [607, 83] on div "profile Bio" at bounding box center [566, 97] width 207 height 29
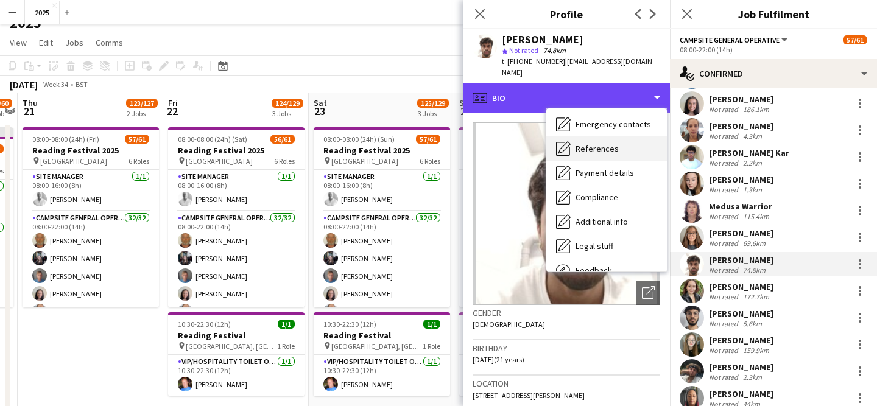
scroll to position [139, 0]
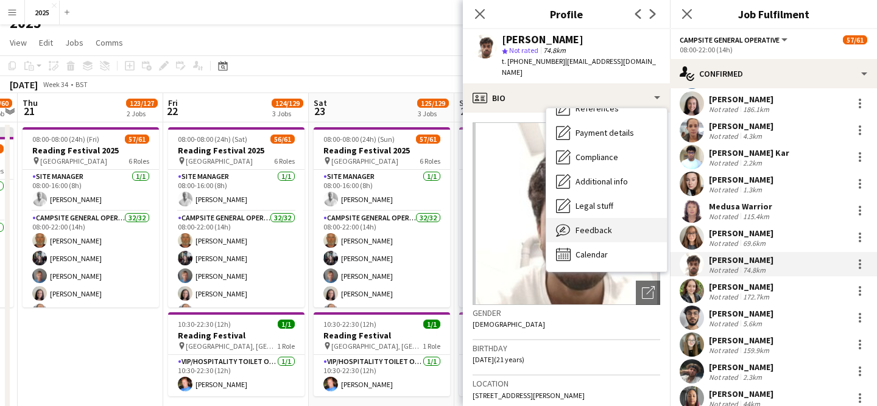
click at [593, 225] on span "Feedback" at bounding box center [594, 230] width 37 height 11
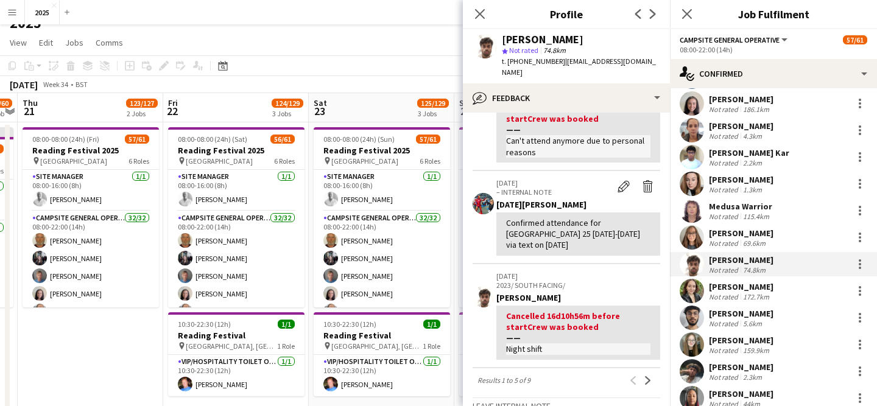
scroll to position [498, 0]
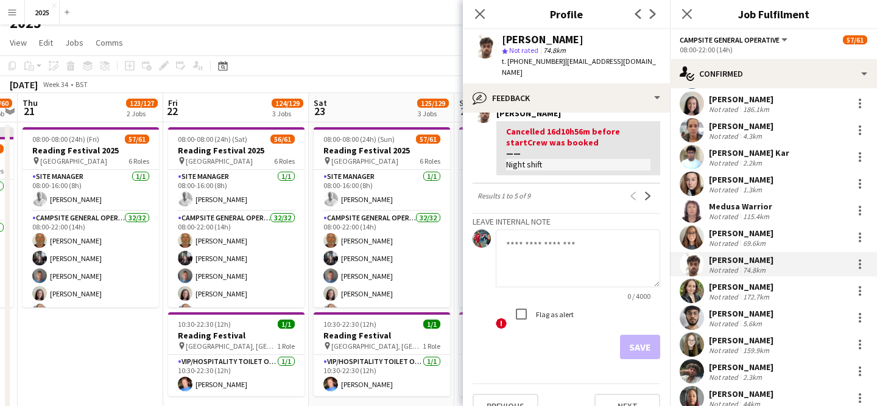
click at [579, 235] on textarea at bounding box center [578, 259] width 164 height 58
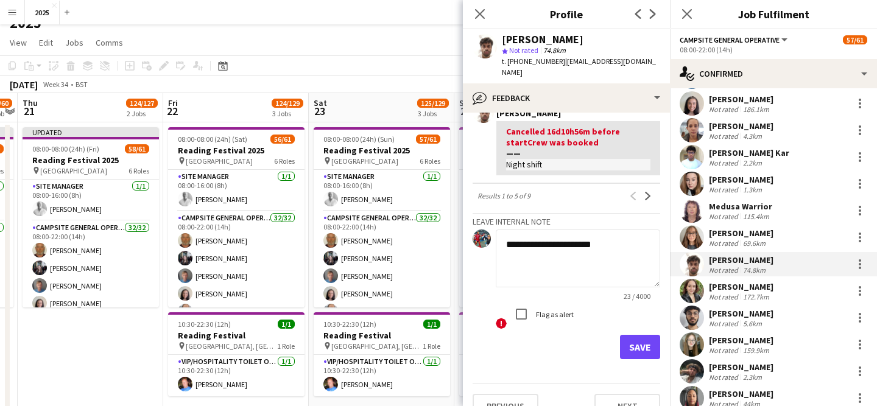
type textarea "**********"
click at [641, 335] on button "Save" at bounding box center [640, 347] width 40 height 24
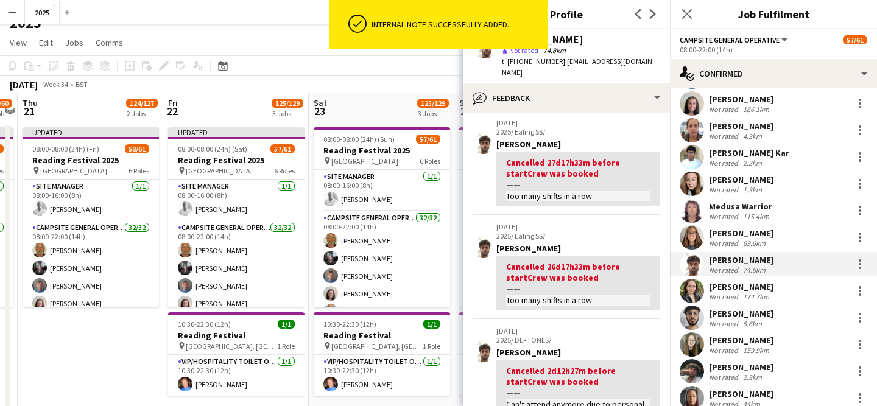
scroll to position [0, 0]
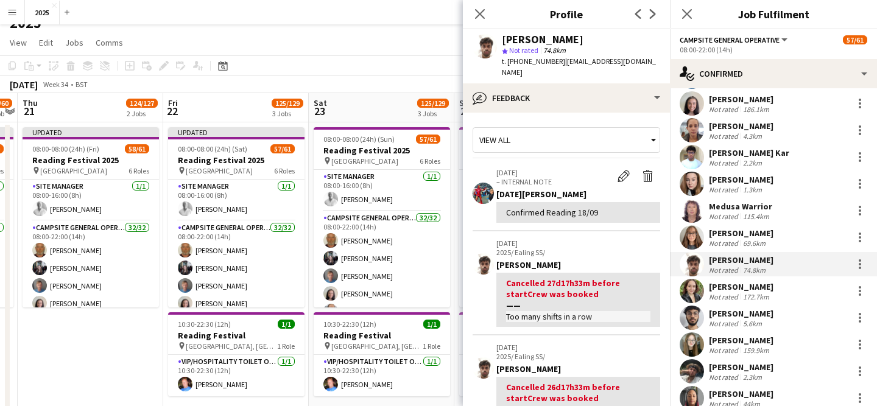
click at [754, 294] on div "172.7km" at bounding box center [756, 296] width 31 height 9
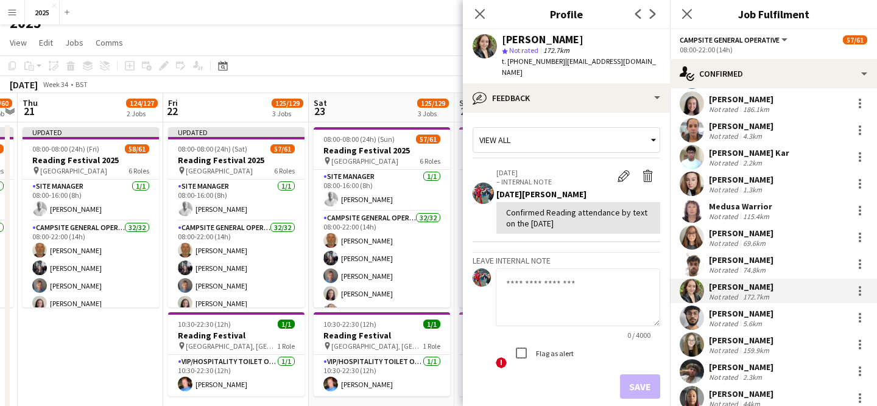
click at [754, 323] on div "5.6km" at bounding box center [753, 323] width 24 height 9
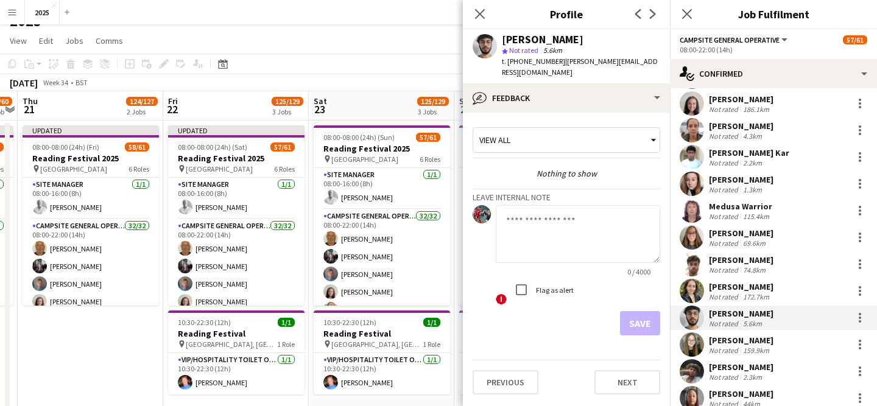
scroll to position [21, 0]
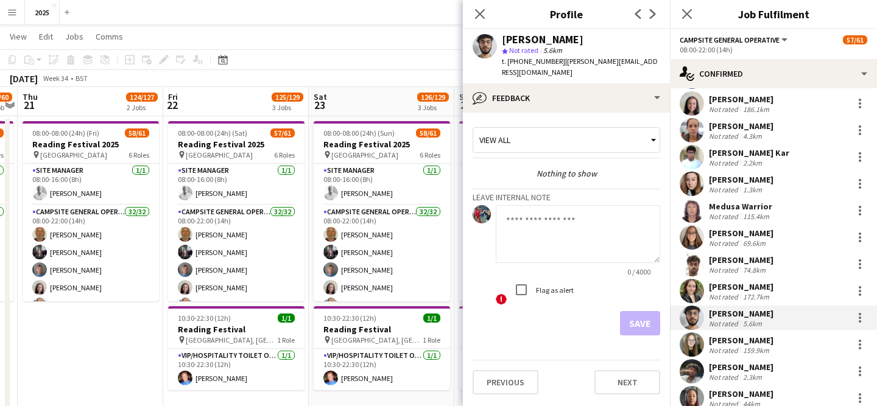
click at [747, 347] on div "159.9km" at bounding box center [756, 350] width 31 height 9
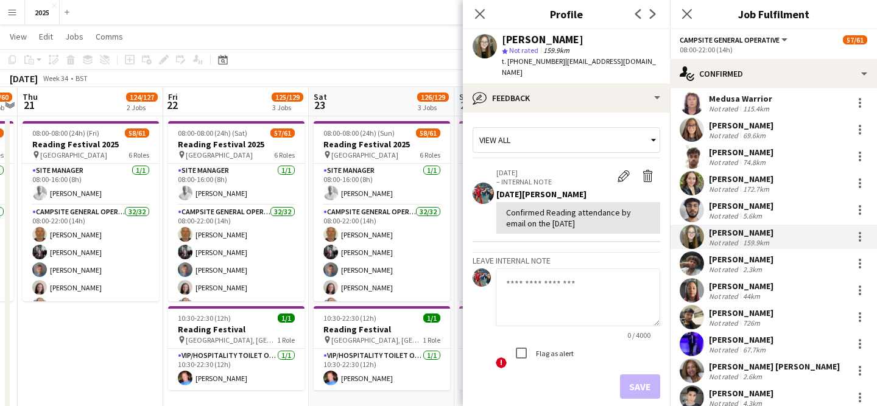
scroll to position [246, 0]
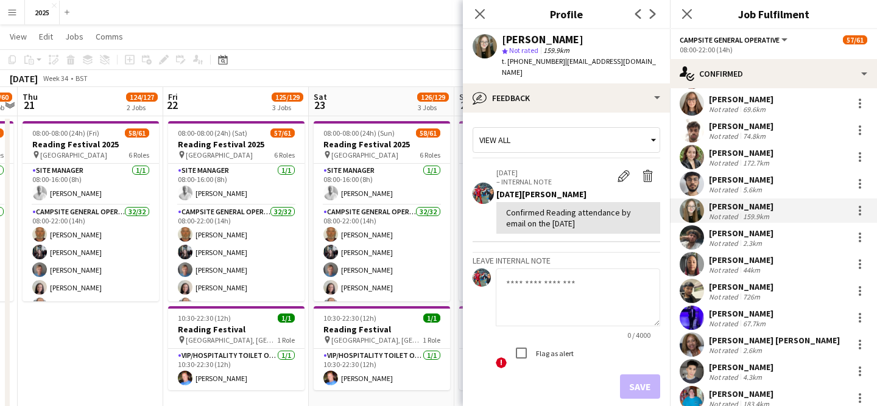
click at [755, 233] on div "[PERSON_NAME]" at bounding box center [741, 233] width 65 height 11
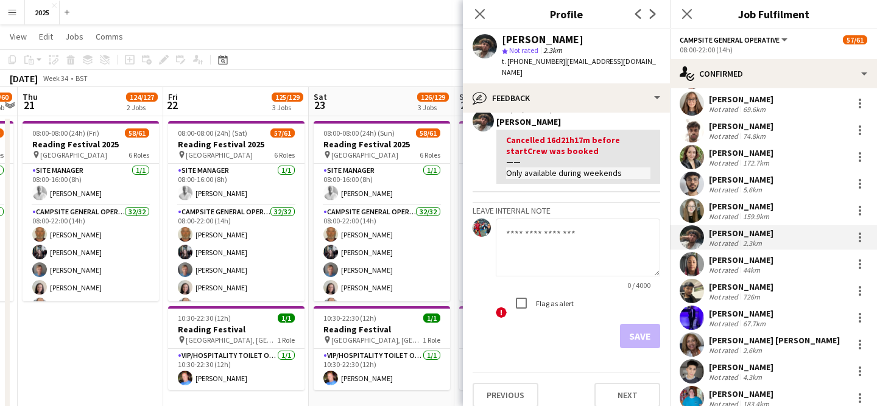
scroll to position [0, 0]
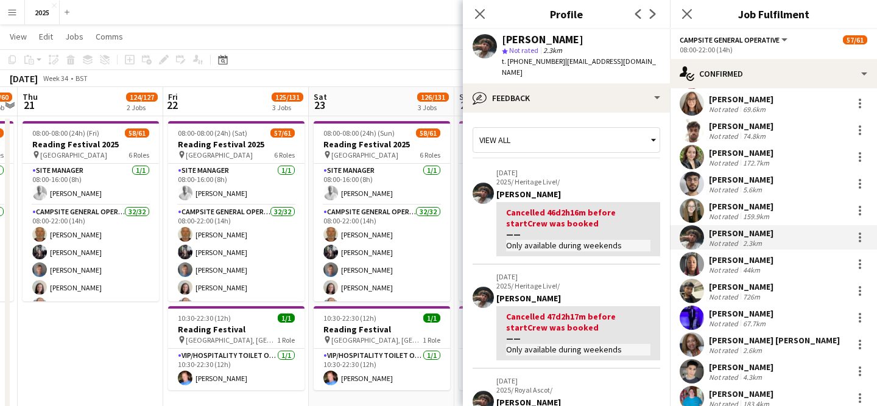
click at [731, 263] on div "[PERSON_NAME]" at bounding box center [741, 260] width 65 height 11
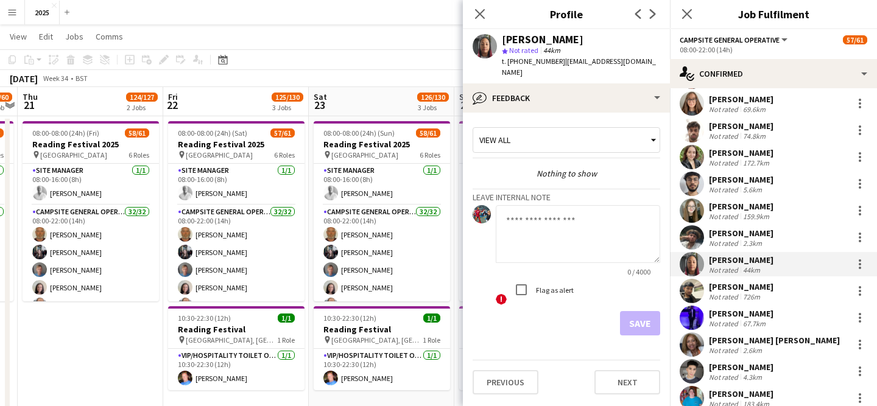
click at [751, 294] on div "726m" at bounding box center [752, 296] width 22 height 9
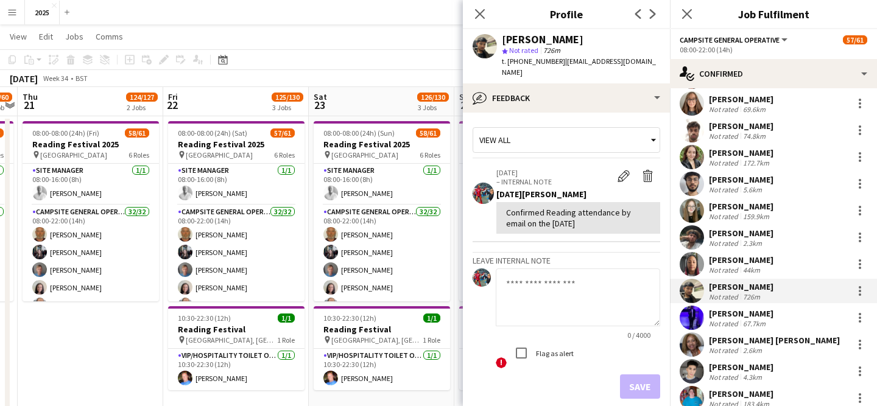
click at [751, 321] on div "67.7km" at bounding box center [754, 323] width 27 height 9
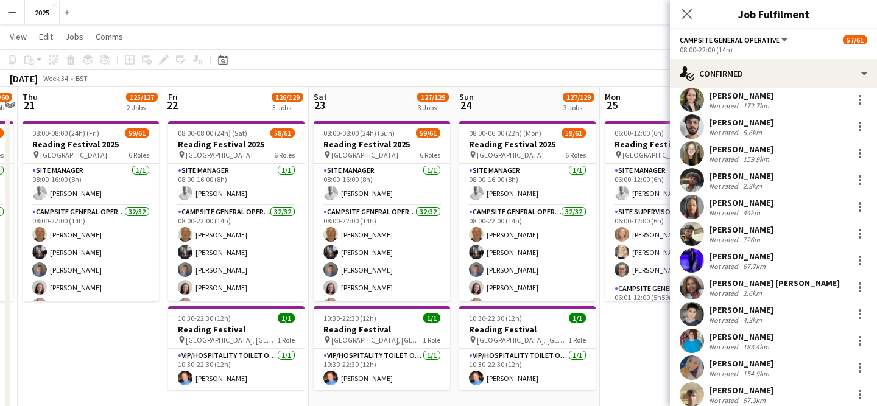
scroll to position [312, 0]
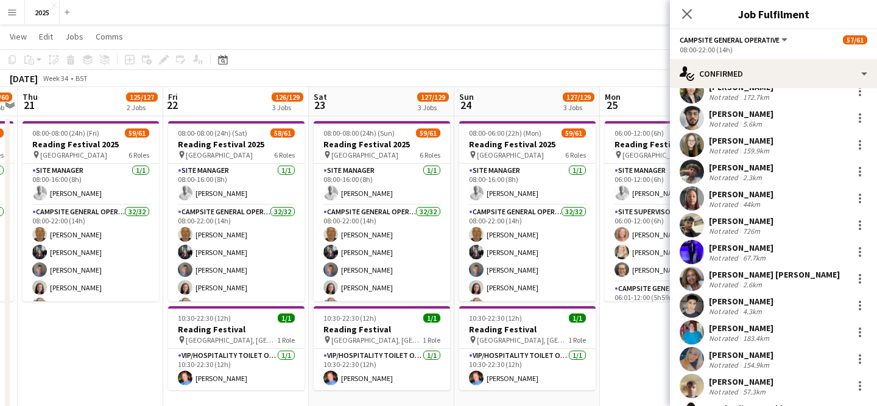
click at [732, 282] on div "Not rated" at bounding box center [725, 284] width 32 height 9
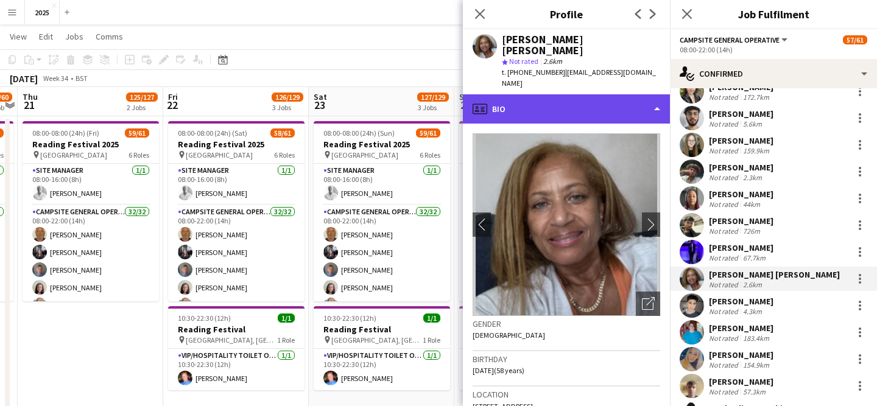
click at [570, 94] on div "profile Bio" at bounding box center [566, 108] width 207 height 29
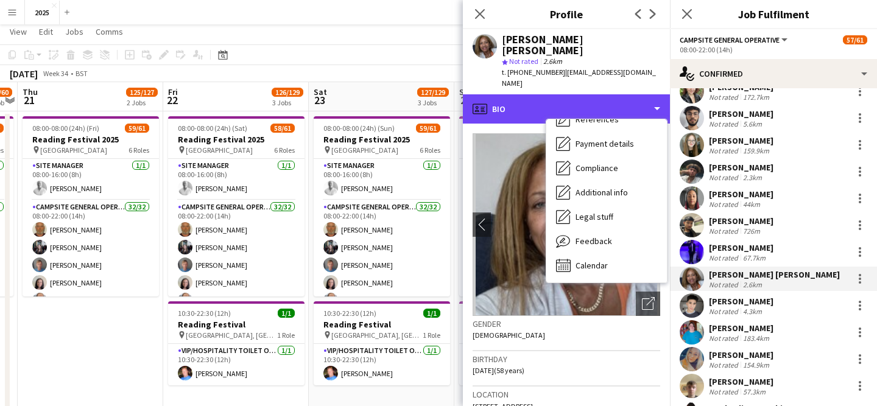
scroll to position [42, 0]
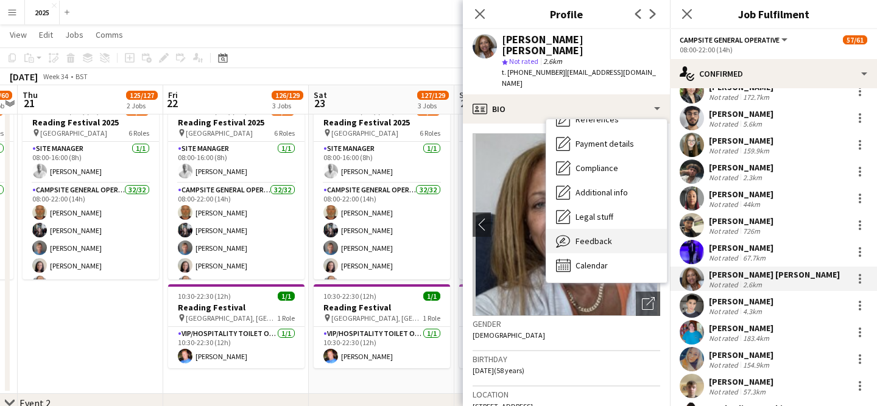
click at [611, 229] on div "Feedback Feedback" at bounding box center [606, 241] width 121 height 24
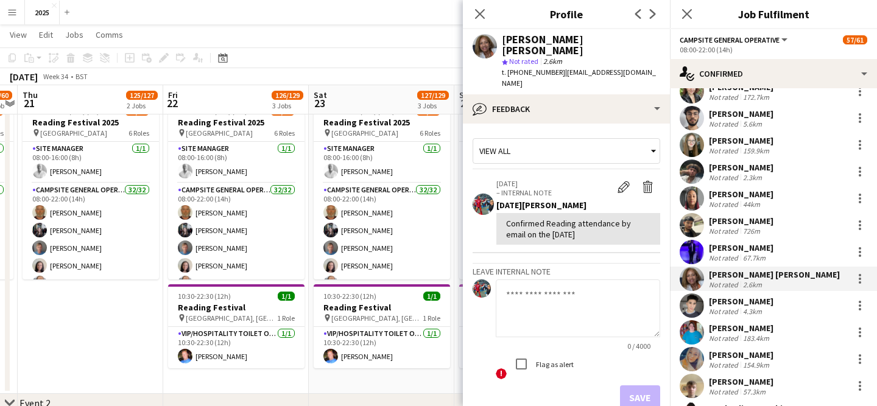
click at [753, 308] on div "4.3km" at bounding box center [753, 311] width 24 height 9
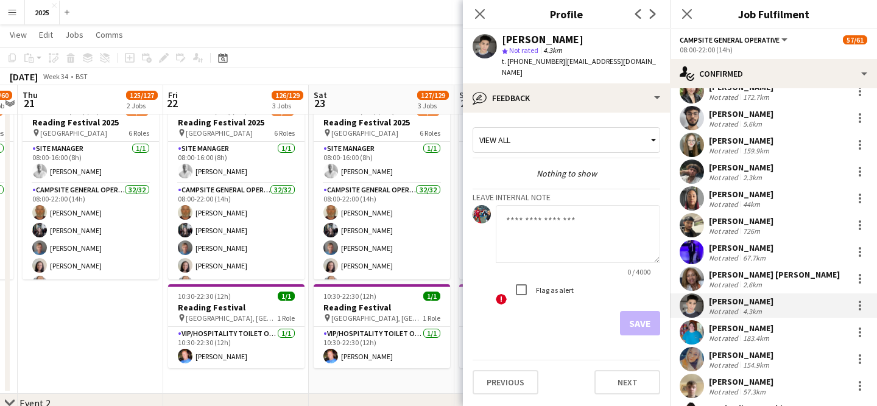
click at [728, 330] on div "[PERSON_NAME]" at bounding box center [741, 328] width 65 height 11
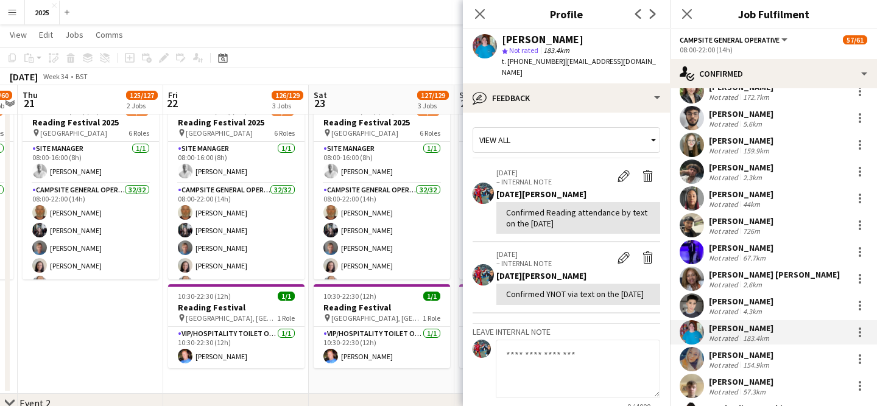
click at [743, 353] on div "[PERSON_NAME]" at bounding box center [741, 355] width 65 height 11
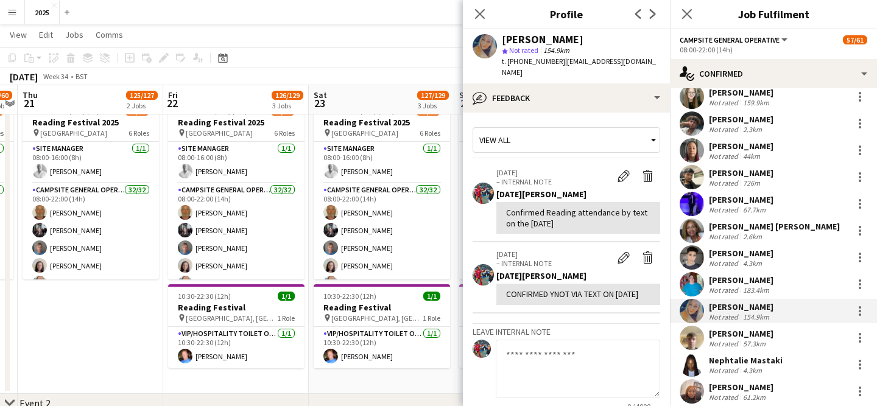
scroll to position [369, 0]
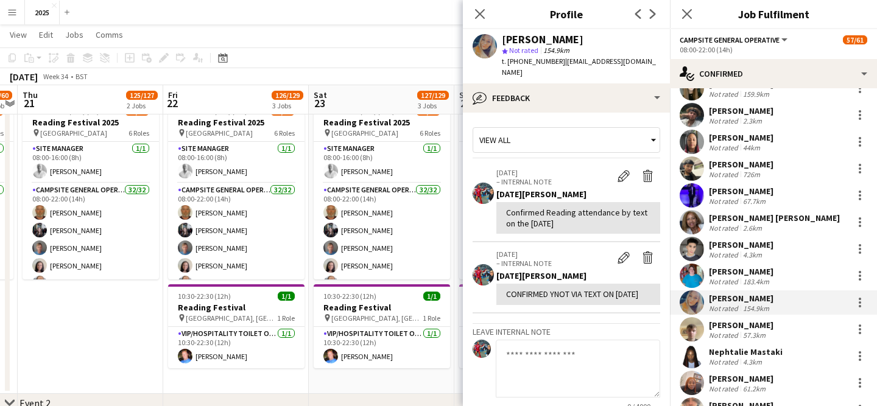
click at [743, 331] on div "57.3km" at bounding box center [754, 335] width 27 height 9
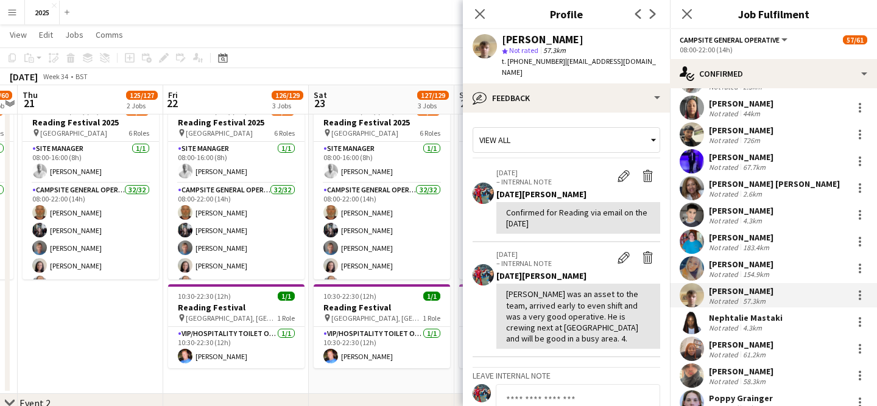
scroll to position [406, 0]
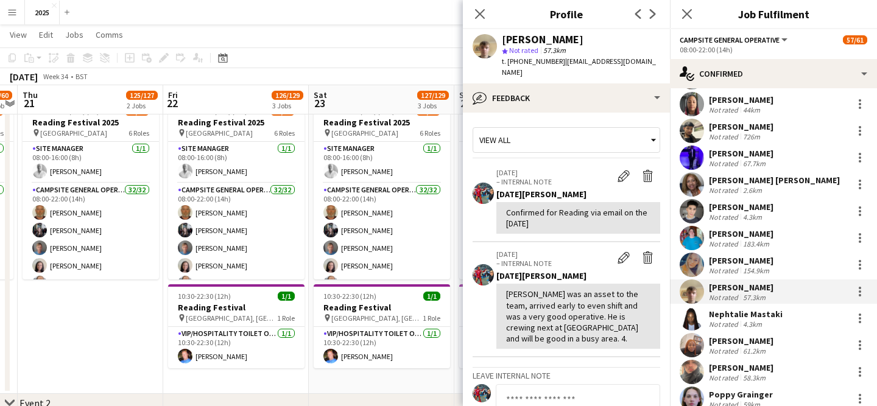
click at [742, 320] on div "4.3km" at bounding box center [753, 324] width 24 height 9
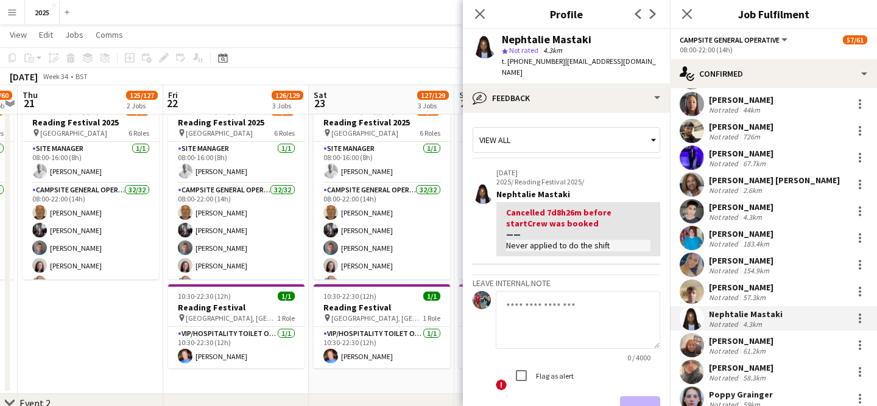
click at [764, 344] on div "[PERSON_NAME]" at bounding box center [741, 341] width 65 height 11
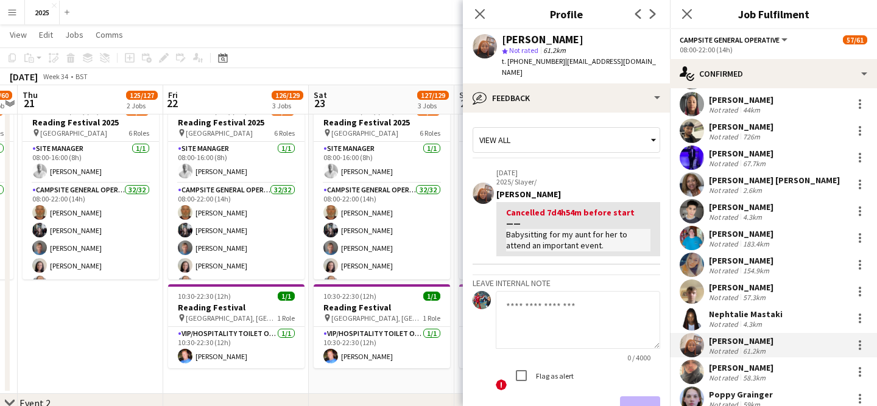
click at [556, 320] on textarea at bounding box center [578, 320] width 164 height 58
type textarea "**********"
click at [643, 397] on button "Save" at bounding box center [640, 409] width 40 height 24
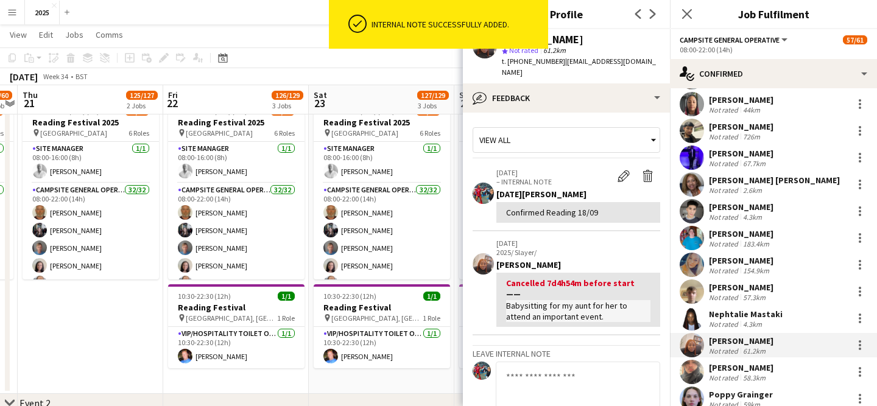
click at [739, 369] on div "[PERSON_NAME]" at bounding box center [741, 367] width 65 height 11
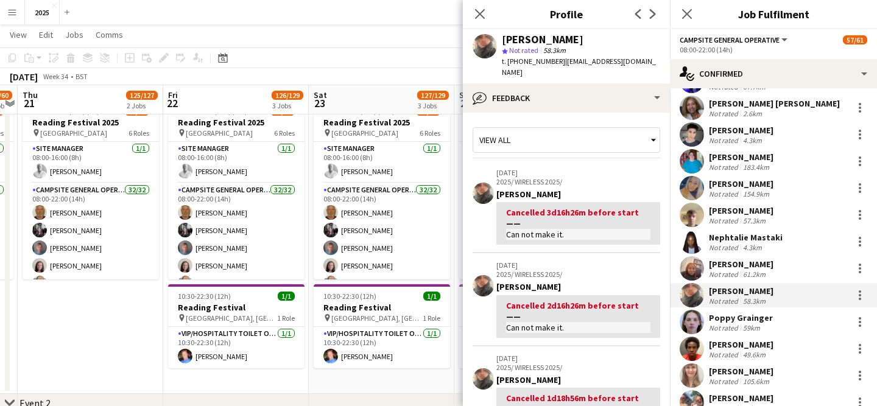
scroll to position [500, 0]
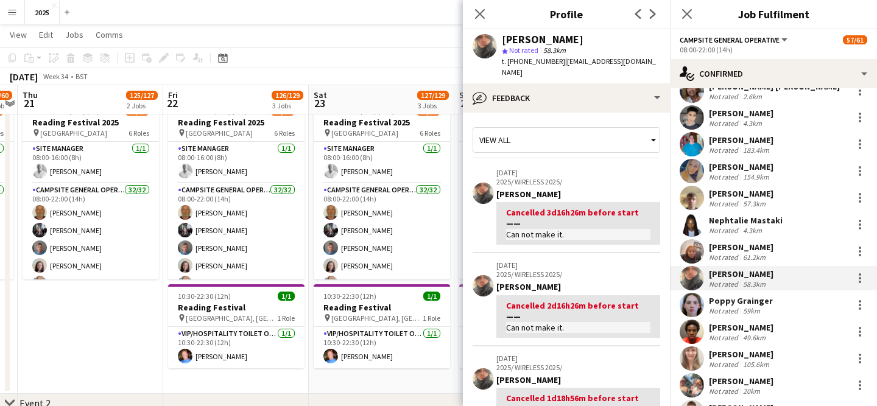
click at [785, 298] on div "Poppy Grainger Not rated 59km" at bounding box center [773, 305] width 207 height 24
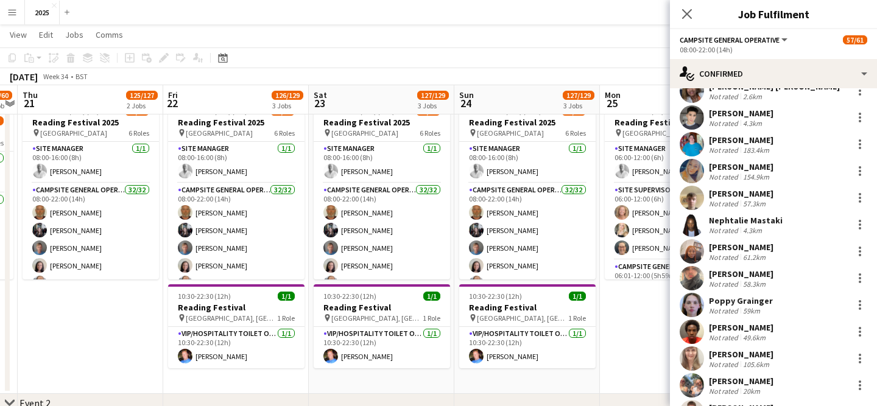
click at [782, 298] on div "Poppy Grainger Not rated 59km" at bounding box center [773, 305] width 207 height 24
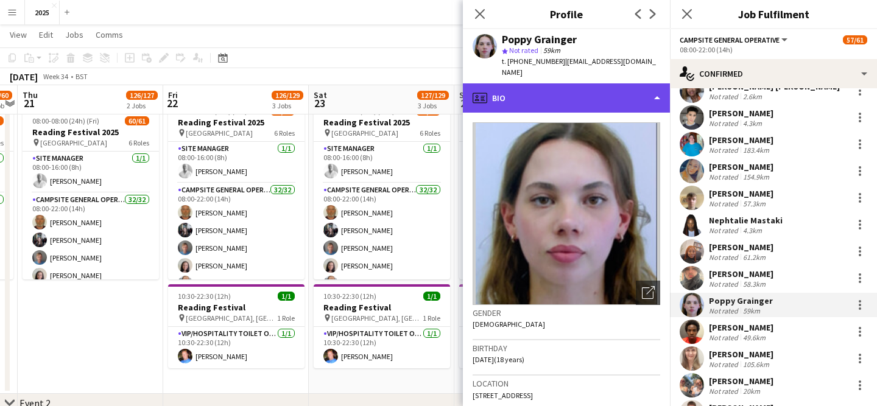
click at [546, 94] on div "profile Bio" at bounding box center [566, 97] width 207 height 29
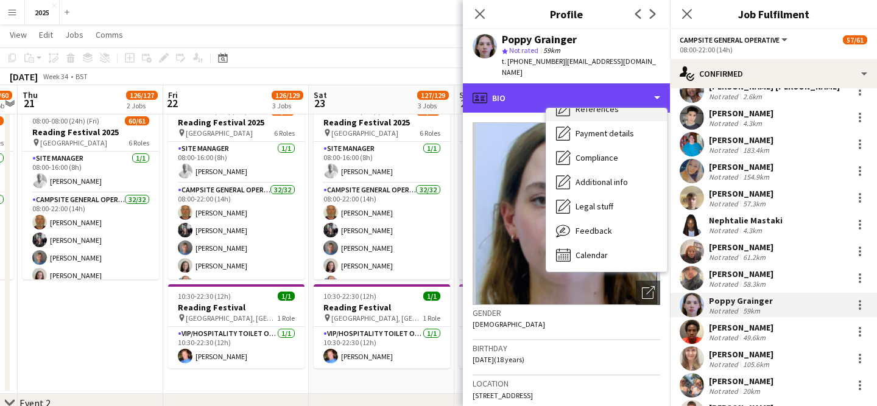
scroll to position [139, 0]
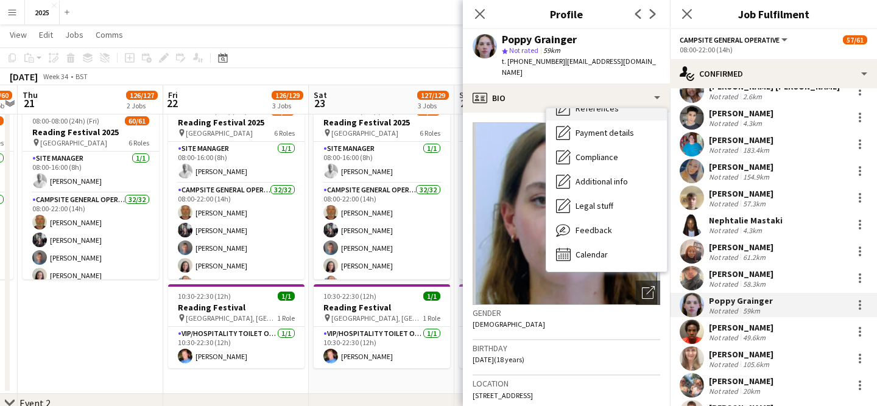
click at [601, 226] on div "Feedback Feedback" at bounding box center [606, 230] width 121 height 24
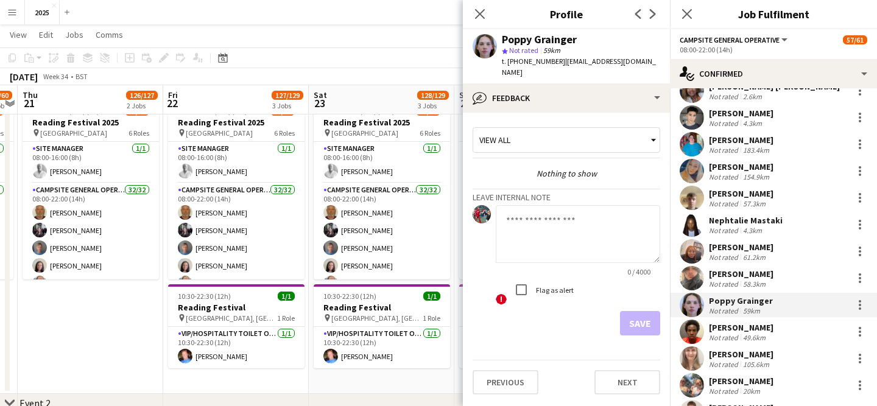
click at [743, 338] on div "49.6km" at bounding box center [754, 337] width 27 height 9
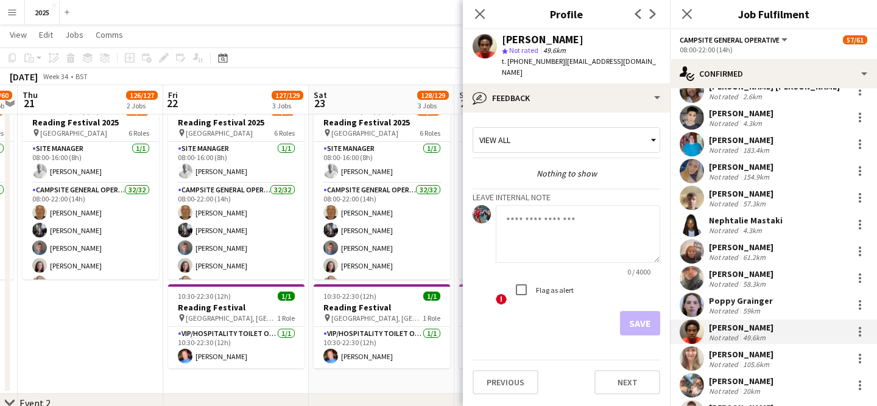
click at [754, 364] on div "105.6km" at bounding box center [756, 364] width 31 height 9
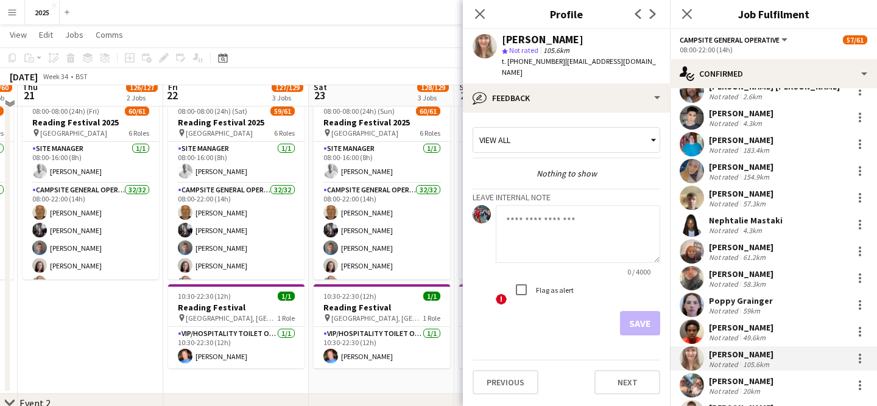
scroll to position [31, 0]
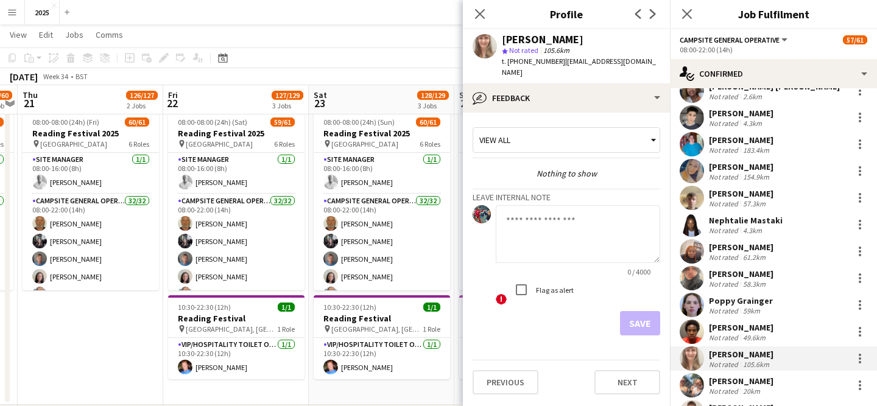
click at [573, 219] on textarea at bounding box center [578, 234] width 164 height 58
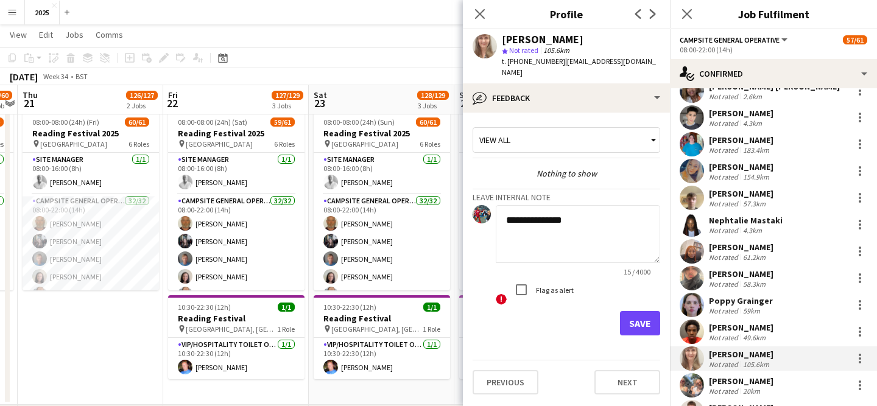
type textarea "**********"
click at [635, 319] on button "Save" at bounding box center [640, 323] width 40 height 24
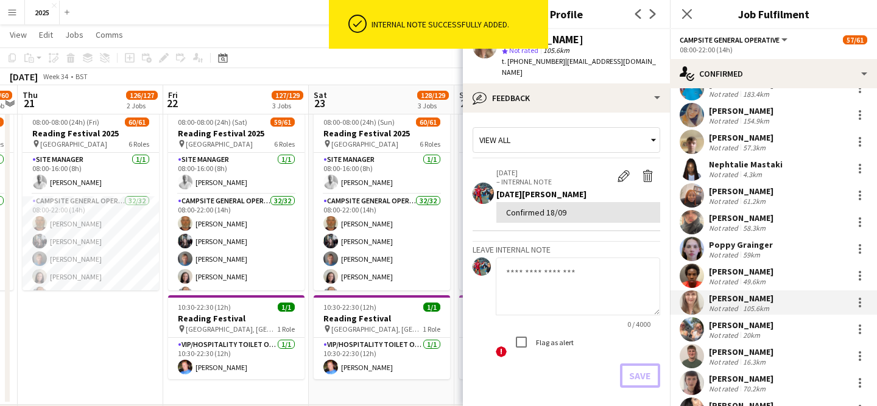
scroll to position [564, 0]
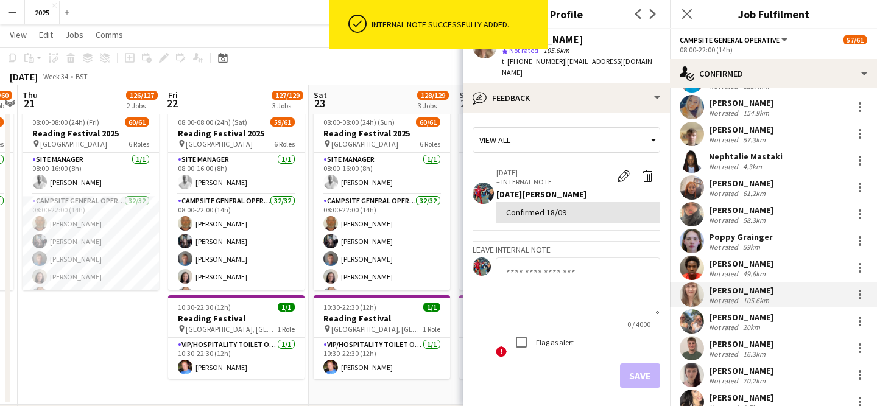
click at [760, 327] on div "20km" at bounding box center [752, 327] width 22 height 9
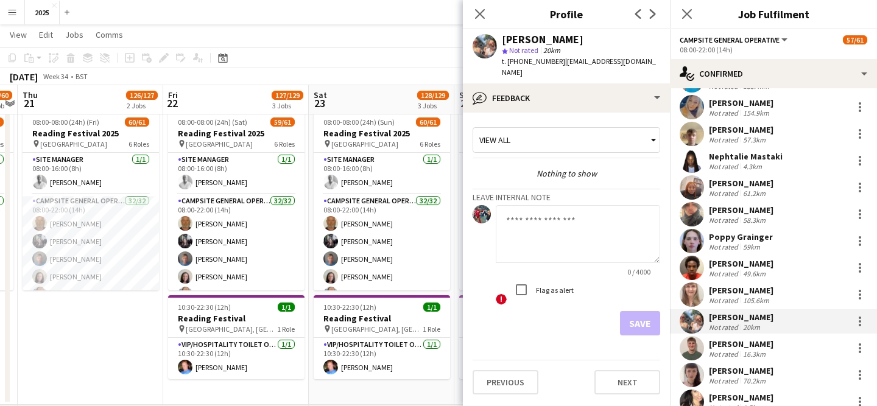
scroll to position [607, 0]
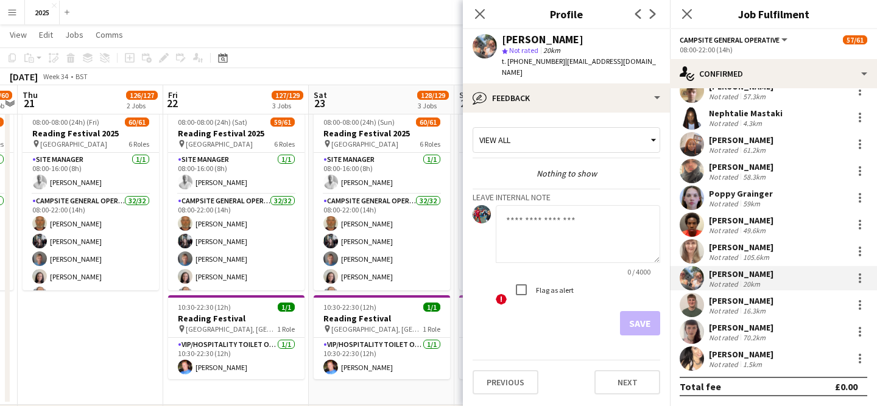
click at [747, 299] on div "[PERSON_NAME]" at bounding box center [741, 300] width 65 height 11
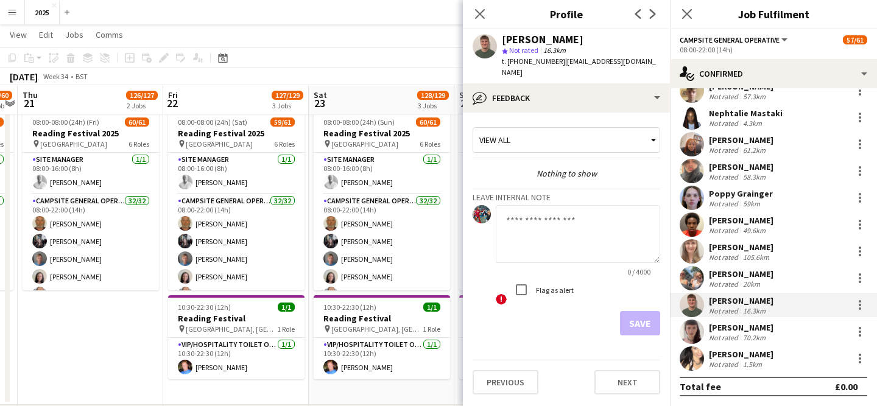
click at [730, 329] on div "[PERSON_NAME]" at bounding box center [741, 327] width 65 height 11
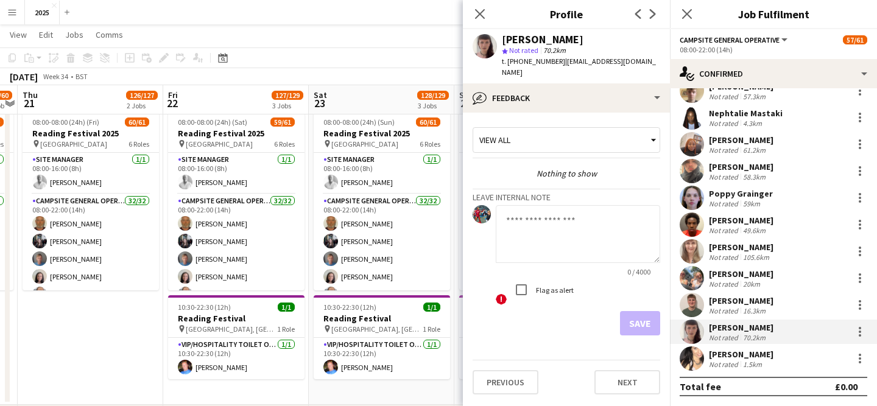
click at [530, 37] on div "[PERSON_NAME]" at bounding box center [543, 39] width 82 height 11
drag, startPoint x: 540, startPoint y: 40, endPoint x: 560, endPoint y: 40, distance: 20.1
click at [560, 40] on div "[PERSON_NAME]" at bounding box center [543, 39] width 82 height 11
click at [747, 359] on div "[PERSON_NAME]" at bounding box center [741, 354] width 65 height 11
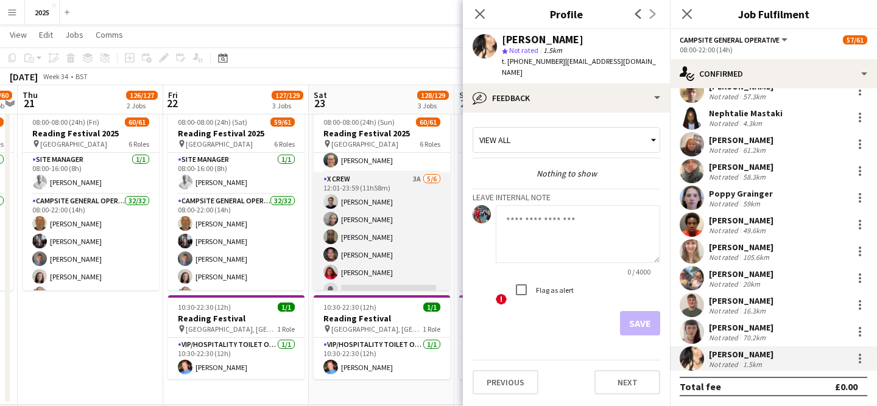
scroll to position [692, 0]
click at [392, 243] on app-card-role "X Crew 3A [DATE] 12:01-23:59 (11h58m) [PERSON_NAME] [PERSON_NAME] [PERSON_NAME]…" at bounding box center [382, 237] width 136 height 130
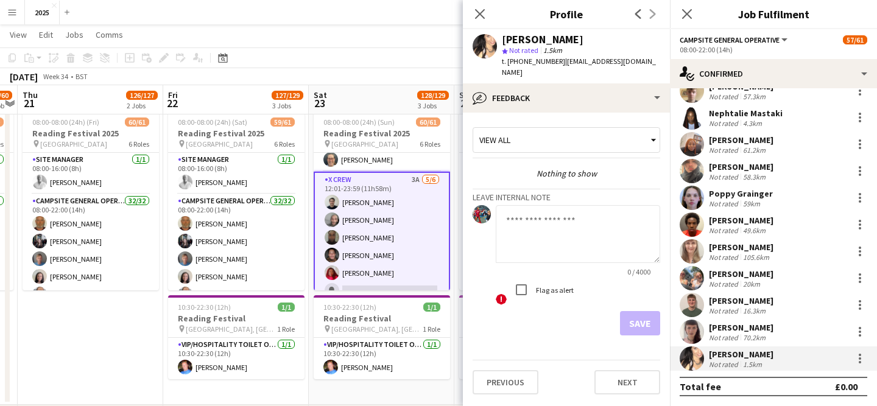
click at [406, 247] on app-card-role "X Crew 3A [DATE] 12:01-23:59 (11h58m) [PERSON_NAME] [PERSON_NAME] [PERSON_NAME]…" at bounding box center [382, 238] width 136 height 132
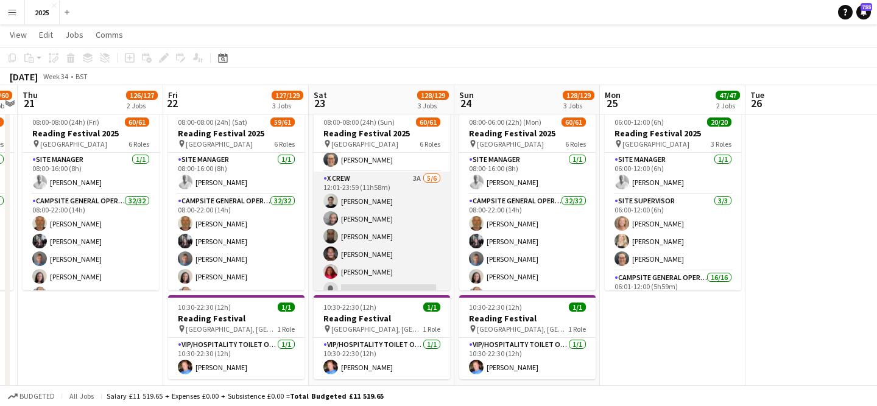
click at [406, 247] on app-card-role "X Crew 3A [DATE] 12:01-23:59 (11h58m) [PERSON_NAME] [PERSON_NAME] [PERSON_NAME]…" at bounding box center [382, 237] width 136 height 130
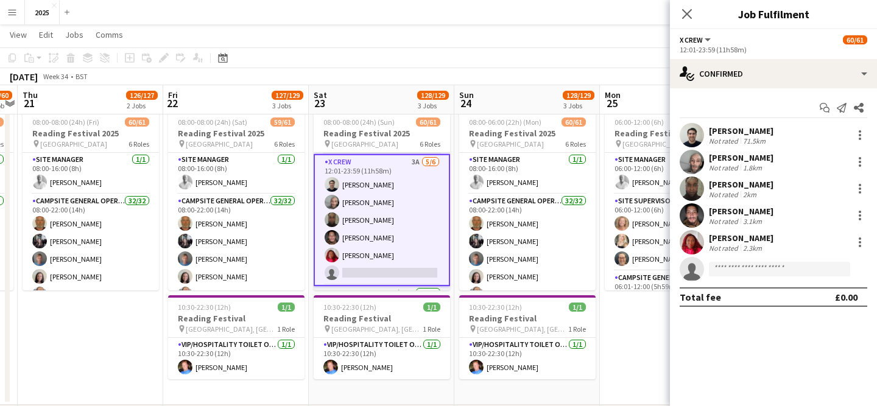
scroll to position [710, 0]
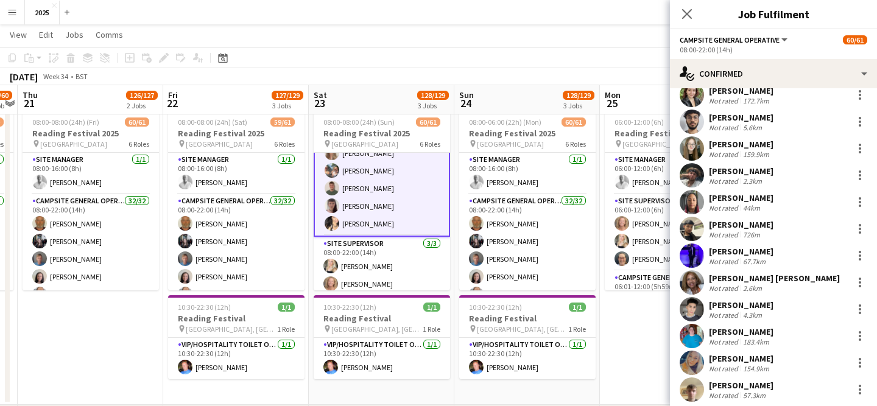
scroll to position [607, 0]
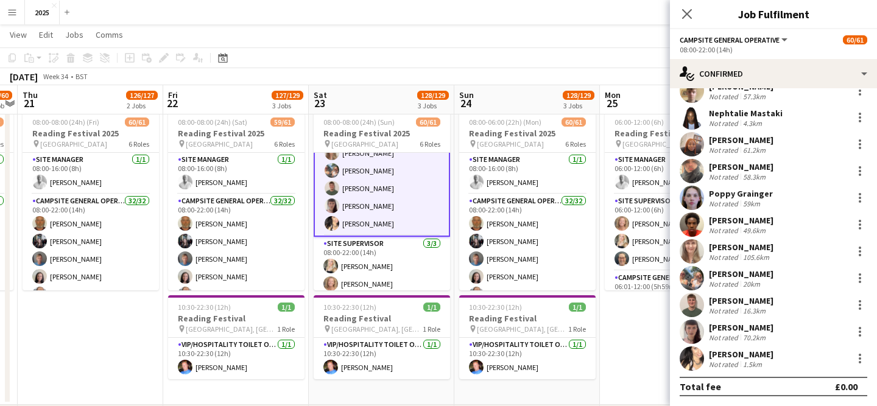
click at [740, 364] on div "Not rated" at bounding box center [725, 364] width 32 height 9
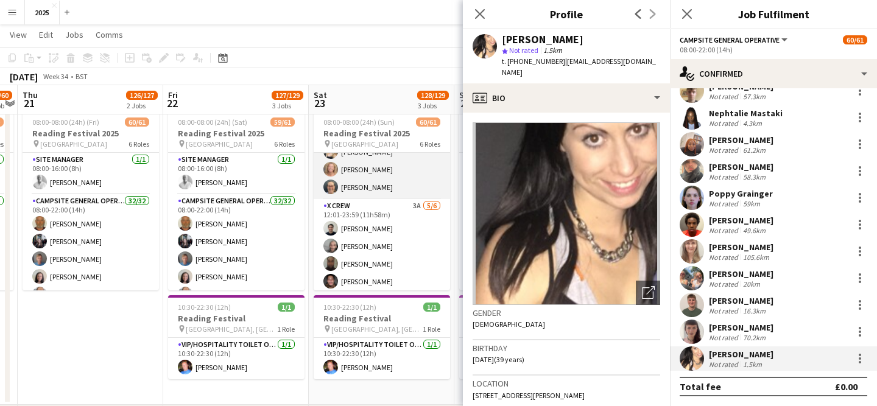
scroll to position [677, 0]
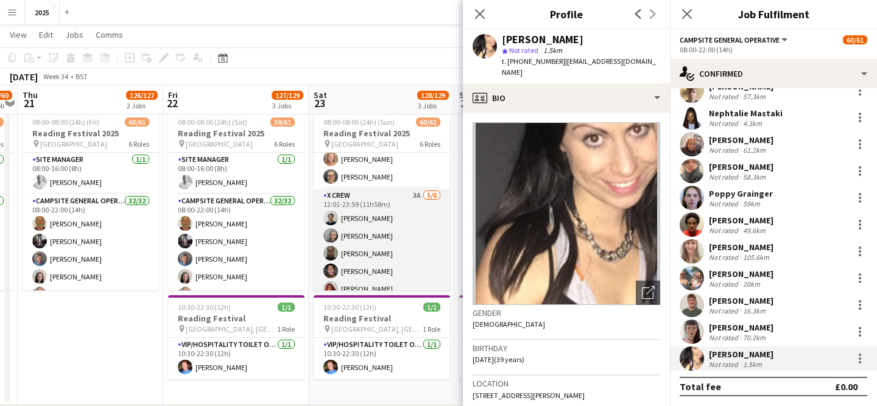
click at [397, 251] on app-card-role "X Crew 3A [DATE] 12:01-23:59 (11h58m) [PERSON_NAME] [PERSON_NAME] [PERSON_NAME]…" at bounding box center [382, 254] width 136 height 130
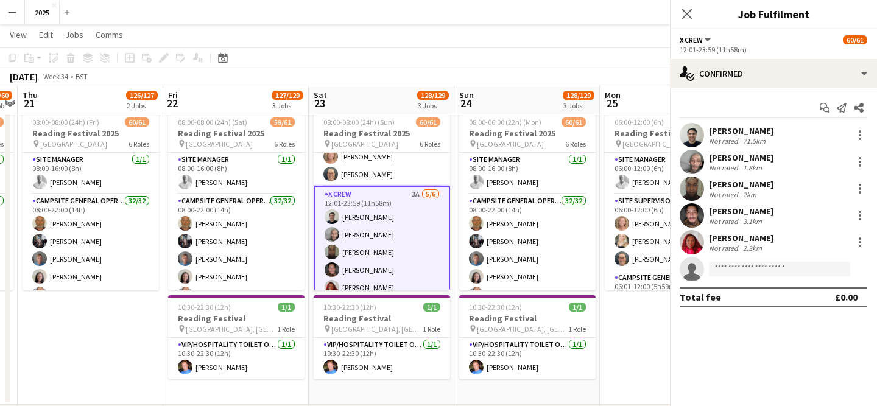
scroll to position [675, 0]
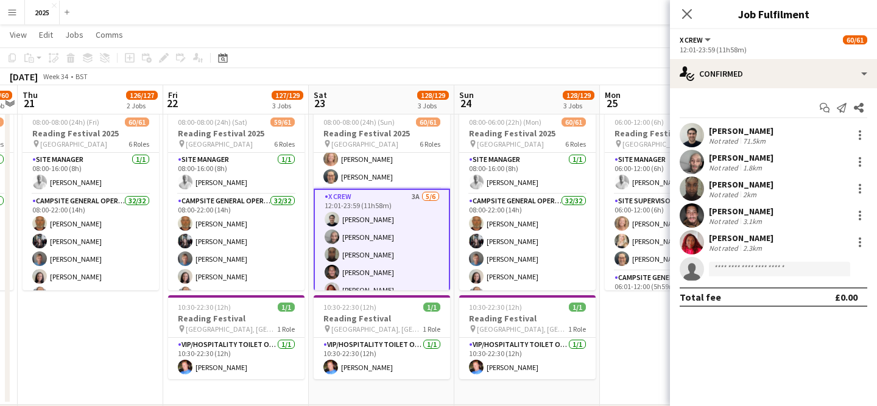
click at [746, 129] on div "[PERSON_NAME]" at bounding box center [741, 130] width 65 height 11
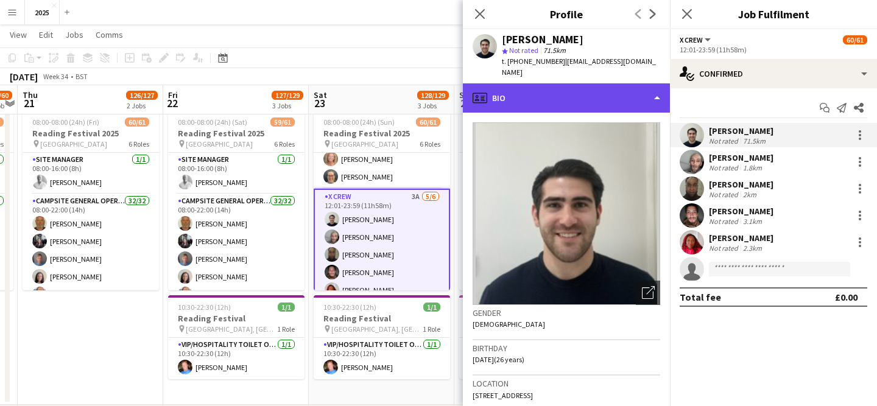
click at [585, 83] on div "profile Bio" at bounding box center [566, 97] width 207 height 29
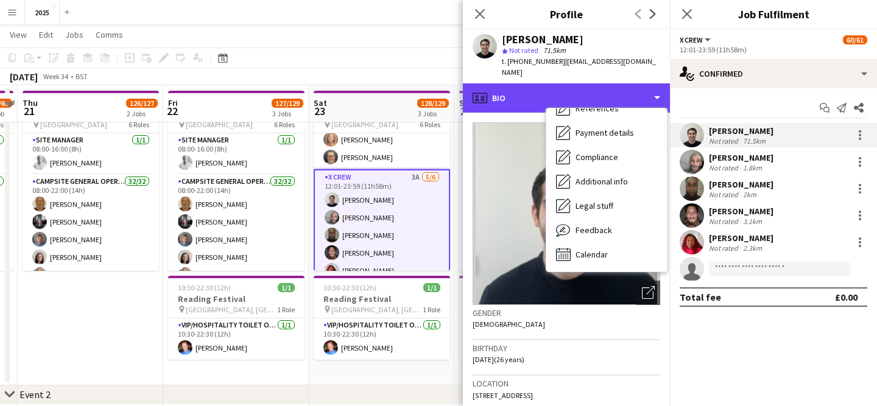
scroll to position [58, 0]
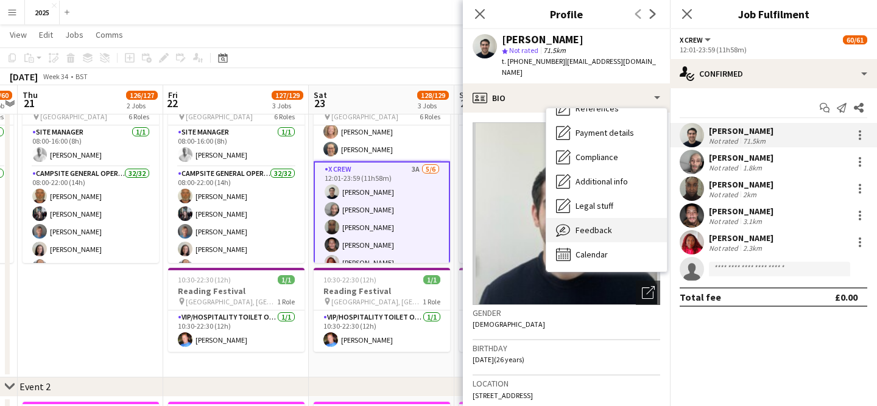
click at [600, 225] on span "Feedback" at bounding box center [594, 230] width 37 height 11
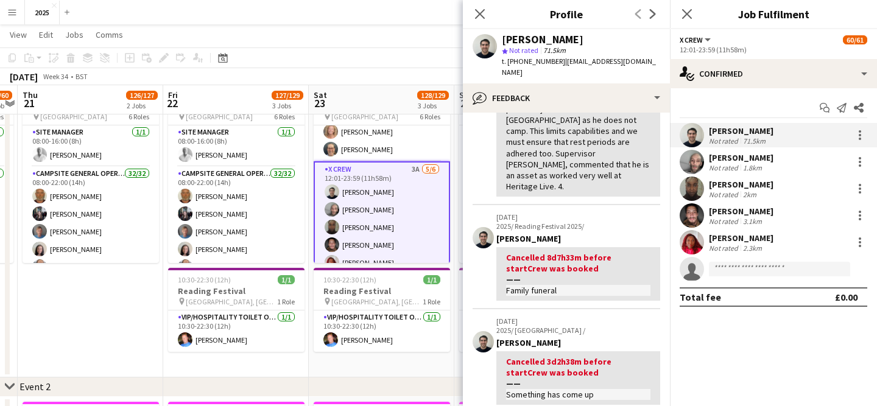
scroll to position [158, 0]
click at [738, 165] on div "Not rated" at bounding box center [725, 167] width 32 height 9
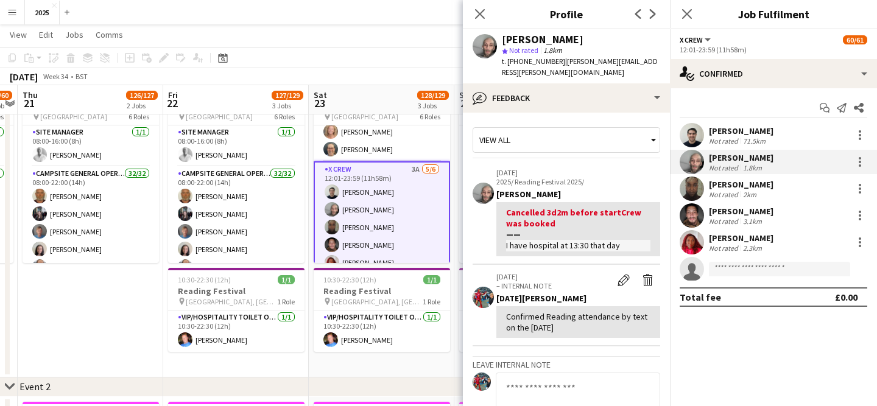
click at [746, 131] on div "[PERSON_NAME]" at bounding box center [741, 130] width 65 height 11
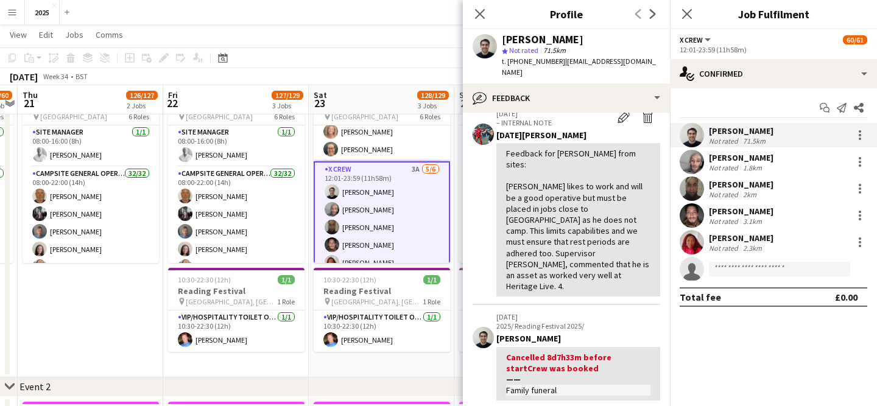
scroll to position [72, 0]
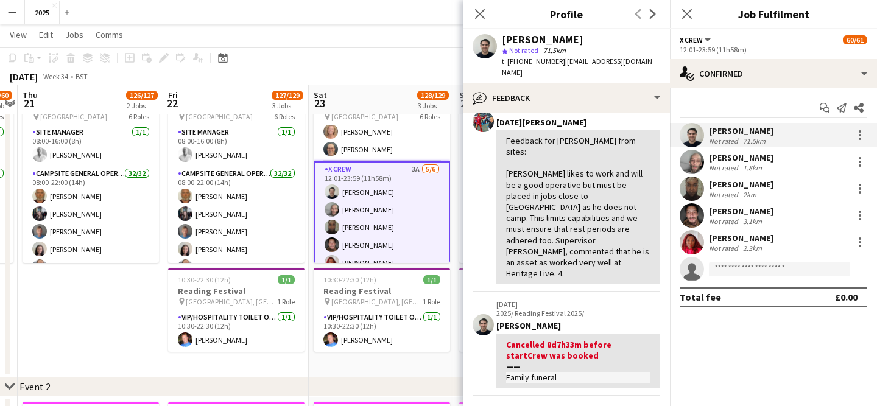
click at [750, 164] on div "1.8km" at bounding box center [753, 167] width 24 height 9
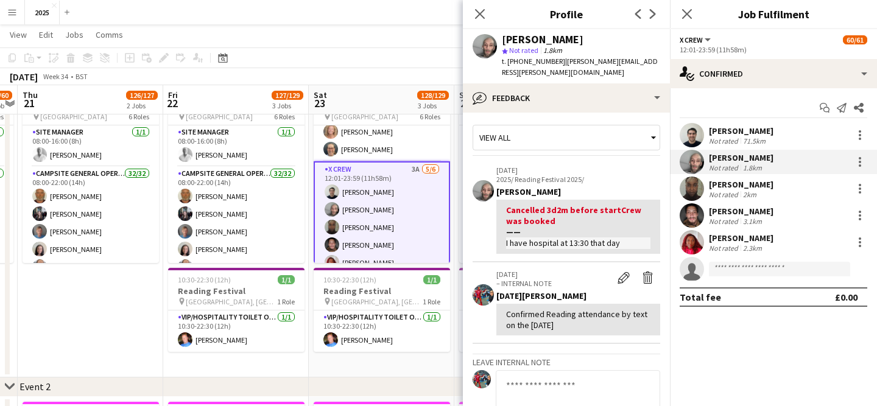
scroll to position [0, 0]
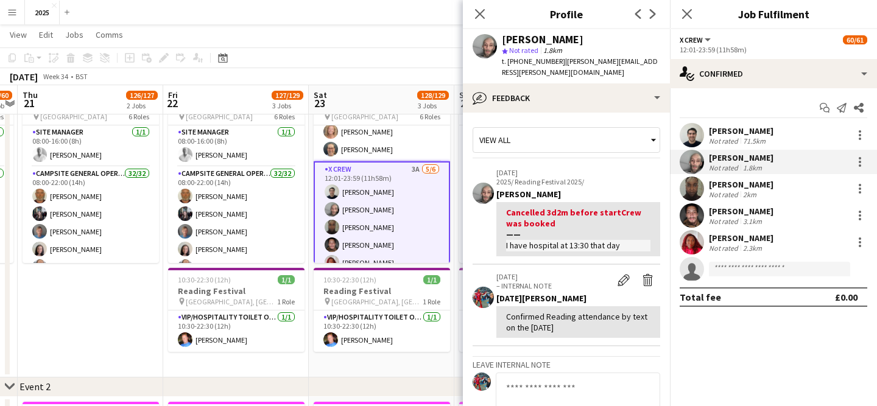
drag, startPoint x: 514, startPoint y: 171, endPoint x: 606, endPoint y: 182, distance: 92.0
click at [606, 182] on div "[DATE] 2025/ Reading Festival 2025/ [PERSON_NAME] Cancelled 3d2m before start C…" at bounding box center [578, 212] width 164 height 88
click at [606, 189] on div "[PERSON_NAME]" at bounding box center [578, 194] width 164 height 11
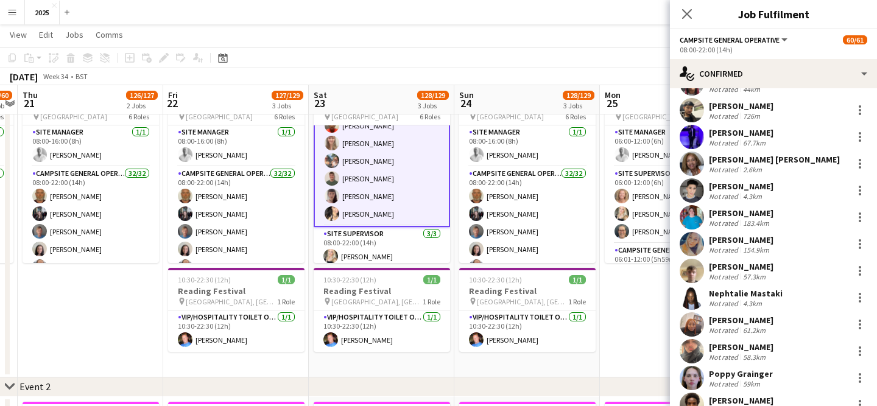
scroll to position [607, 0]
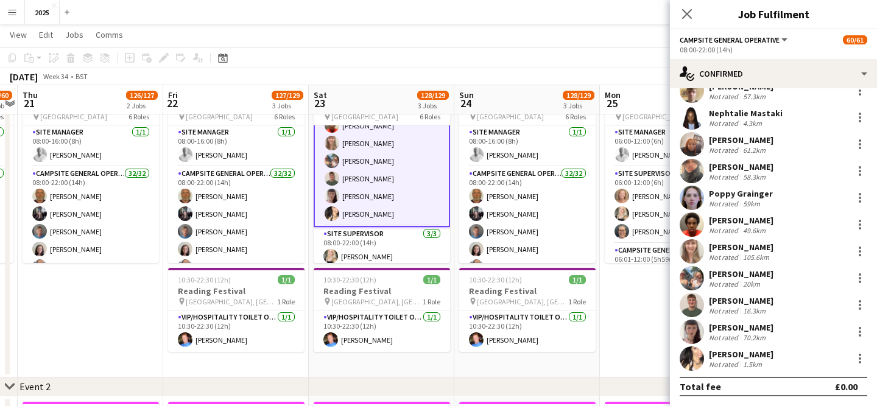
click at [743, 281] on div "20km" at bounding box center [752, 284] width 22 height 9
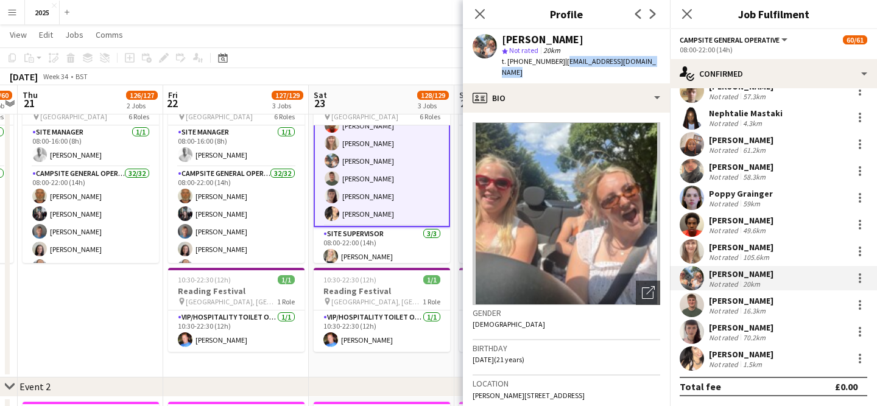
drag, startPoint x: 655, startPoint y: 61, endPoint x: 560, endPoint y: 65, distance: 95.7
click at [560, 65] on div "[PERSON_NAME] star Not rated 20km t. [PHONE_NUMBER] | [EMAIL_ADDRESS][DOMAIN_NA…" at bounding box center [566, 56] width 207 height 54
copy span "[EMAIL_ADDRESS][DOMAIN_NAME]"
